Goal: Task Accomplishment & Management: Manage account settings

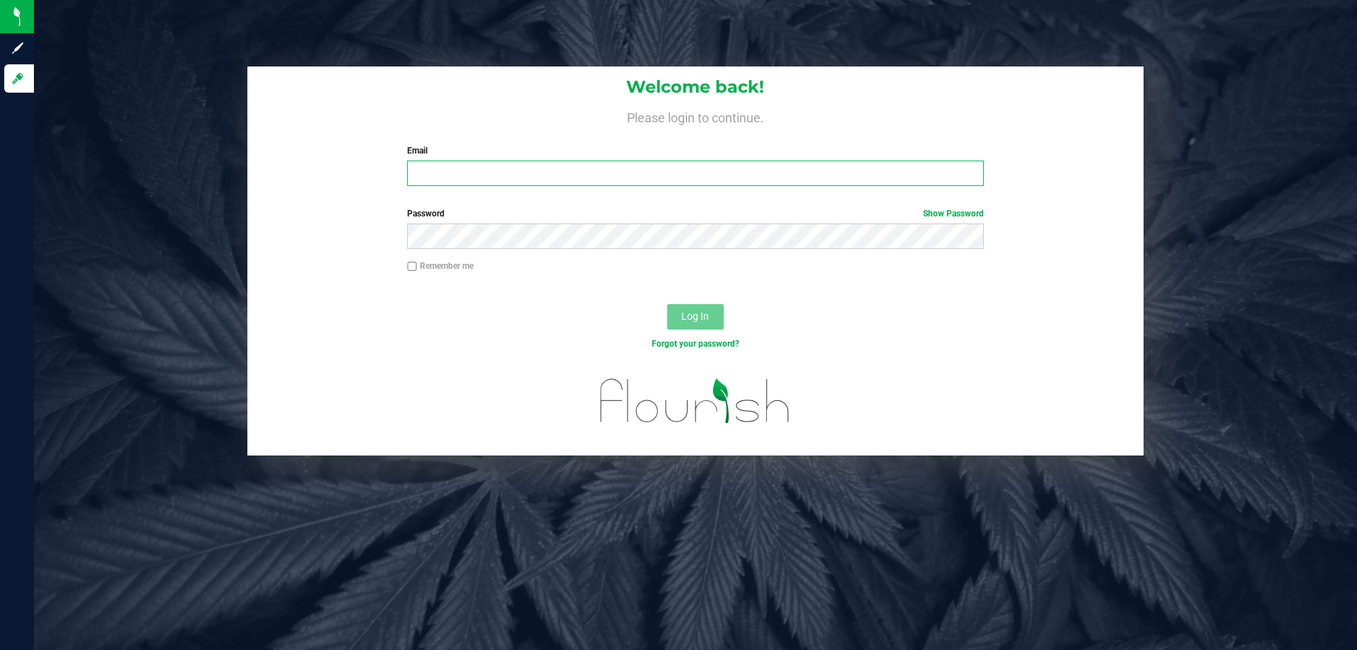
click at [683, 182] on input "Email" at bounding box center [695, 172] width 576 height 25
type input "[EMAIL_ADDRESS][DOMAIN_NAME]"
click at [667, 304] on button "Log In" at bounding box center [695, 316] width 57 height 25
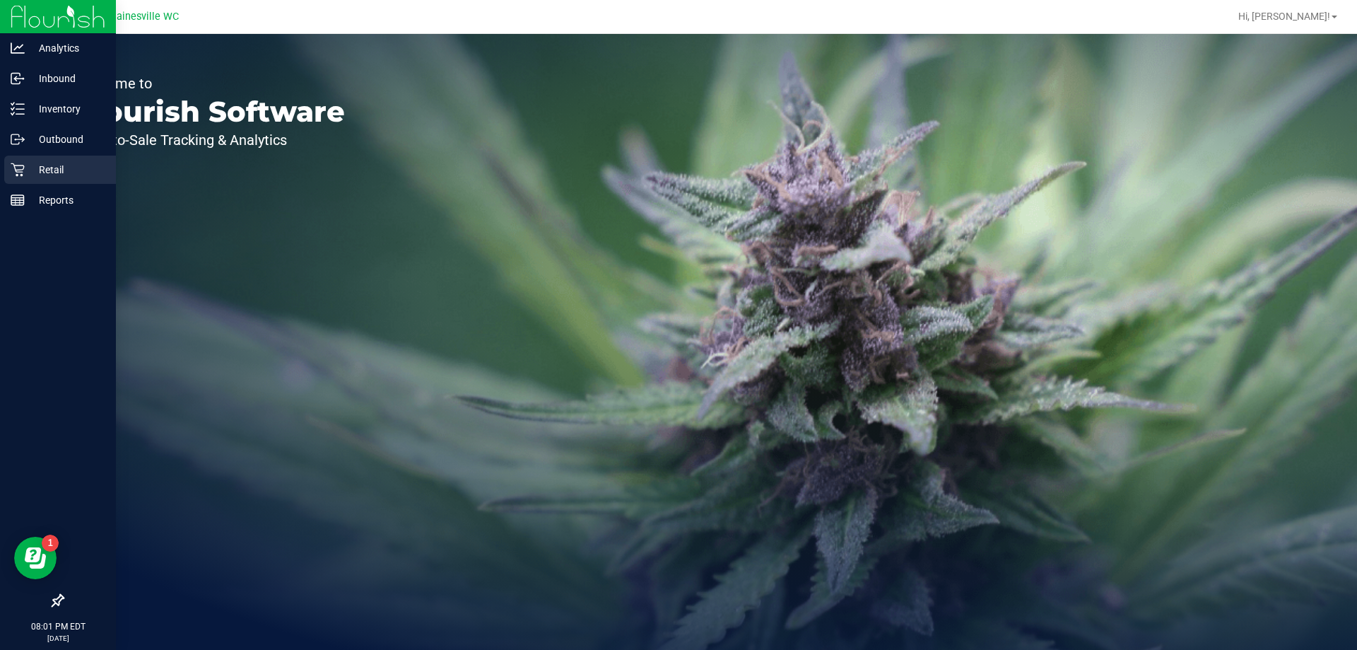
click at [26, 175] on p "Retail" at bounding box center [67, 169] width 85 height 17
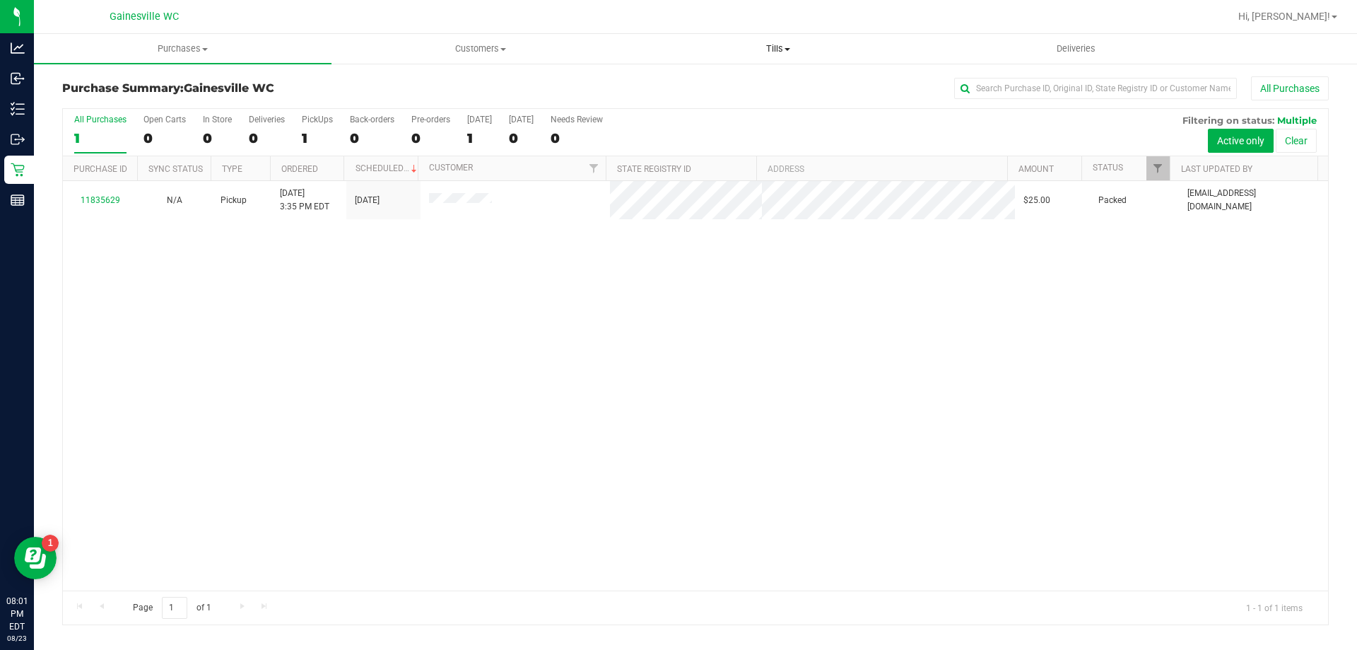
click at [754, 49] on span "Tills" at bounding box center [778, 48] width 296 height 13
click at [746, 79] on li "Manage tills" at bounding box center [778, 85] width 298 height 17
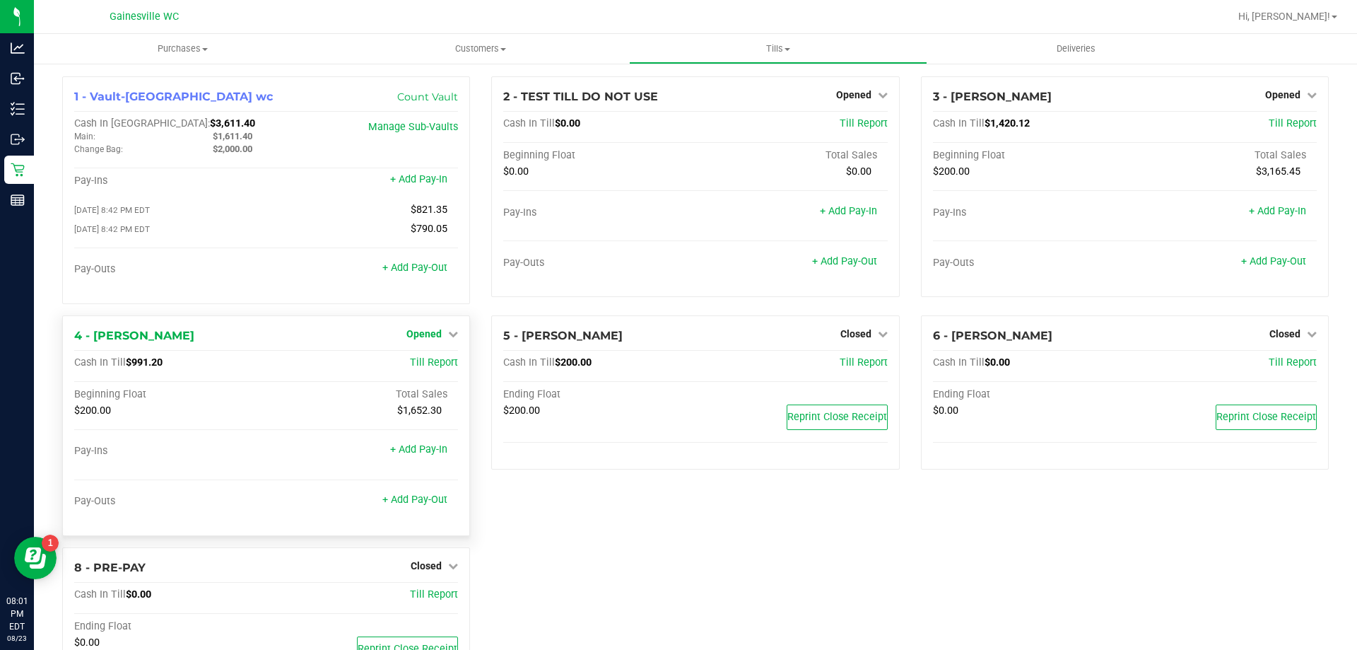
click at [440, 334] on link "Opened" at bounding box center [433, 333] width 52 height 11
click at [438, 360] on link "Close Till" at bounding box center [426, 362] width 38 height 11
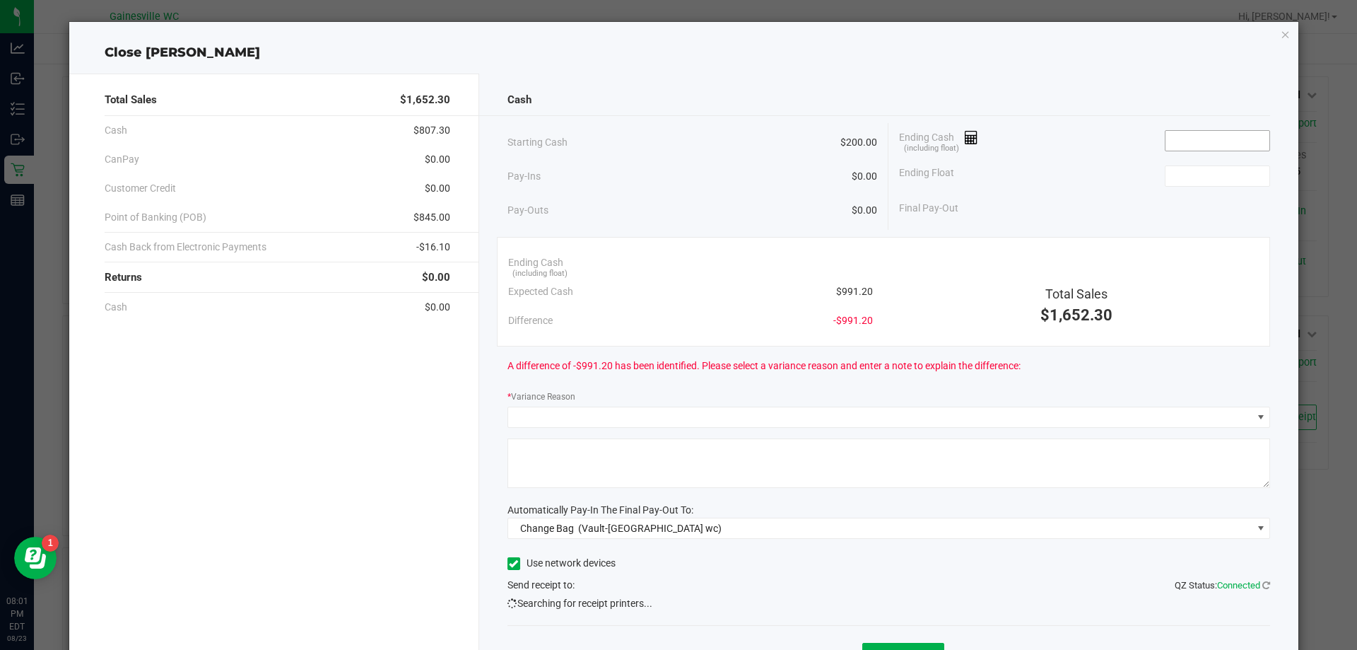
click at [1171, 131] on input at bounding box center [1218, 141] width 104 height 20
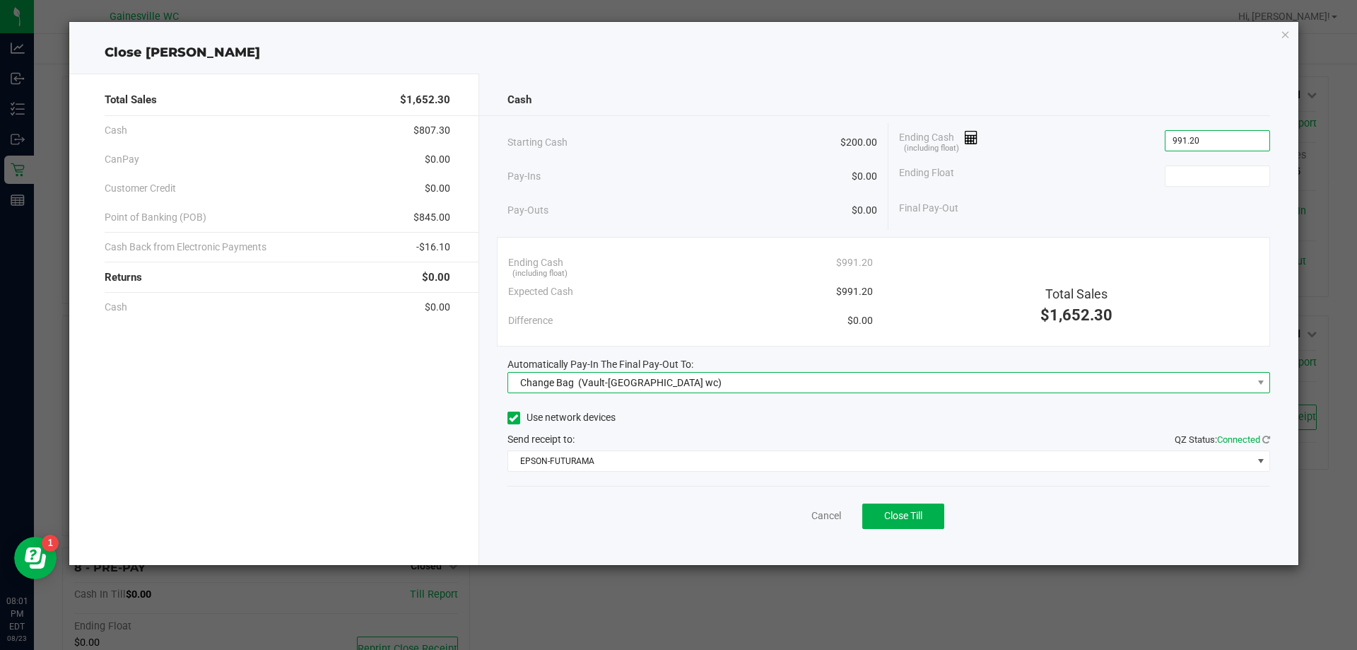
type input "$991.20"
click at [838, 381] on span "Change Bag (Vault-Gainesville wc)" at bounding box center [880, 383] width 744 height 20
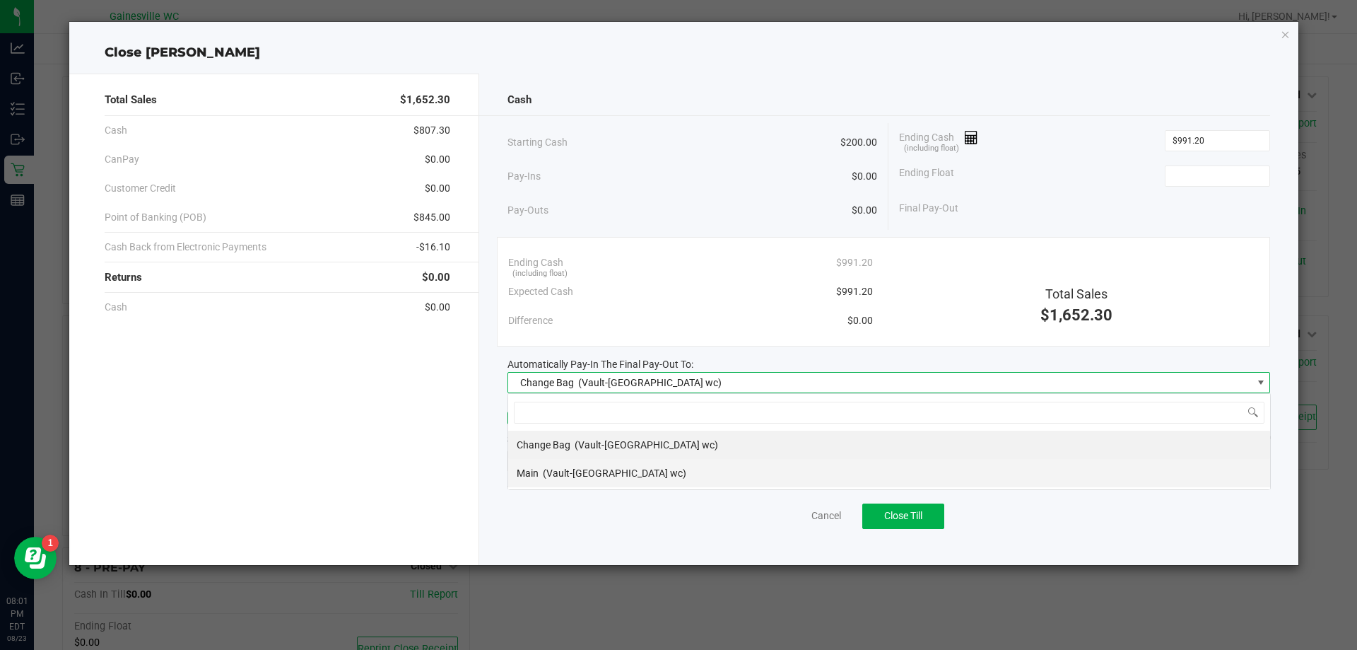
scroll to position [21, 763]
click at [715, 470] on li "Main (Vault-Gainesville wc)" at bounding box center [889, 473] width 762 height 28
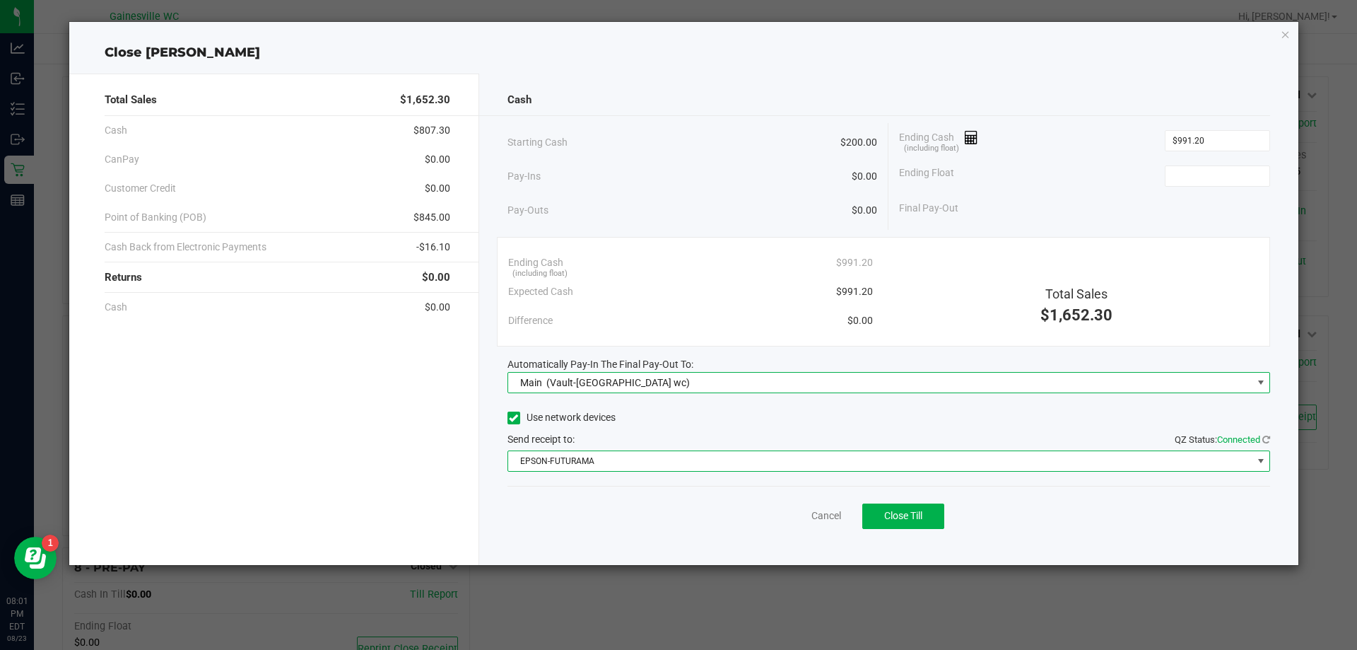
click at [715, 470] on span "EPSON-FUTURAMA" at bounding box center [880, 461] width 744 height 20
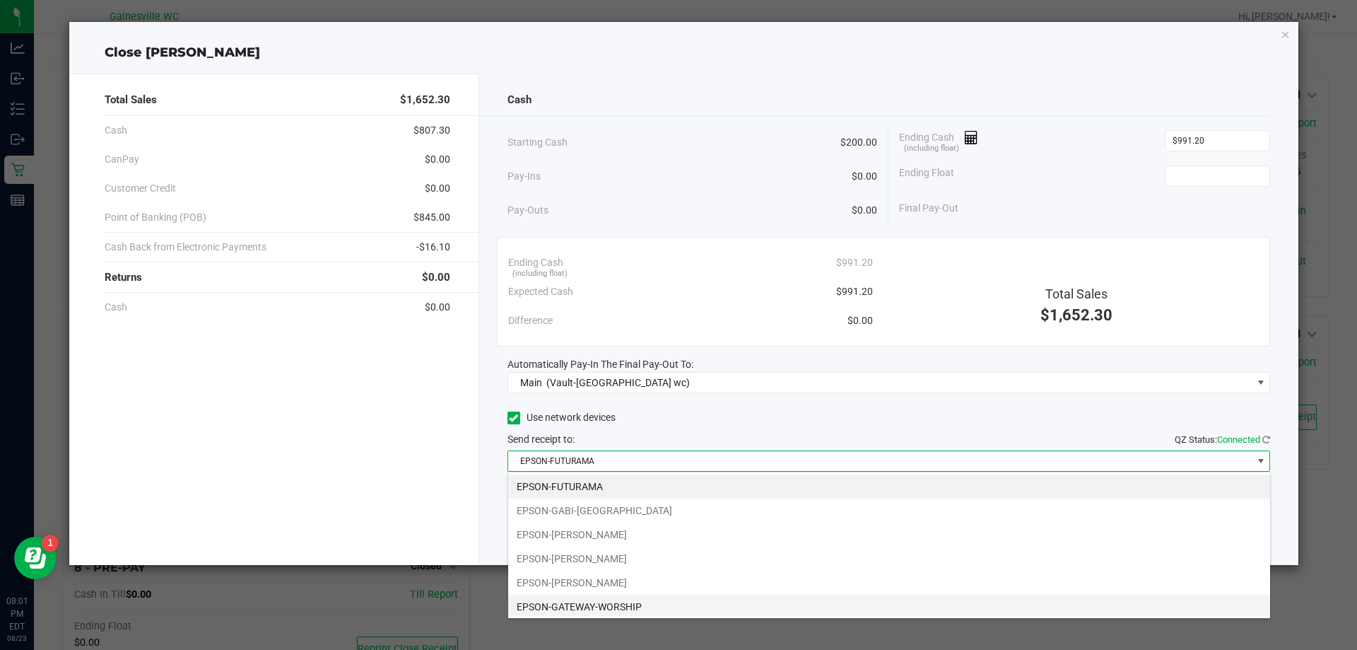
click at [680, 606] on li "EPSON-GATEWAY-WORSHIP" at bounding box center [889, 607] width 762 height 24
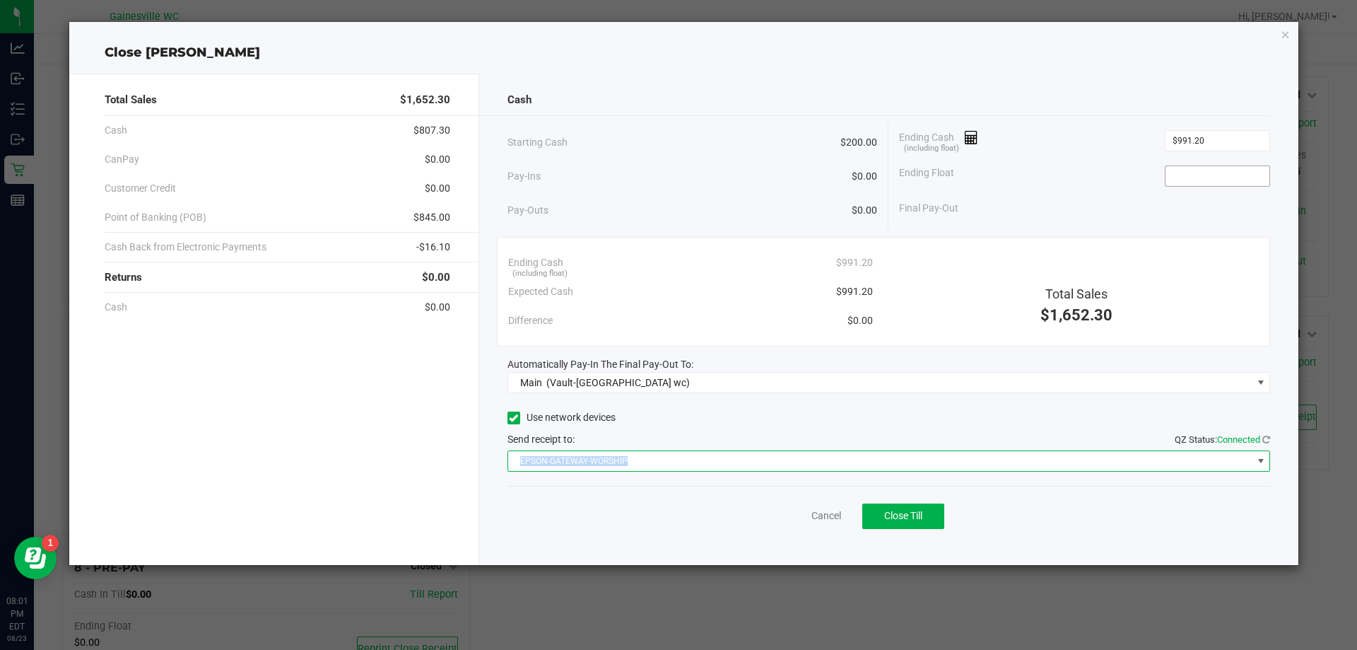
click at [1186, 176] on input at bounding box center [1218, 176] width 104 height 20
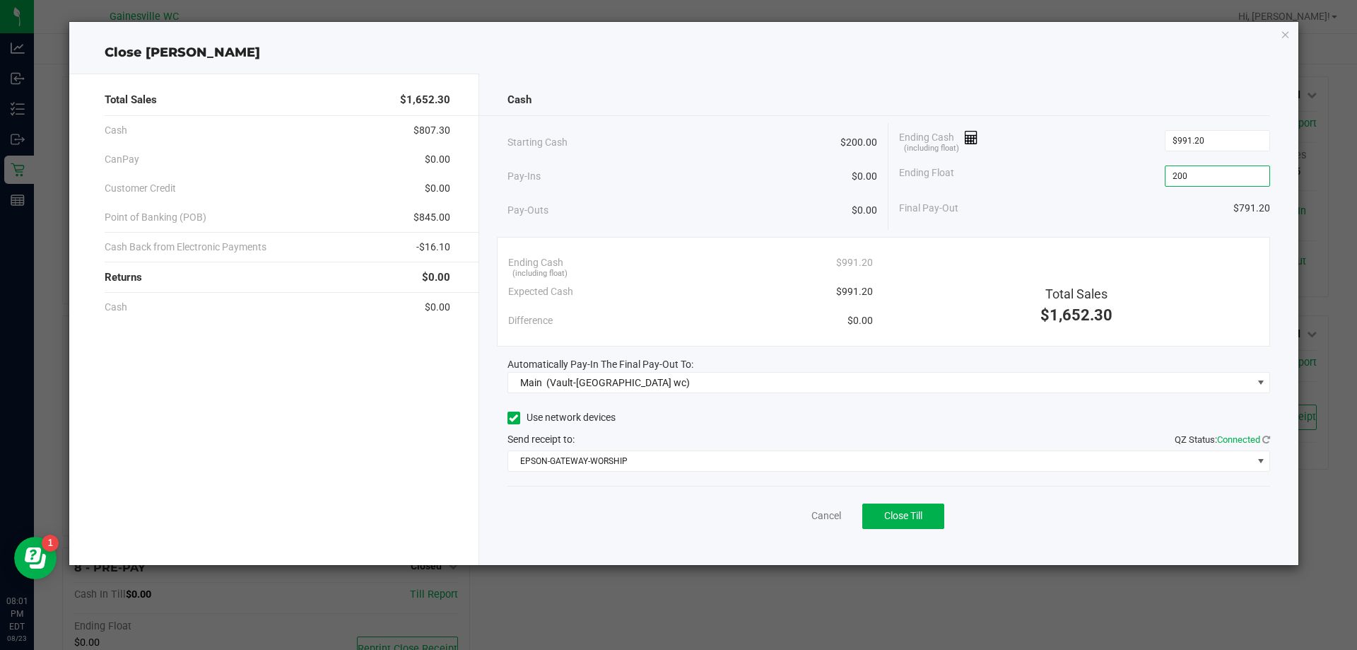
type input "$200.00"
click at [1146, 162] on div "Ending Float $200.00" at bounding box center [1084, 175] width 371 height 35
click at [881, 520] on button "Close Till" at bounding box center [903, 515] width 82 height 25
click at [786, 515] on link "Dismiss" at bounding box center [795, 515] width 34 height 15
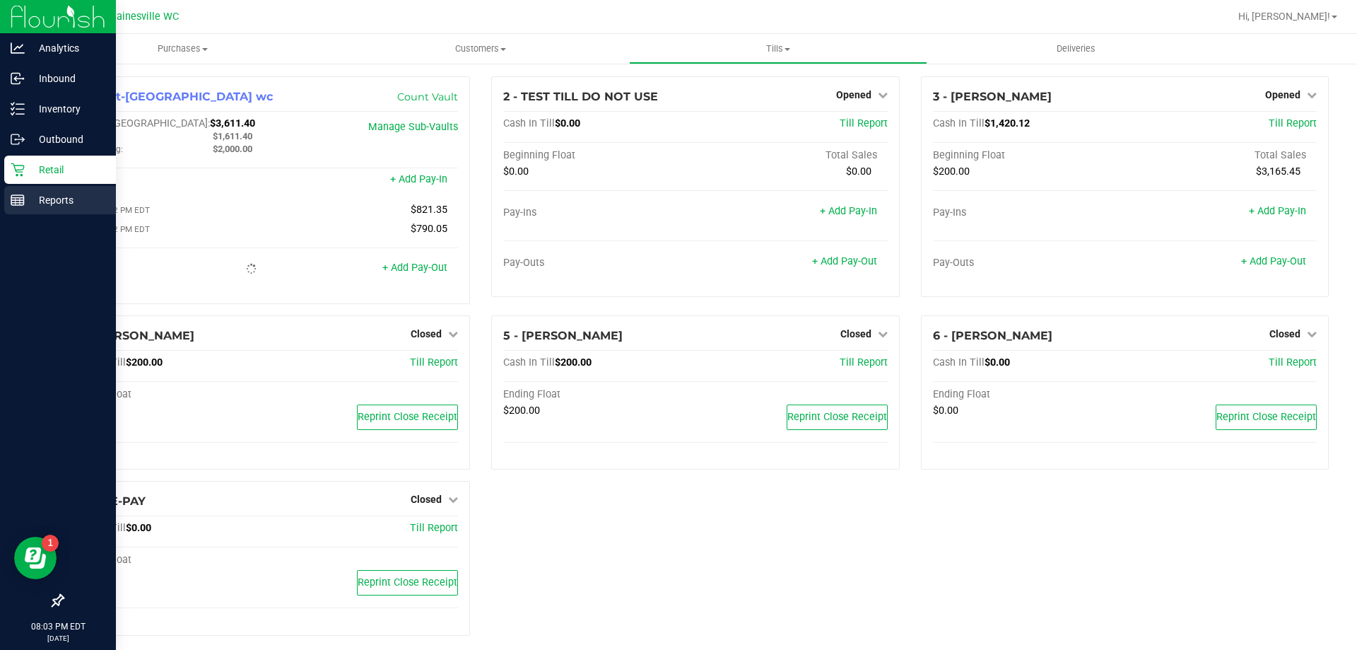
click at [26, 201] on p "Reports" at bounding box center [67, 200] width 85 height 17
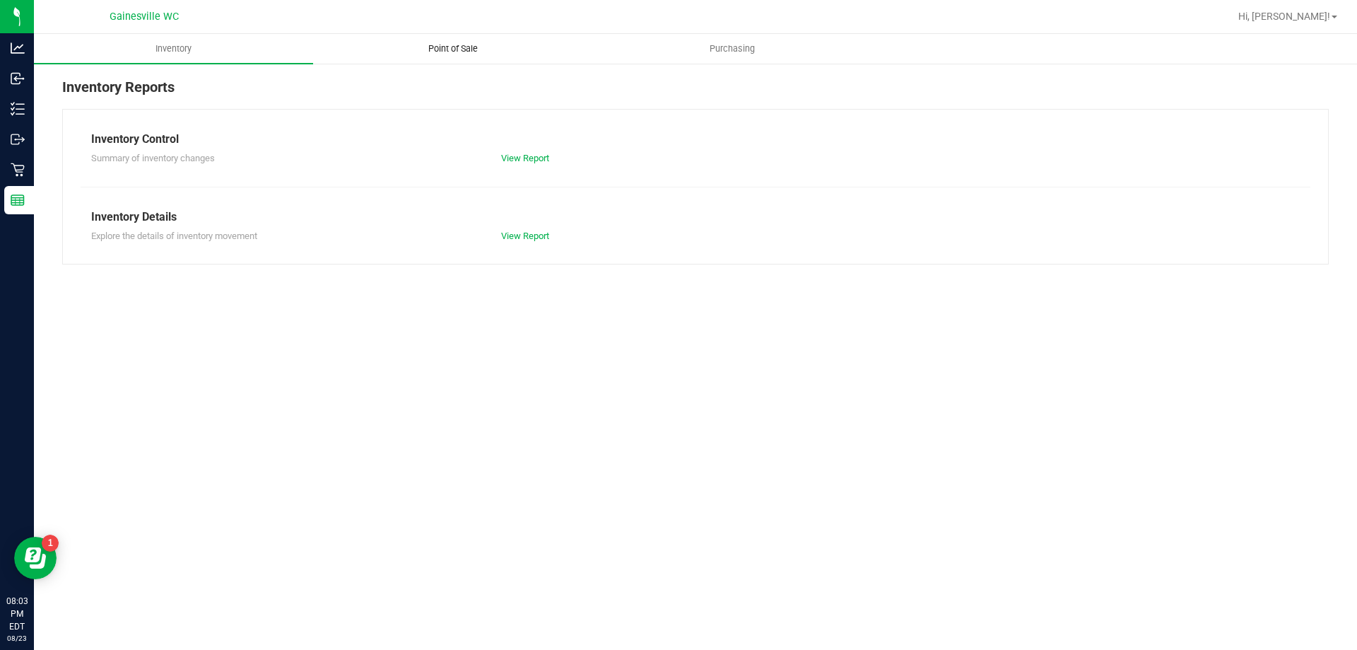
click at [464, 40] on uib-tab-heading "Point of Sale" at bounding box center [453, 49] width 278 height 28
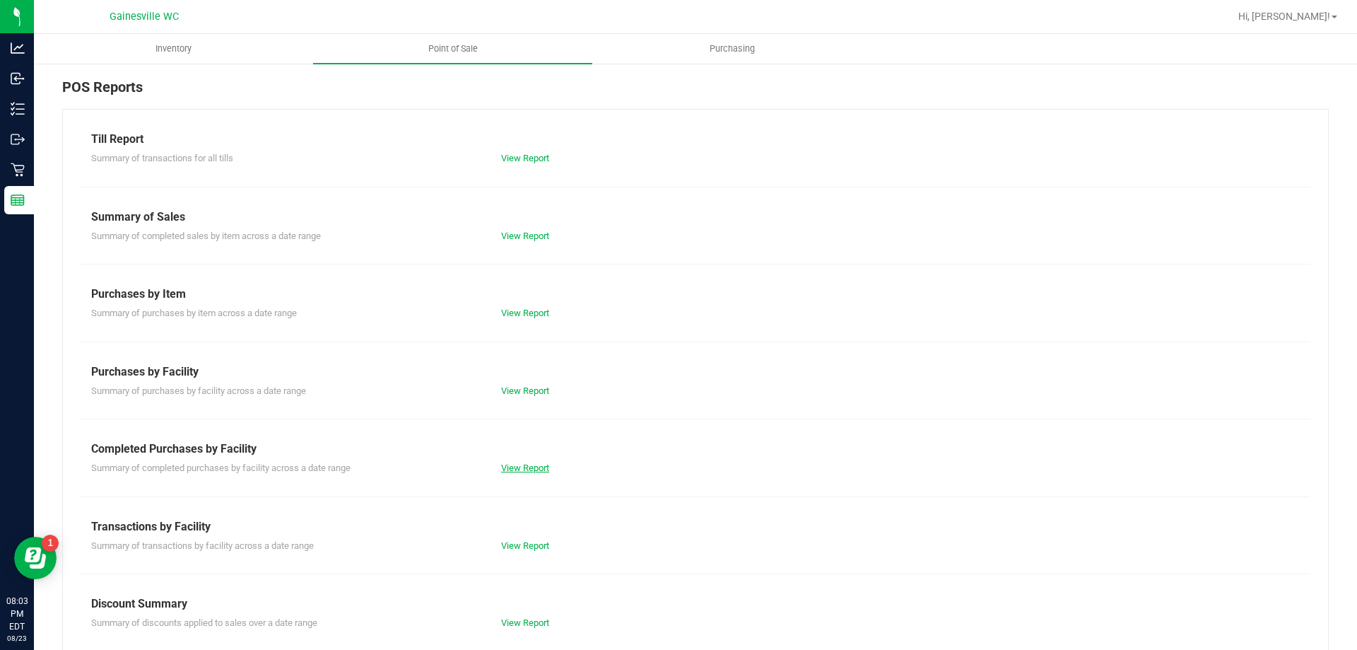
click at [504, 463] on div "View Report" at bounding box center [593, 468] width 205 height 14
click at [506, 464] on link "View Report" at bounding box center [525, 467] width 48 height 11
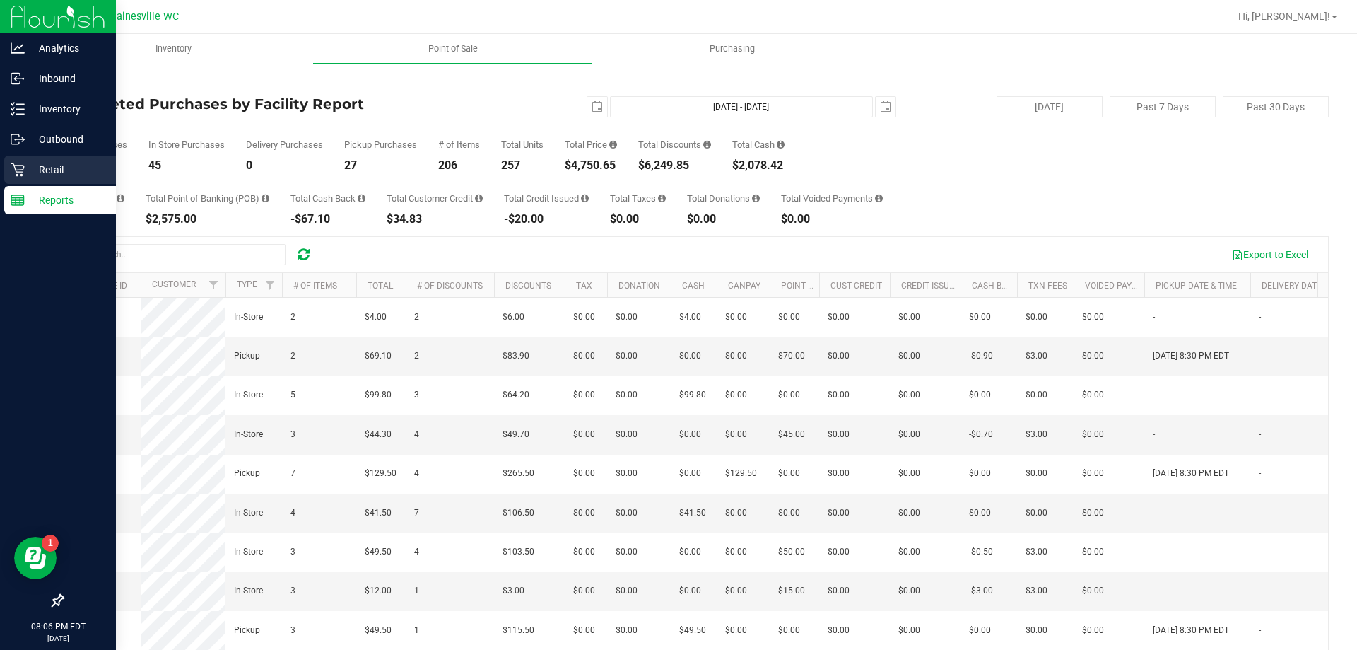
click at [24, 175] on icon at bounding box center [18, 170] width 14 height 14
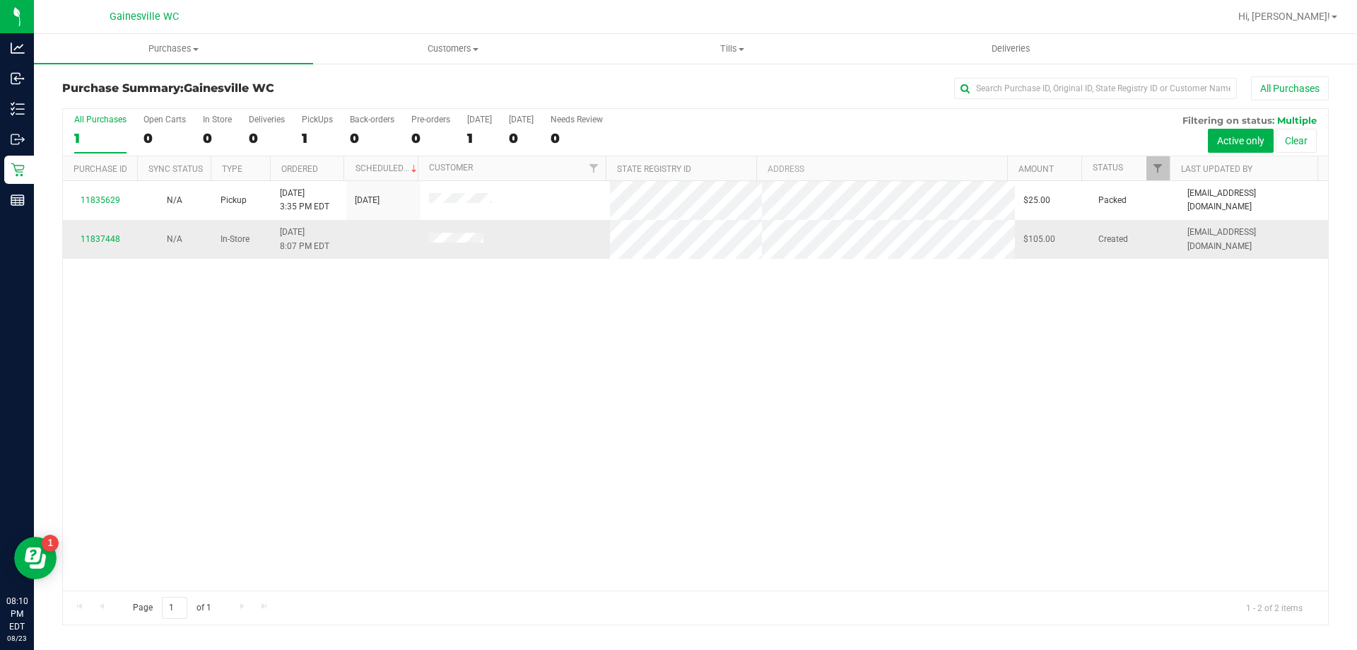
click at [100, 244] on div "11837448" at bounding box center [99, 239] width 57 height 13
click at [100, 238] on link "11837448" at bounding box center [101, 239] width 40 height 10
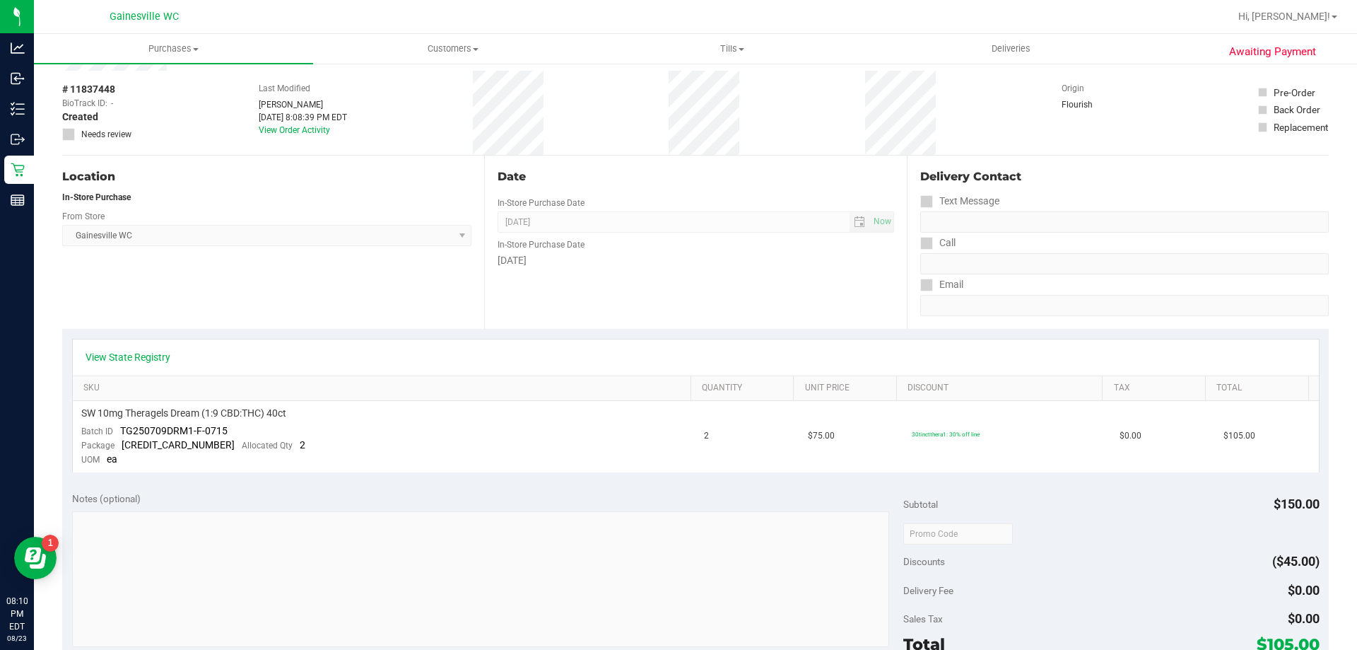
scroll to position [74, 0]
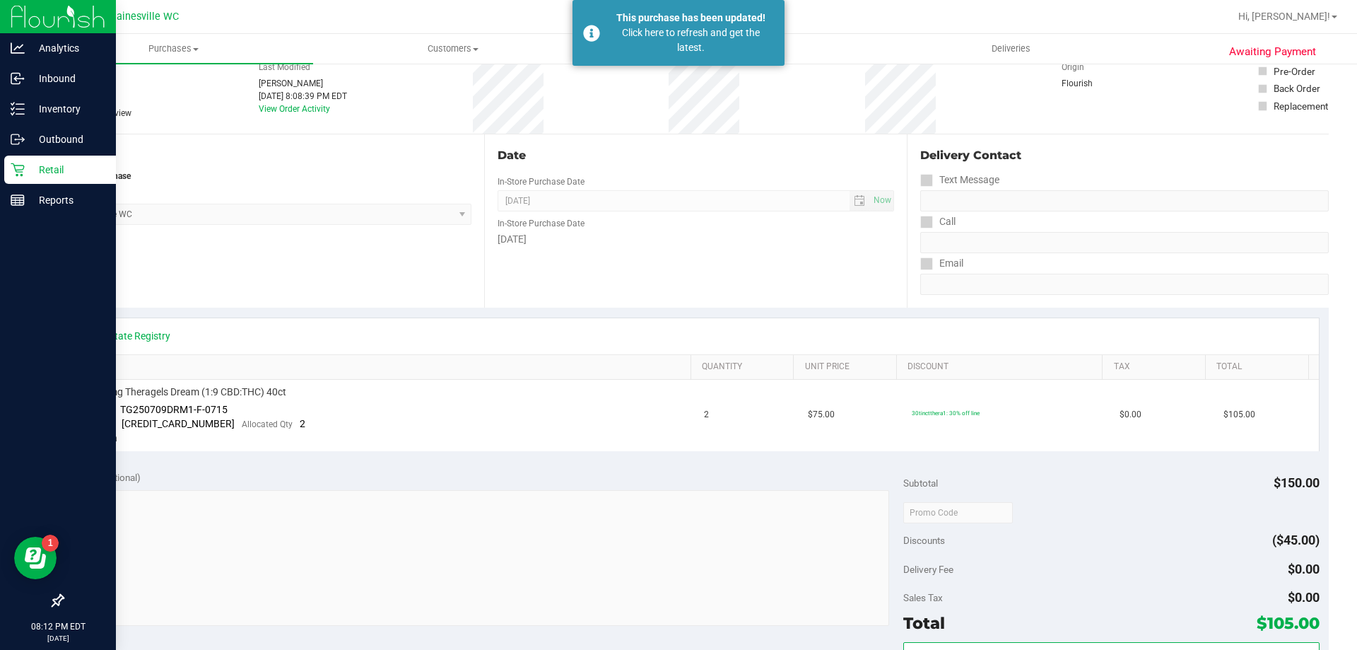
click at [66, 162] on p "Retail" at bounding box center [67, 169] width 85 height 17
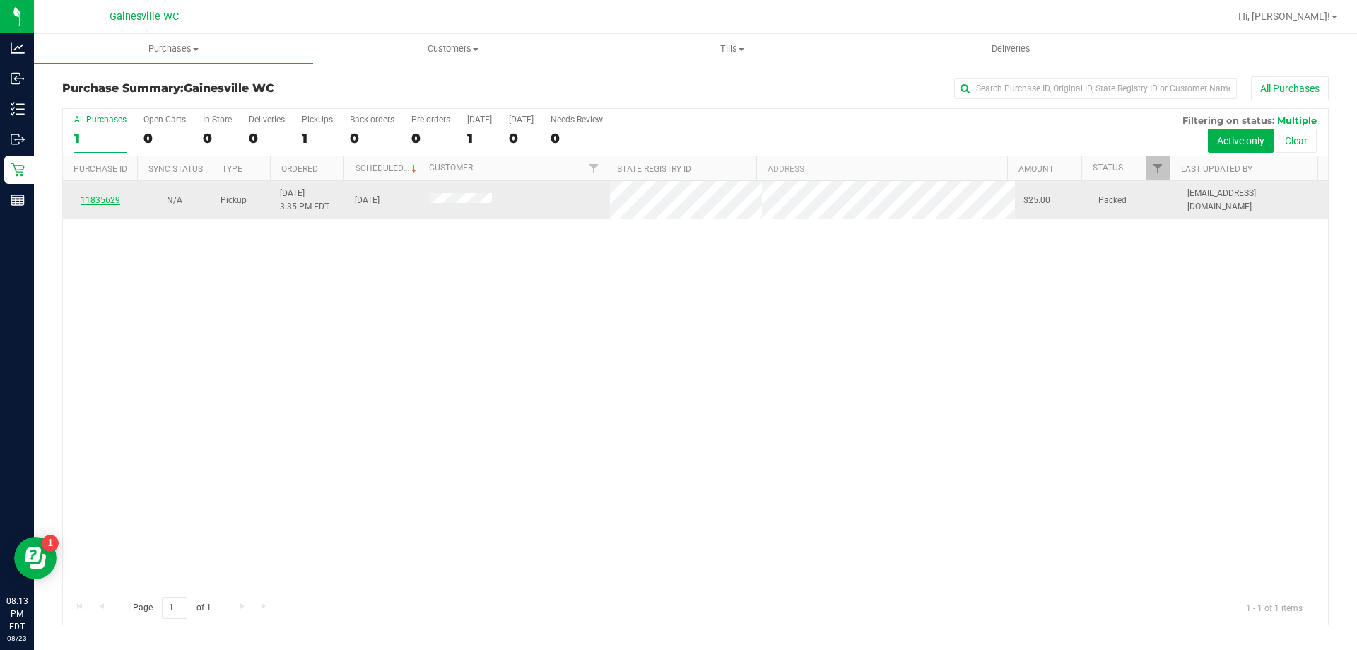
click at [105, 201] on link "11835629" at bounding box center [101, 200] width 40 height 10
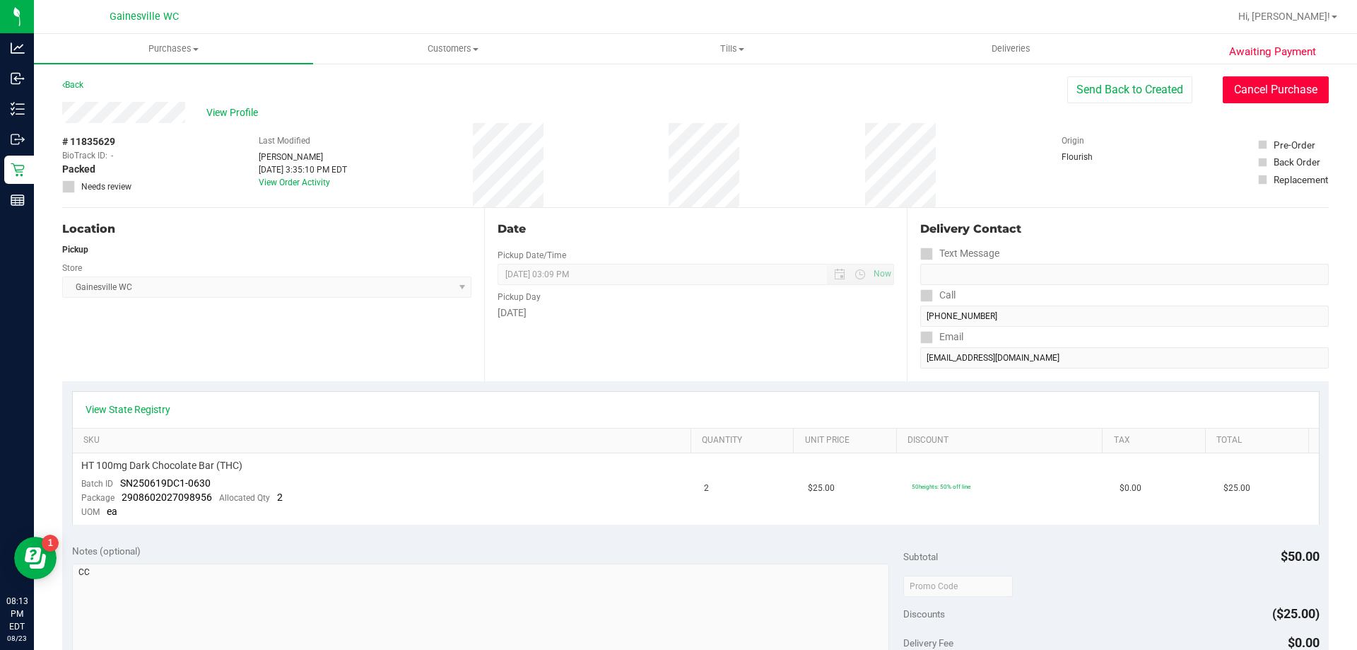
click at [1239, 101] on button "Cancel Purchase" at bounding box center [1276, 89] width 106 height 27
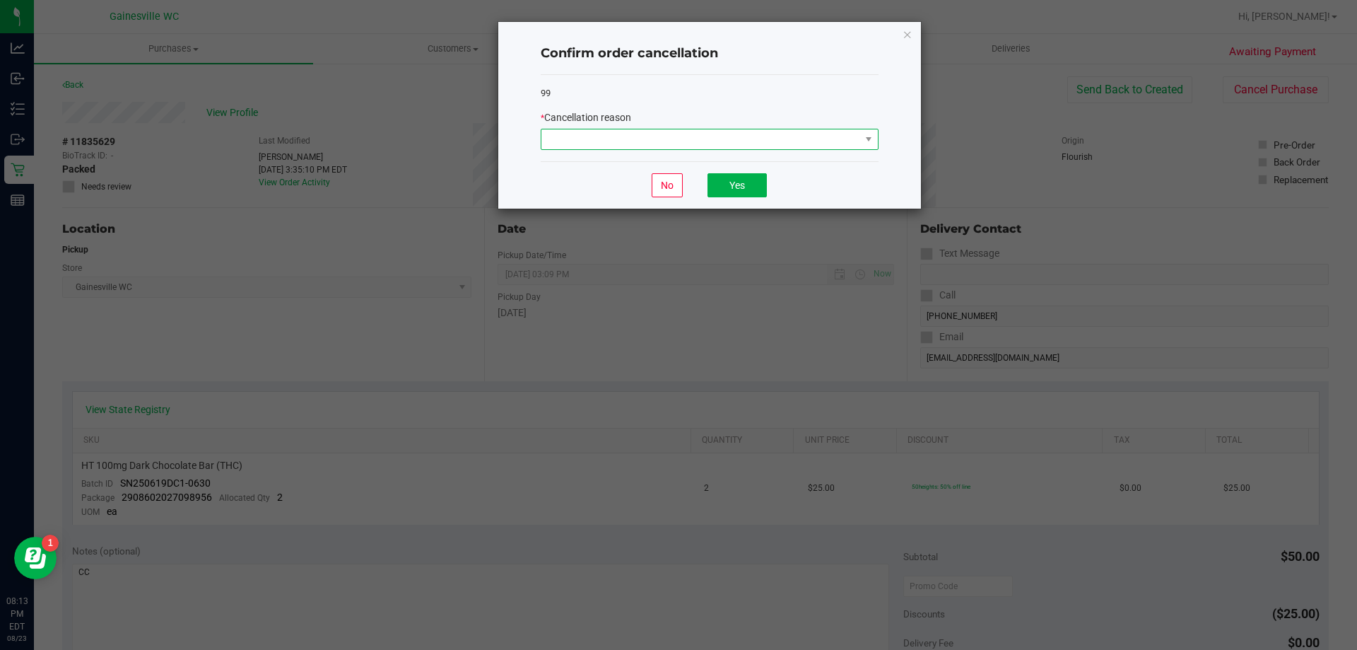
click at [675, 145] on span at bounding box center [701, 139] width 319 height 20
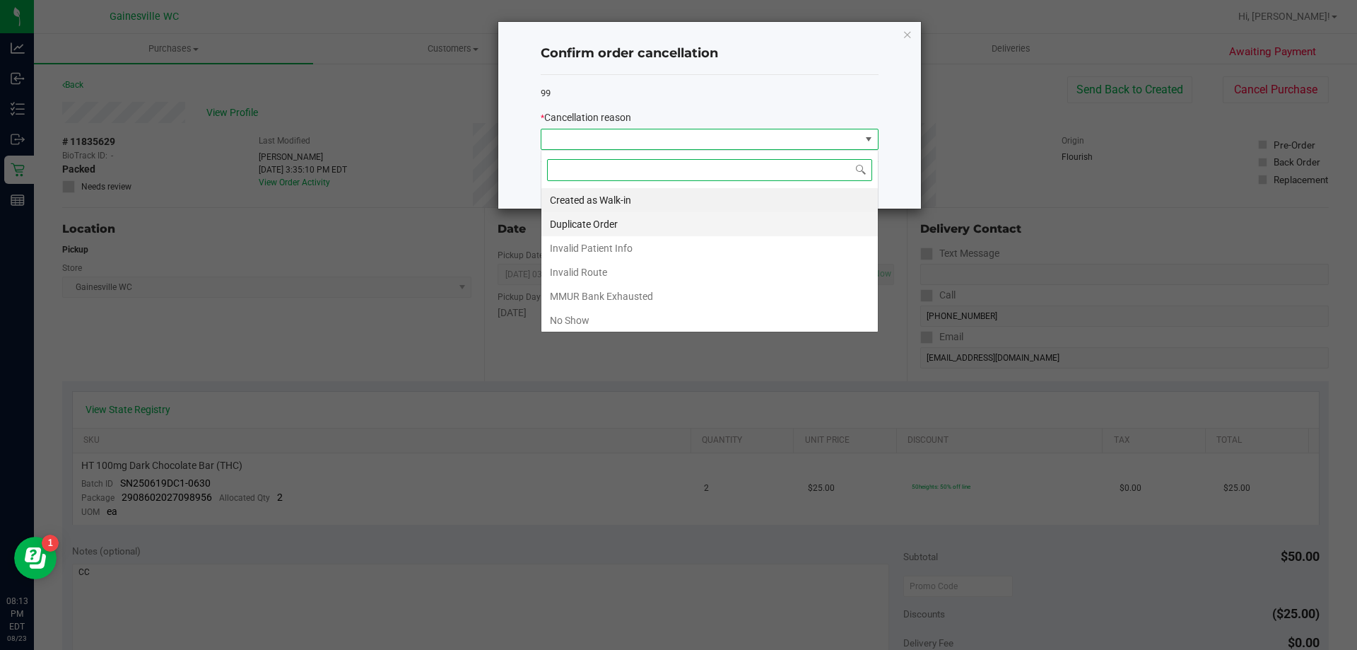
scroll to position [21, 338]
click at [625, 317] on li "No Show" at bounding box center [710, 320] width 337 height 24
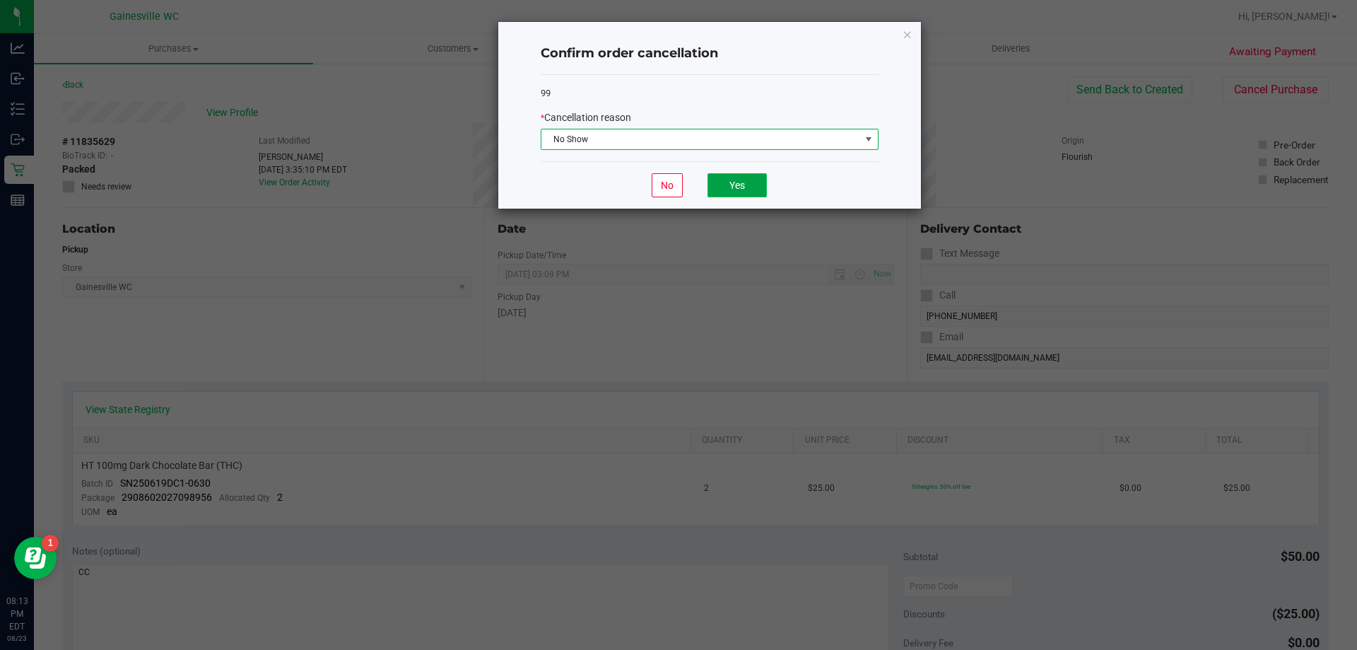
click at [730, 194] on button "Yes" at bounding box center [737, 185] width 59 height 24
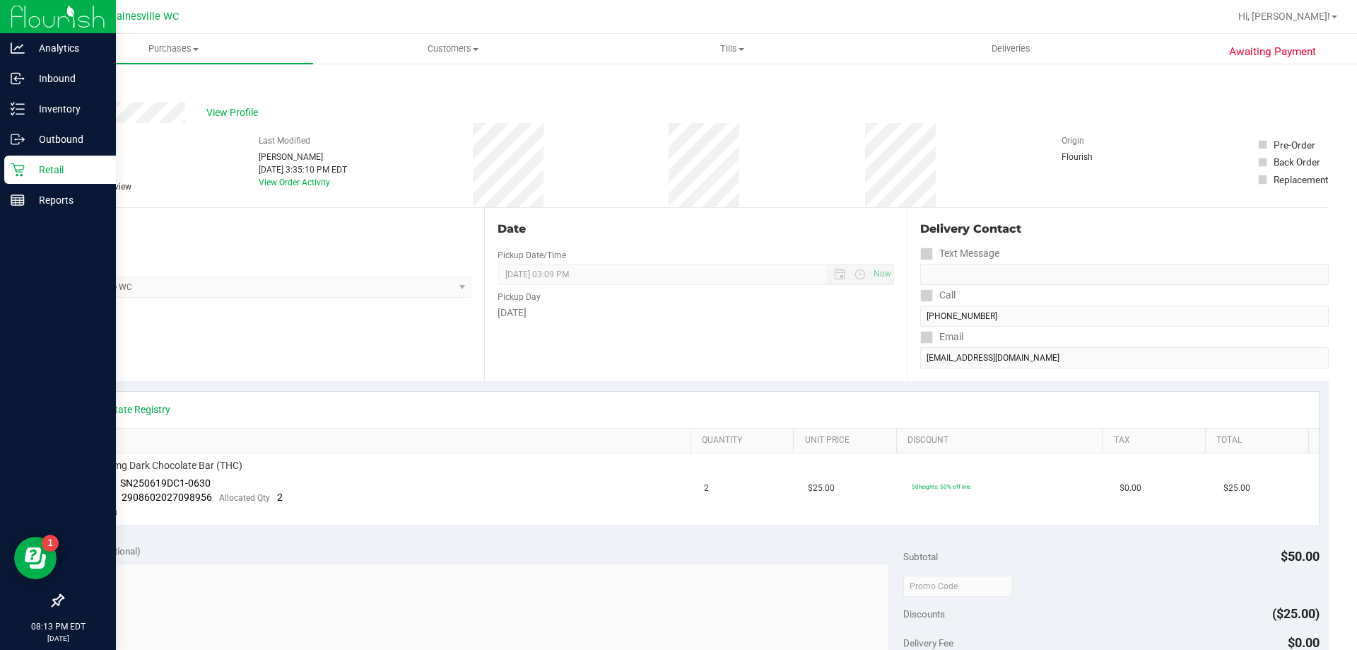
click at [23, 165] on icon at bounding box center [17, 169] width 13 height 13
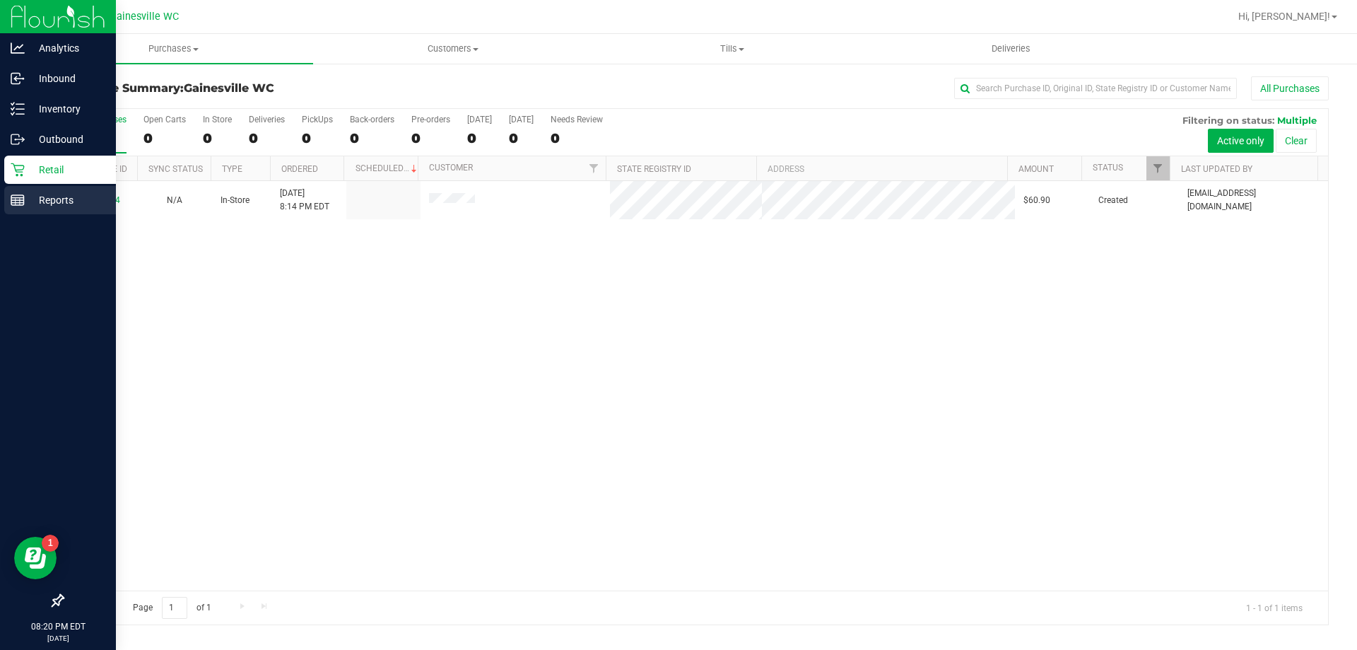
click at [11, 206] on icon at bounding box center [18, 200] width 14 height 14
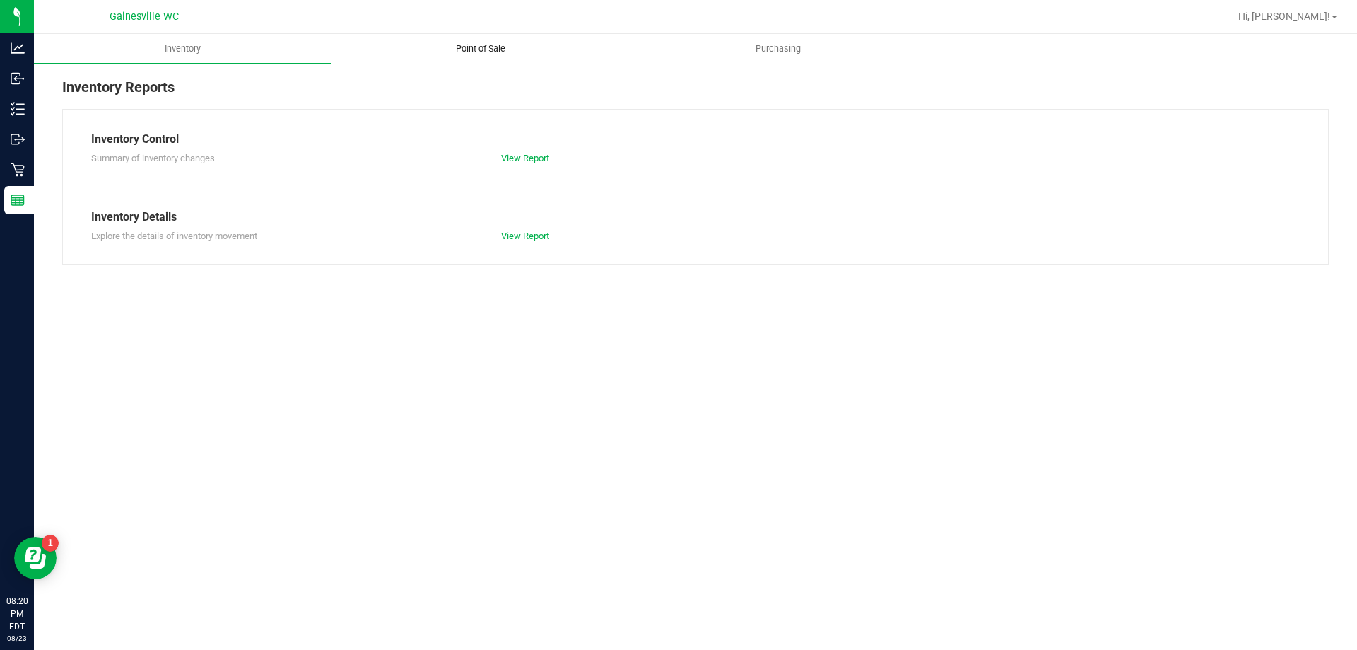
click at [464, 57] on uib-tab-heading "Point of Sale" at bounding box center [480, 49] width 296 height 28
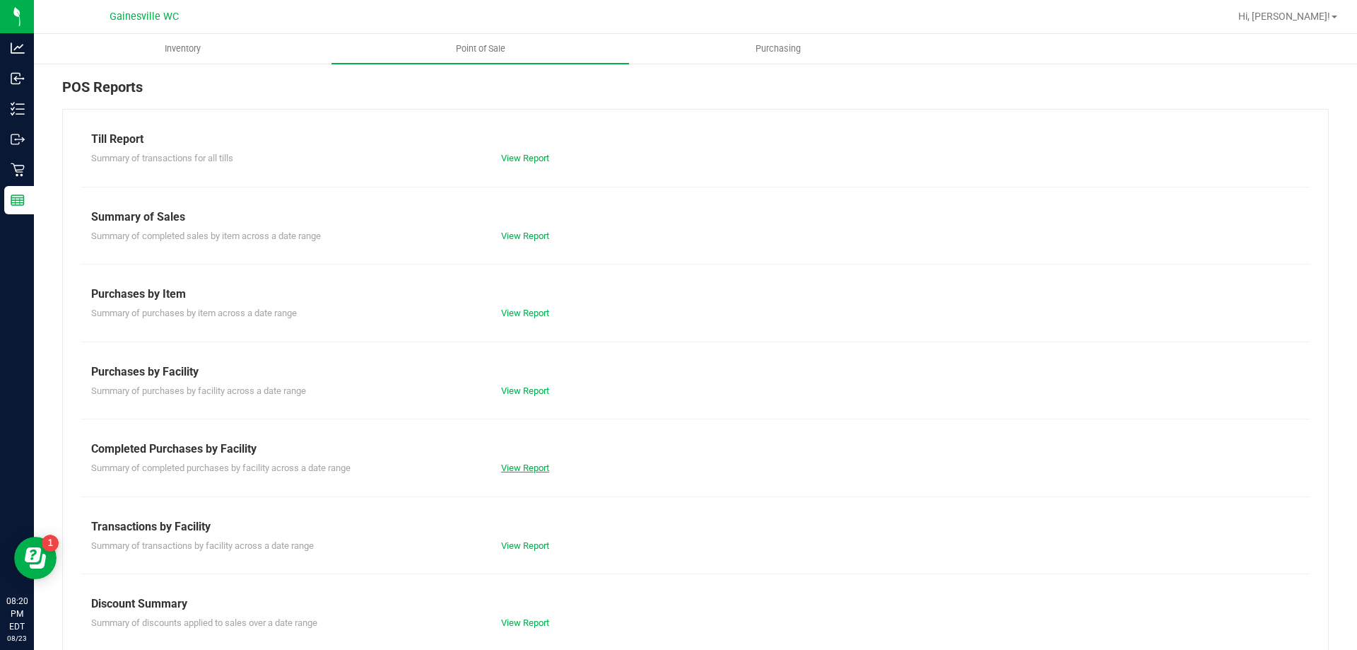
click at [525, 466] on link "View Report" at bounding box center [525, 467] width 48 height 11
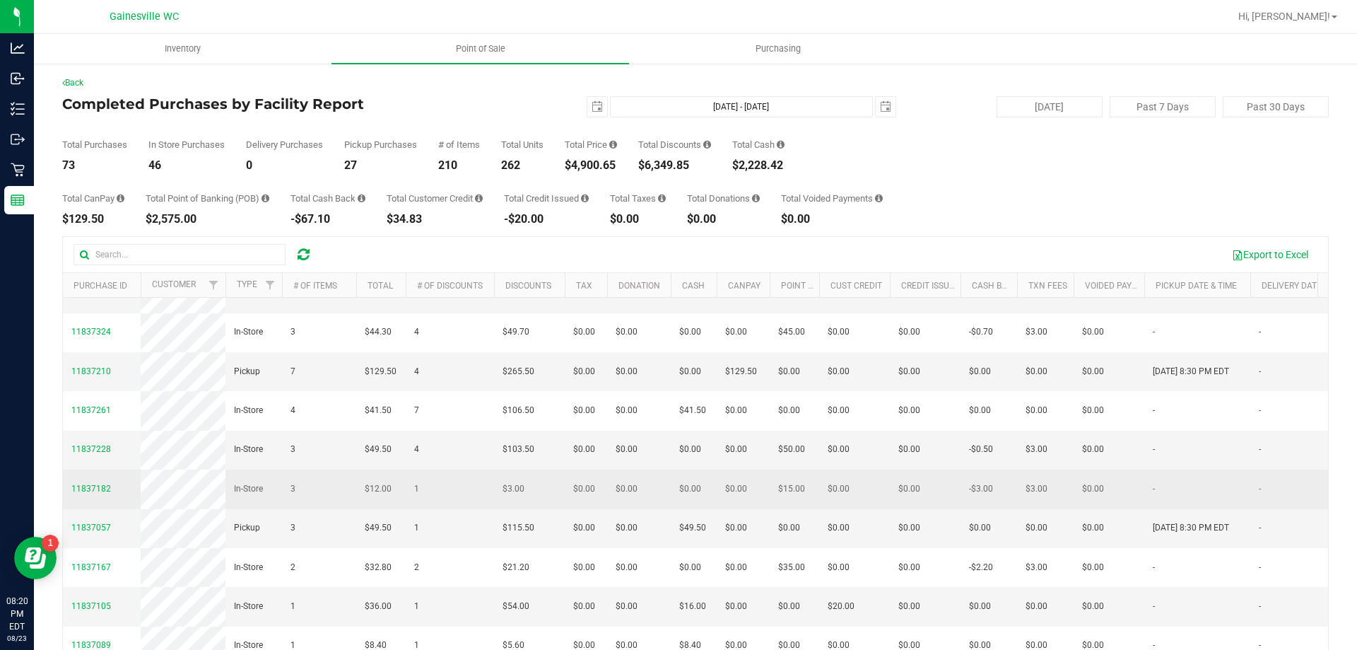
scroll to position [212, 0]
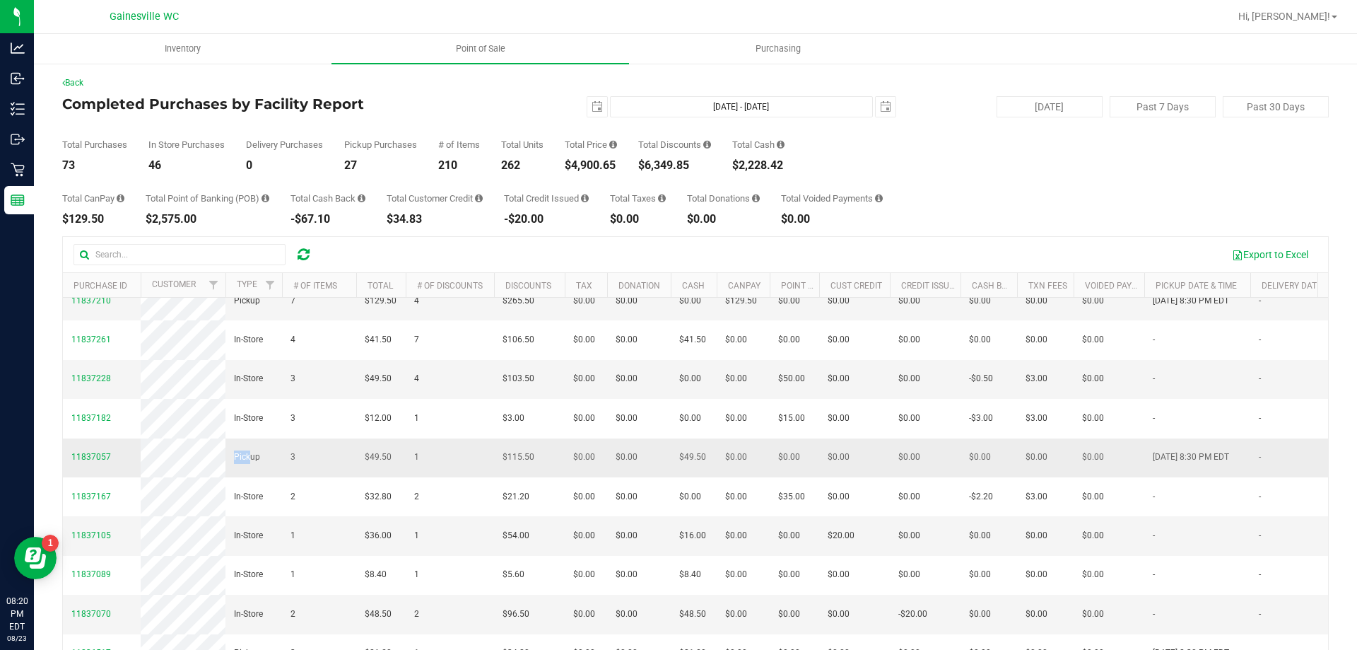
drag, startPoint x: 232, startPoint y: 561, endPoint x: 252, endPoint y: 558, distance: 20.0
click at [252, 477] on td "Pickup" at bounding box center [254, 457] width 57 height 39
click at [252, 464] on span "Pickup" at bounding box center [247, 456] width 26 height 13
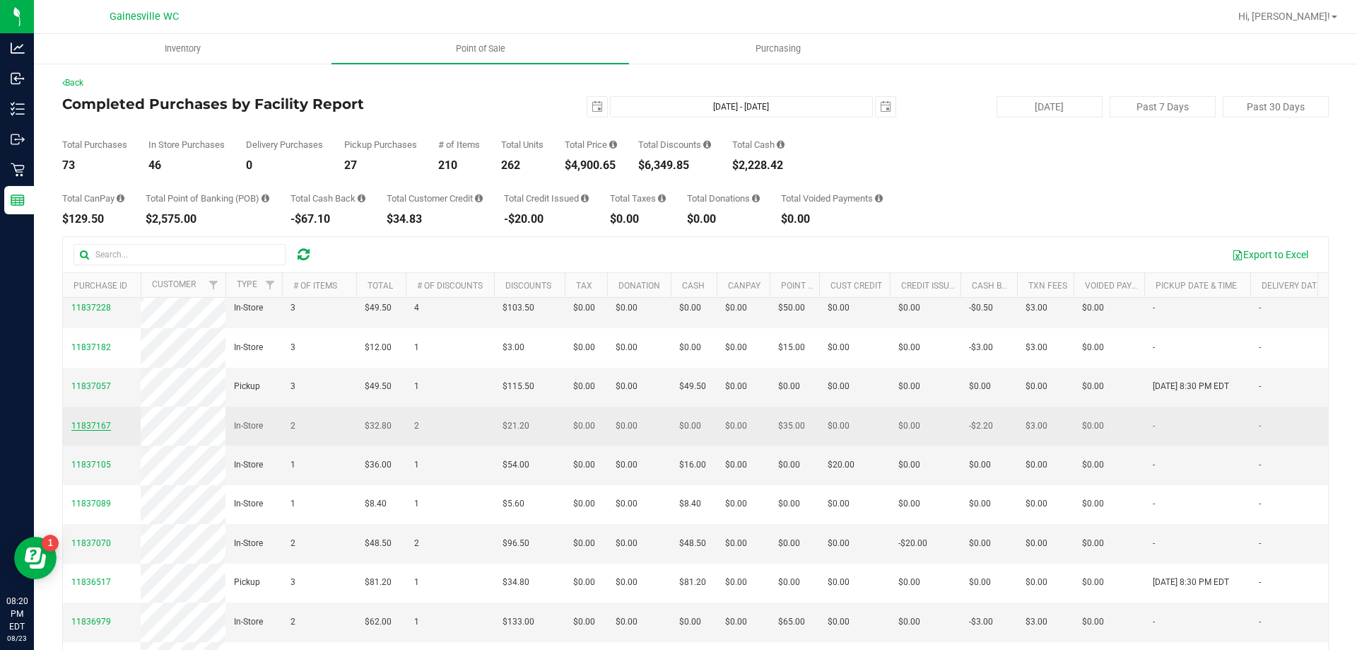
click at [101, 431] on span "11837167" at bounding box center [91, 426] width 40 height 10
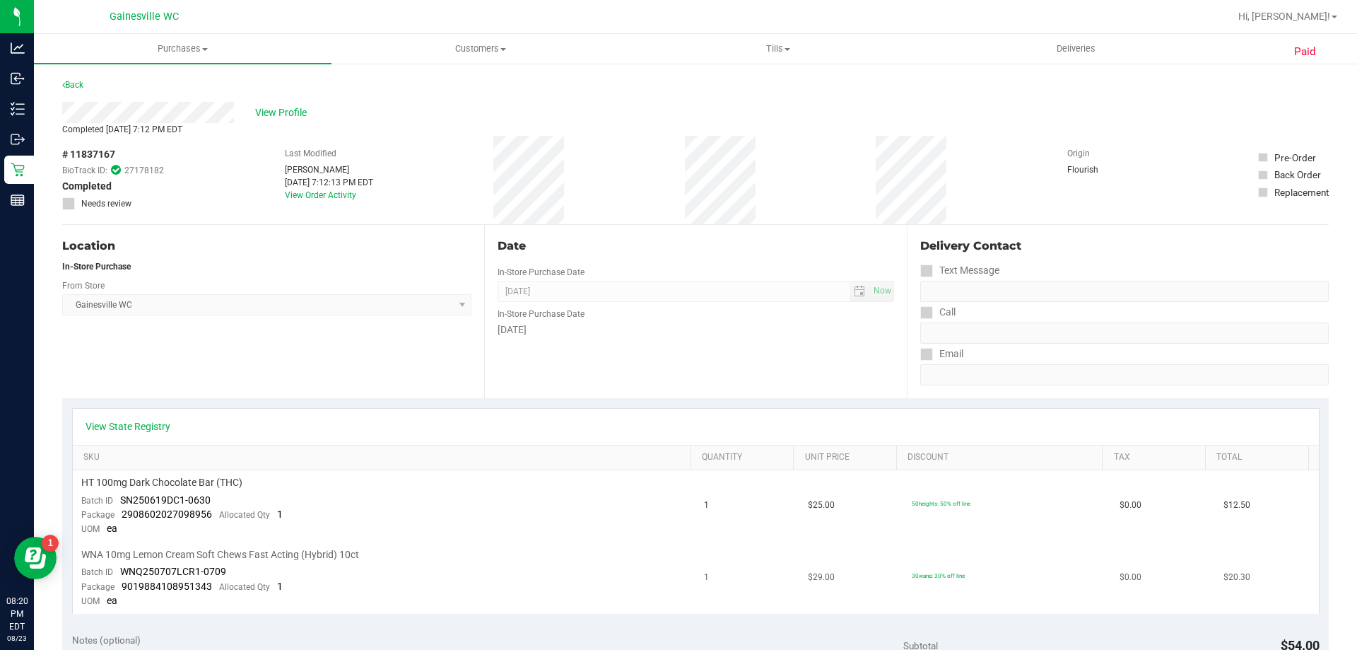
scroll to position [71, 0]
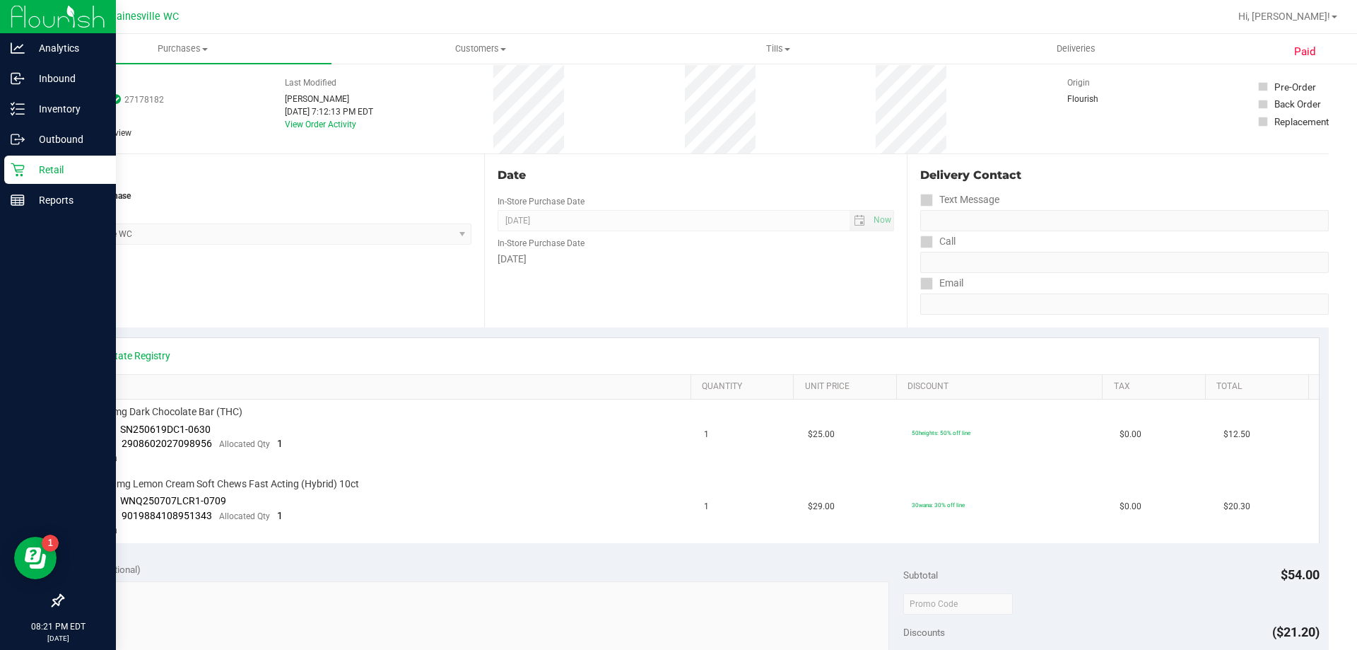
click at [18, 168] on icon at bounding box center [18, 170] width 14 height 14
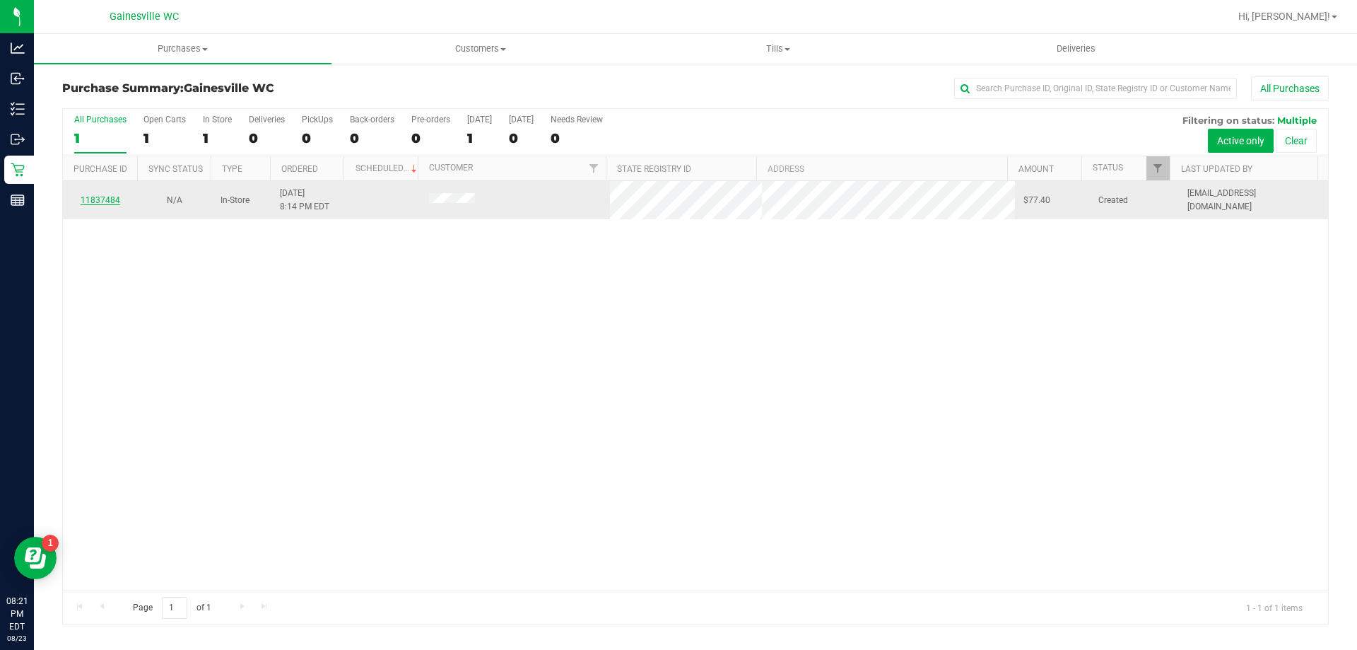
click at [110, 199] on link "11837484" at bounding box center [101, 200] width 40 height 10
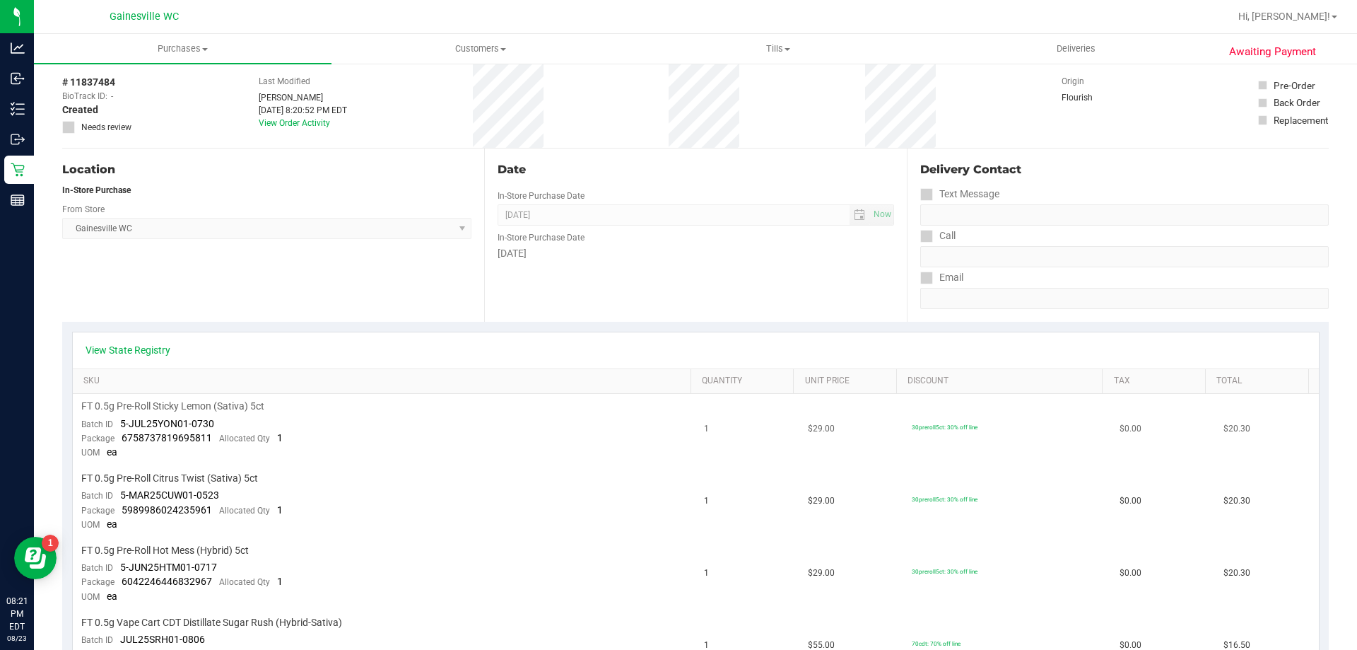
scroll to position [141, 0]
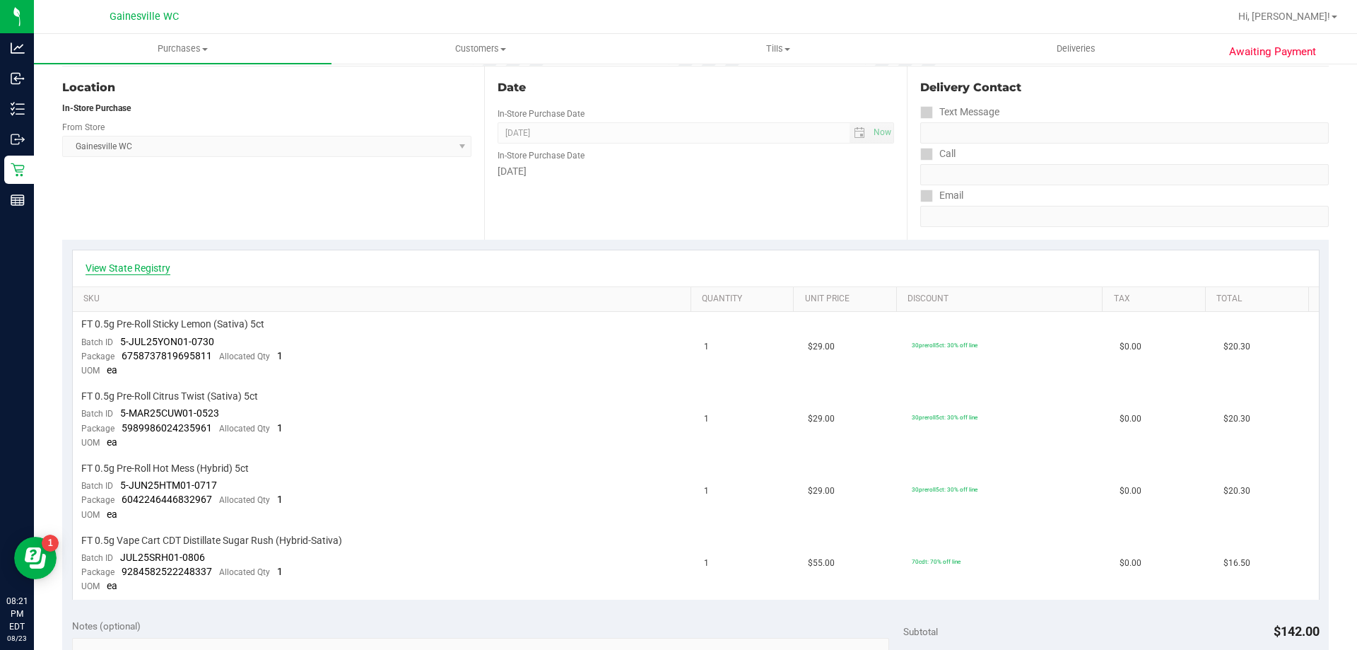
click at [153, 263] on link "View State Registry" at bounding box center [128, 268] width 85 height 14
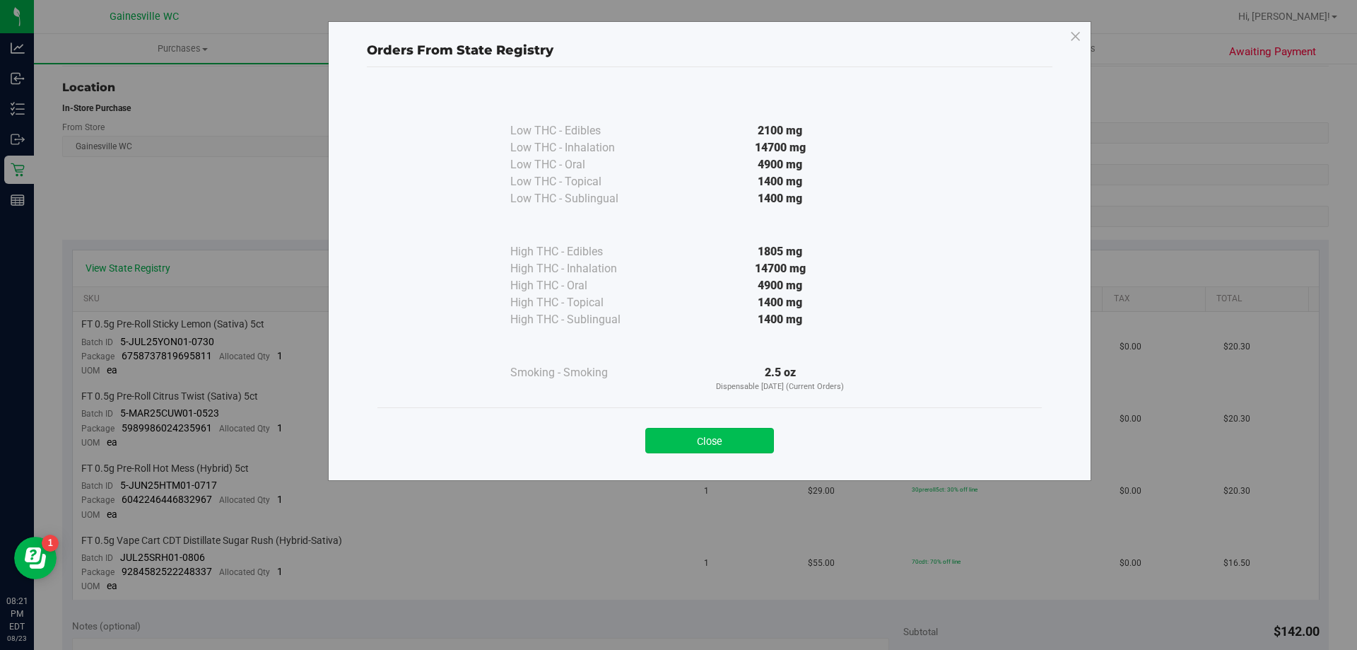
click at [686, 443] on button "Close" at bounding box center [709, 440] width 129 height 25
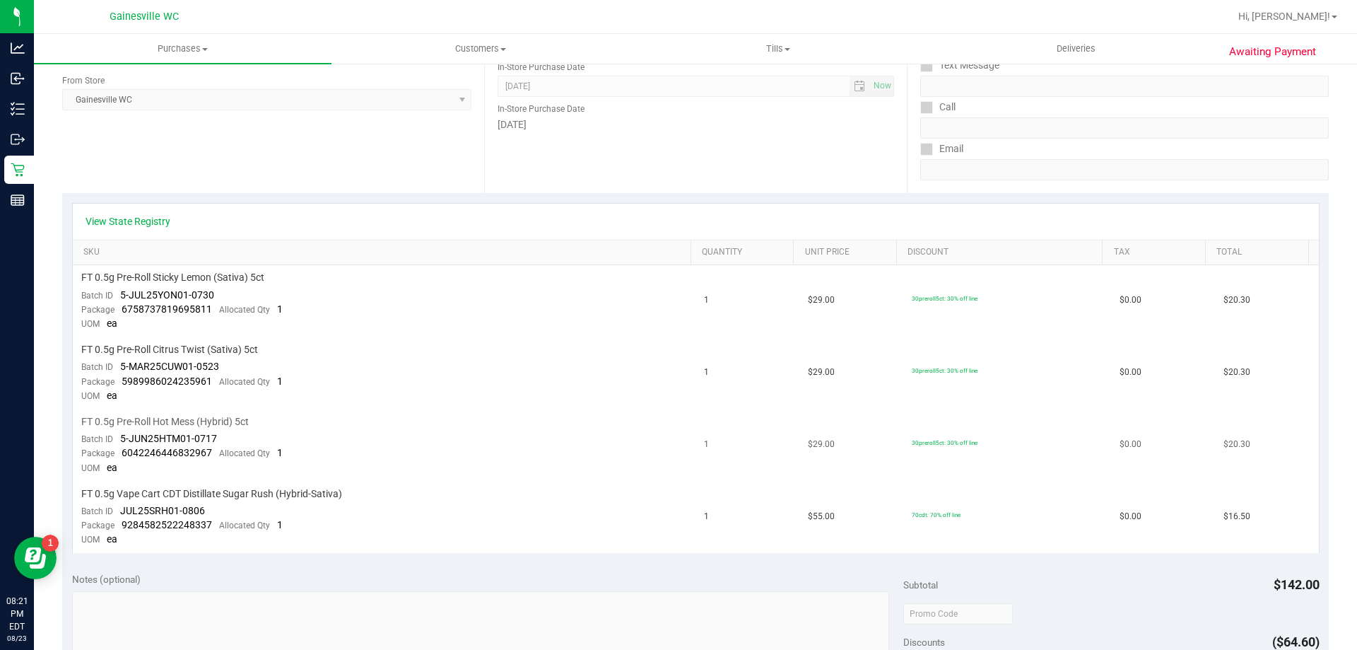
scroll to position [212, 0]
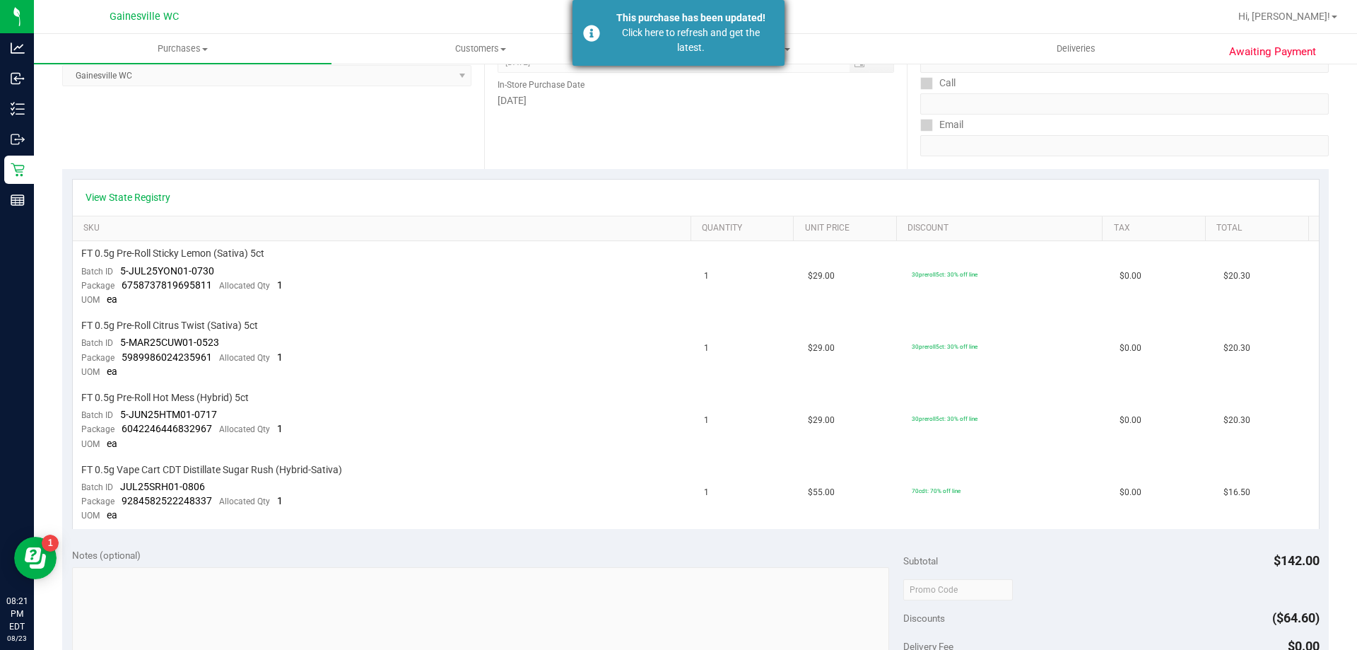
click at [708, 18] on div "This purchase has been updated!" at bounding box center [691, 18] width 166 height 15
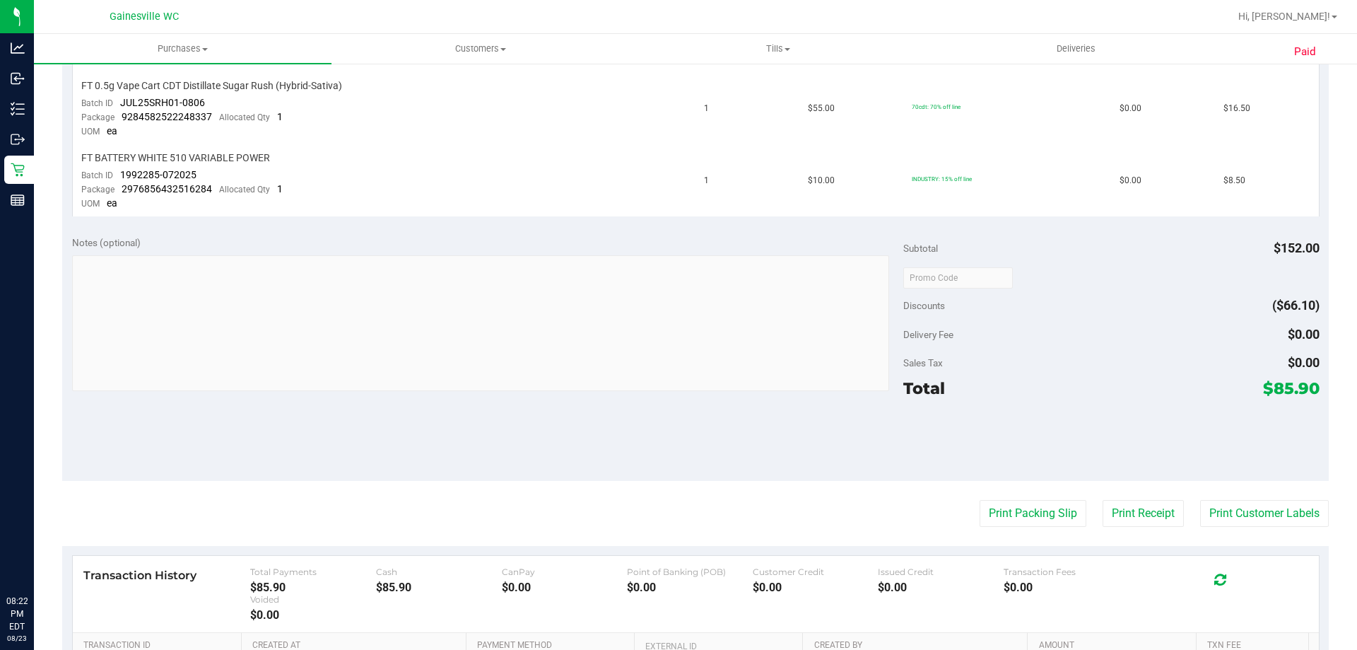
scroll to position [707, 0]
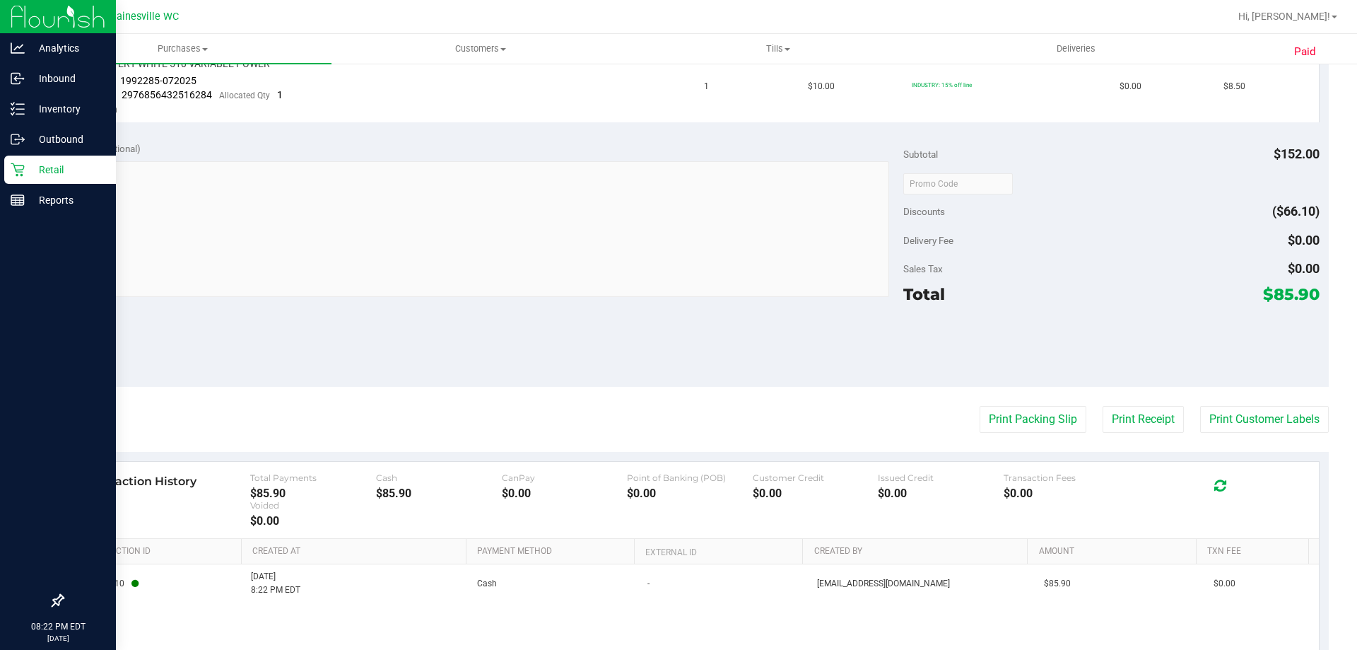
click at [29, 164] on p "Retail" at bounding box center [67, 169] width 85 height 17
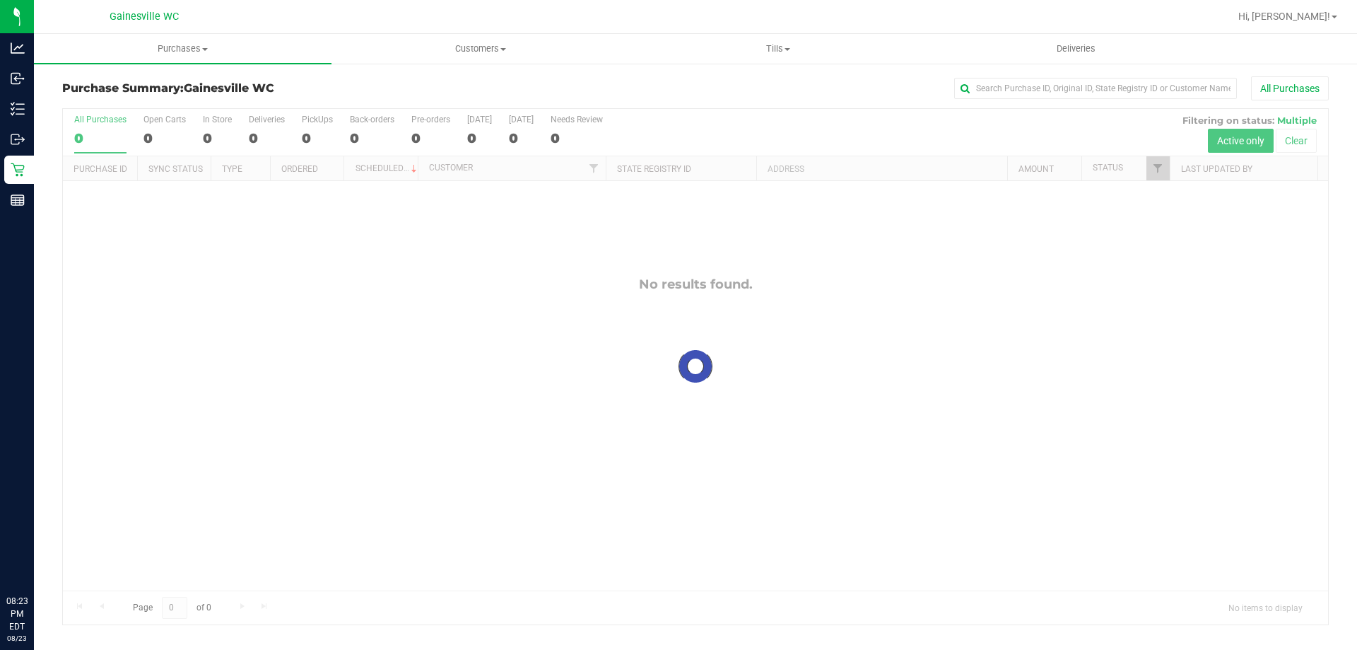
click at [489, 343] on div at bounding box center [695, 366] width 1265 height 515
click at [778, 56] on uib-tab-heading "Tills Manage tills Reconcile e-payments" at bounding box center [778, 49] width 296 height 28
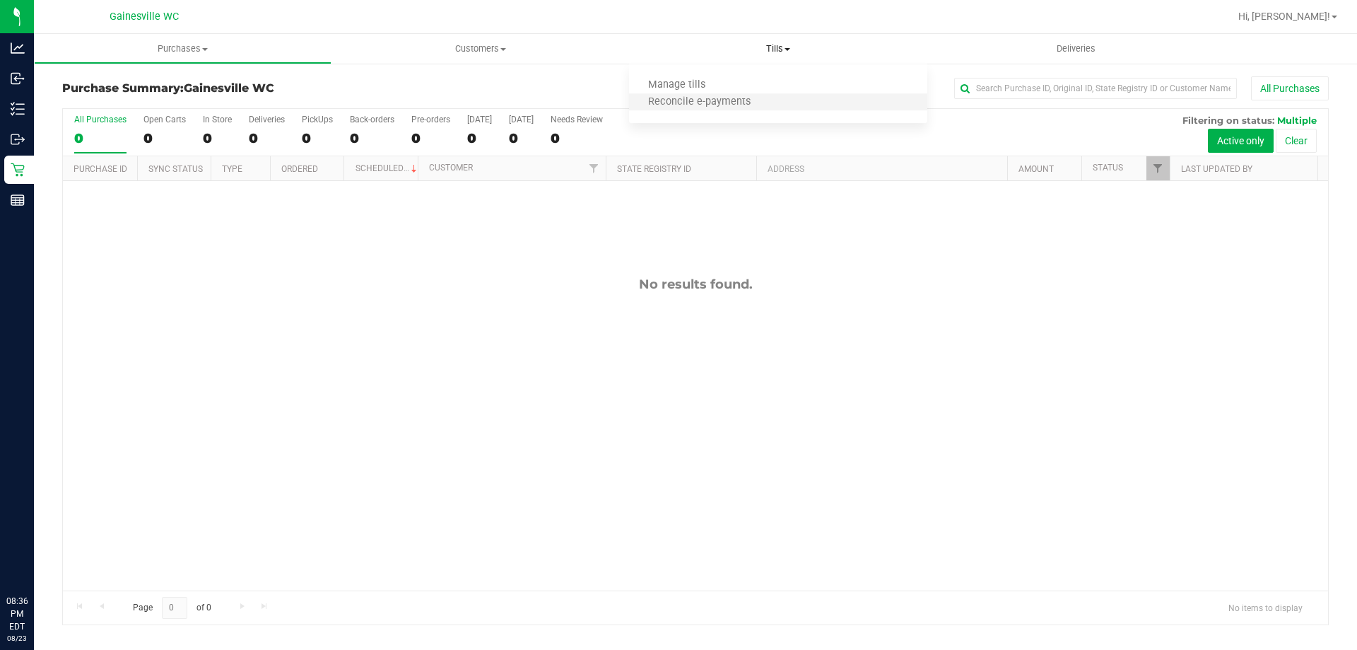
click at [776, 95] on li "Reconcile e-payments" at bounding box center [778, 102] width 298 height 17
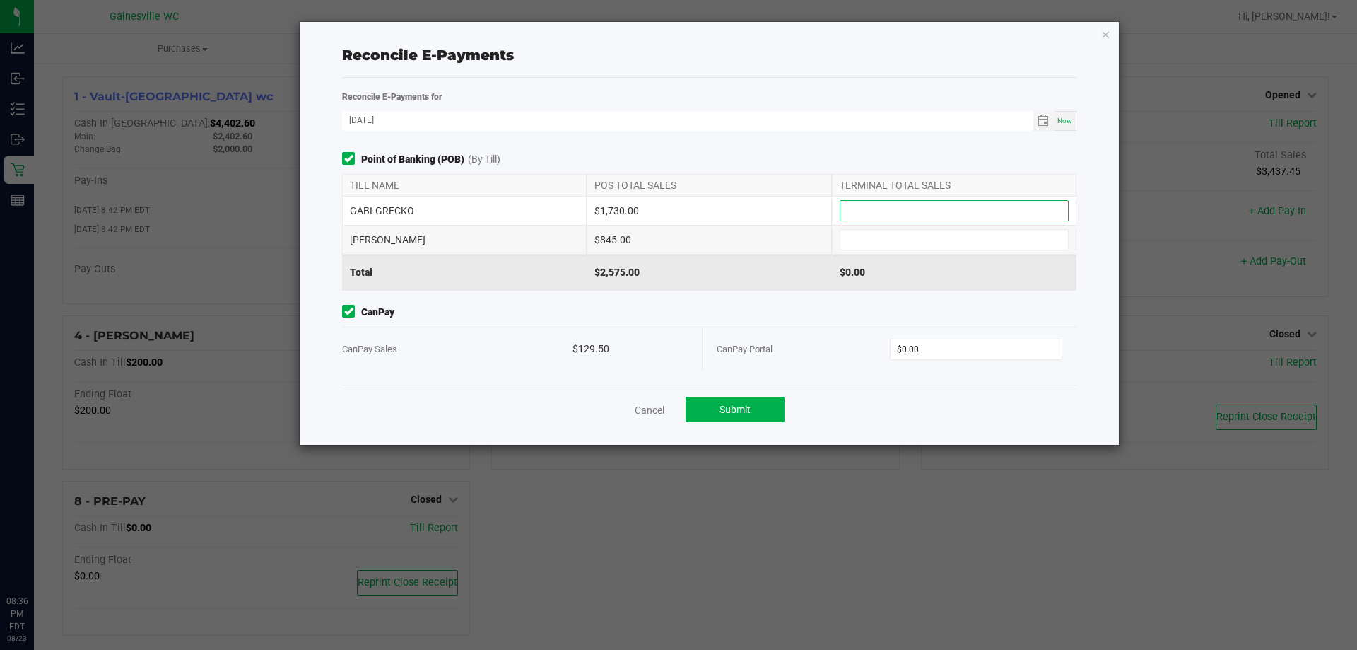
click at [915, 202] on input at bounding box center [955, 211] width 228 height 20
type input "$1,730.00"
click at [907, 233] on input at bounding box center [955, 240] width 228 height 20
type input "$845.00"
click at [949, 341] on input "0" at bounding box center [977, 349] width 172 height 20
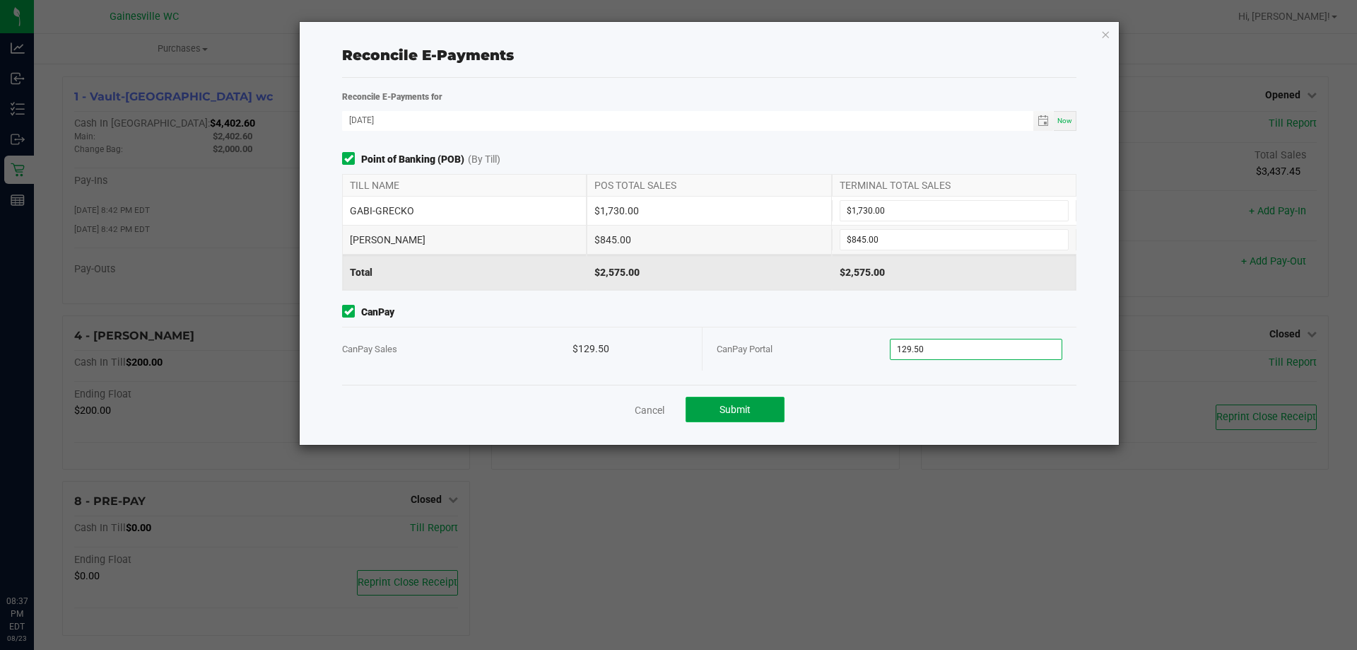
type input "$129.50"
click at [735, 419] on button "Submit" at bounding box center [735, 409] width 99 height 25
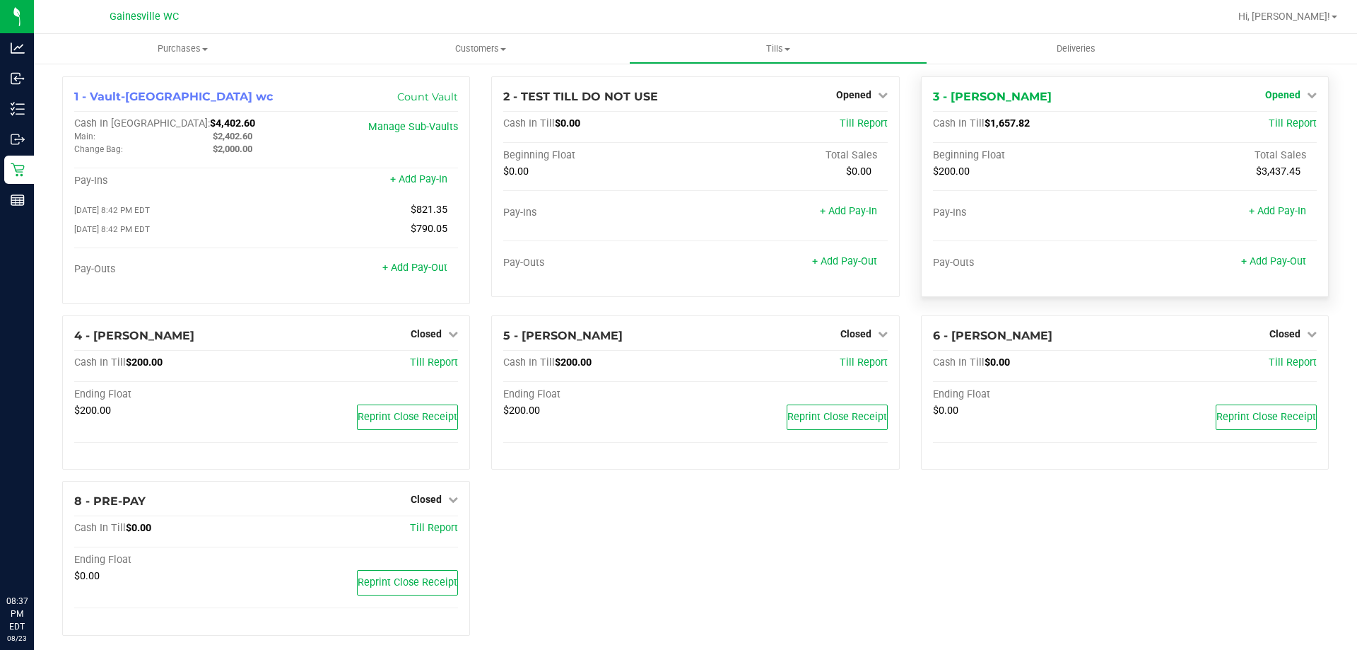
click at [1307, 93] on icon at bounding box center [1312, 95] width 10 height 10
click at [1282, 124] on link "Close Till" at bounding box center [1284, 124] width 38 height 11
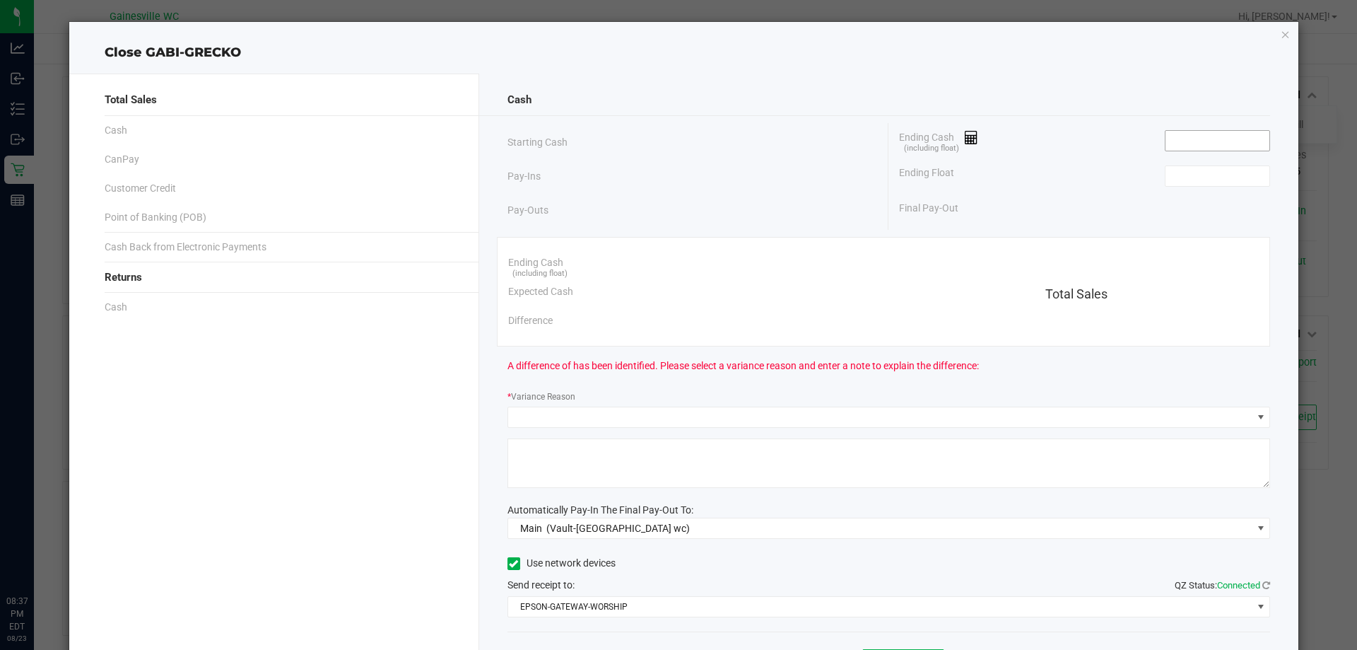
click at [1183, 144] on input at bounding box center [1218, 141] width 104 height 20
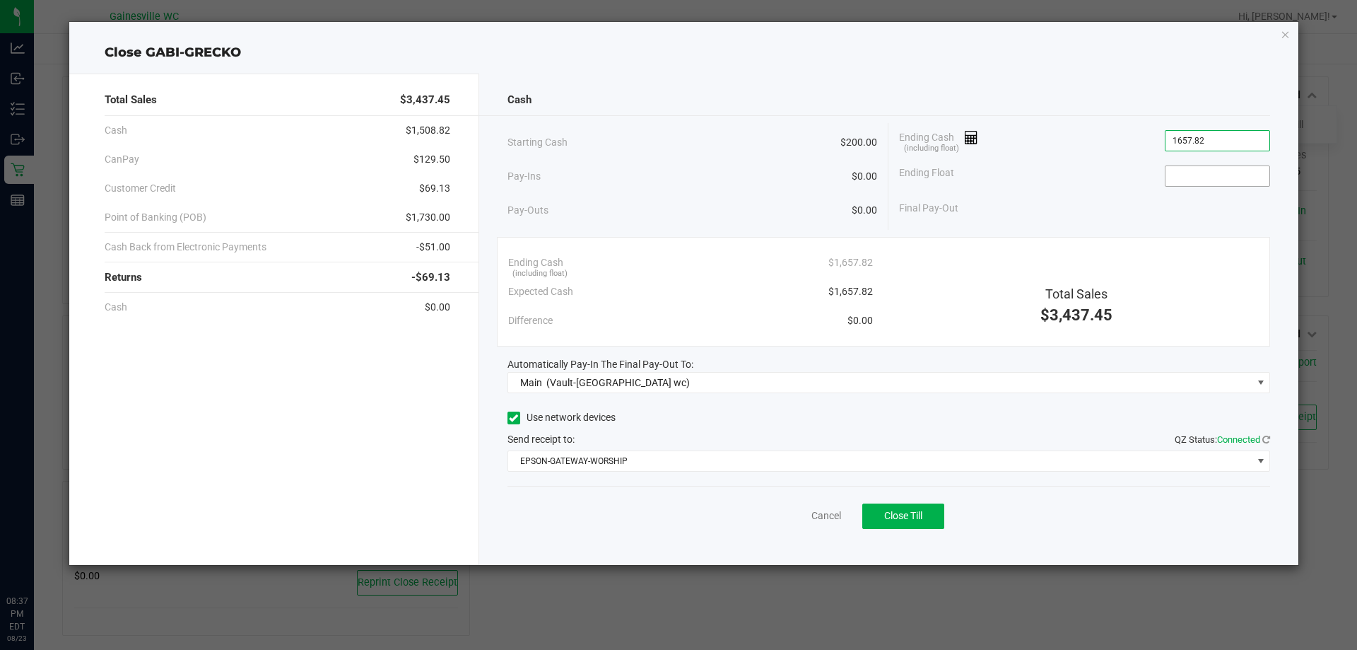
type input "$1,657.82"
click at [1190, 173] on input at bounding box center [1218, 176] width 104 height 20
type input "$200.00"
click at [1113, 199] on div "Final Pay-Out $1,457.82" at bounding box center [1084, 208] width 371 height 29
click at [884, 514] on span "Close Till" at bounding box center [903, 515] width 38 height 11
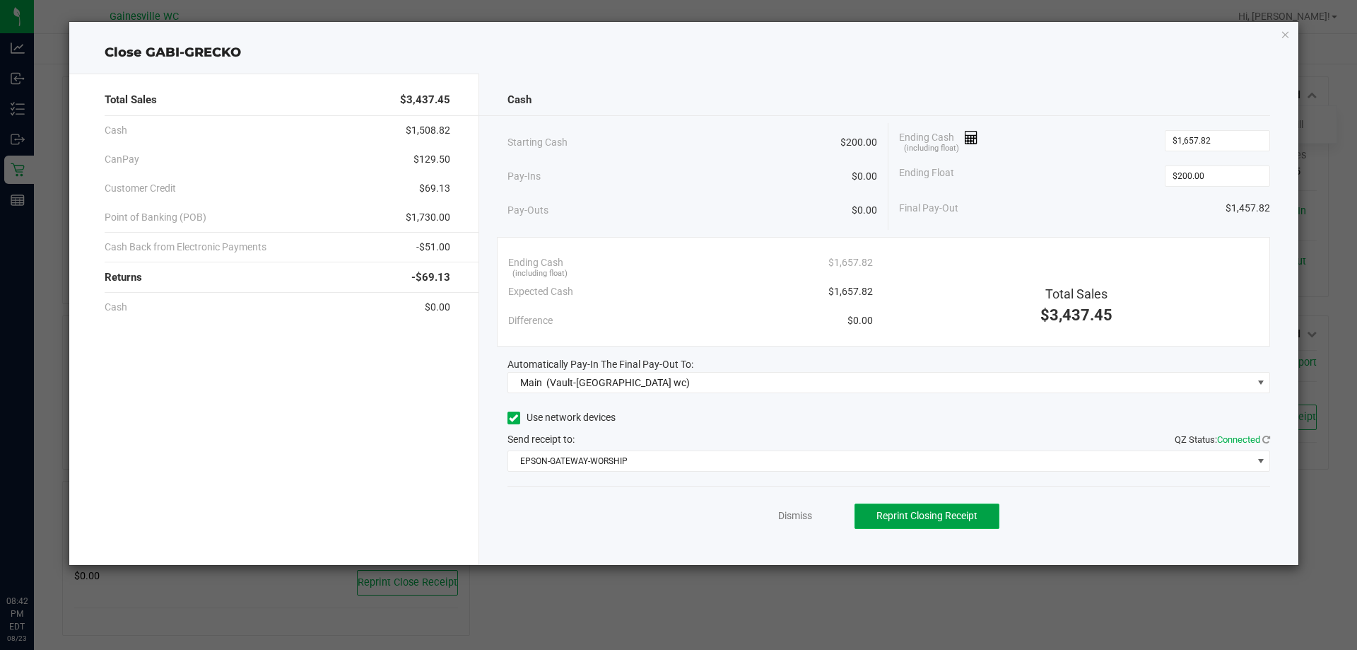
click at [954, 515] on span "Reprint Closing Receipt" at bounding box center [927, 515] width 101 height 11
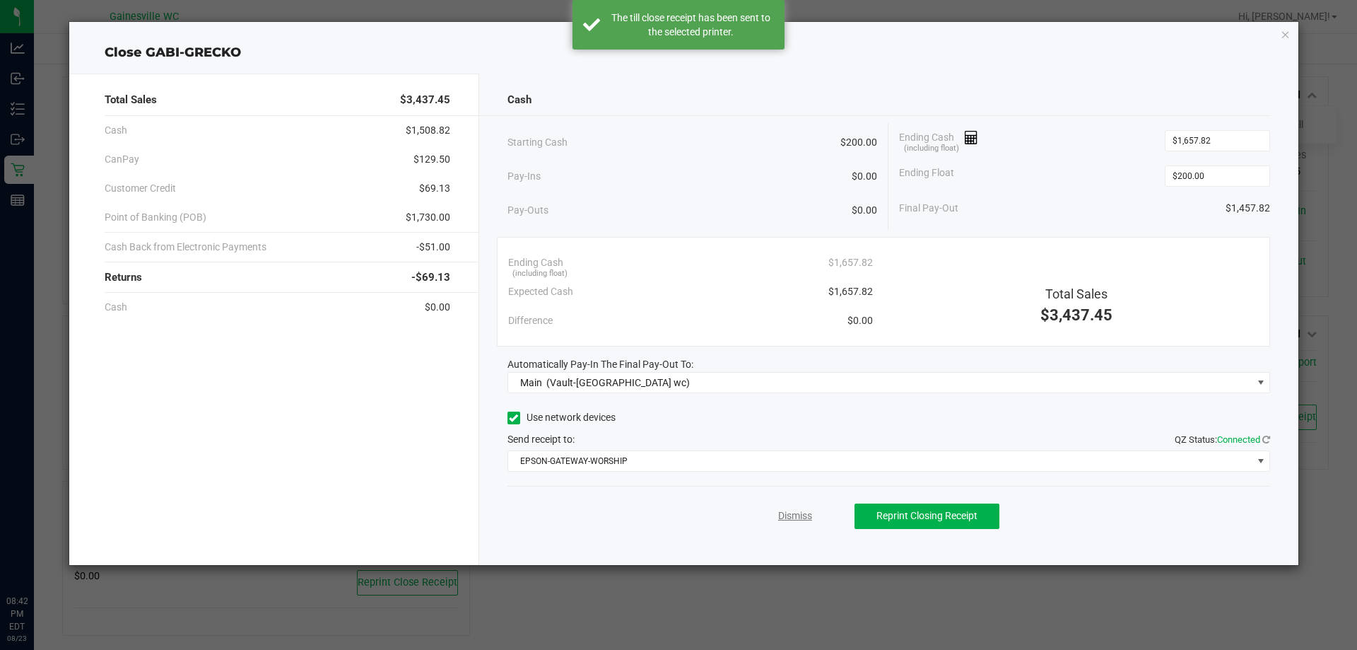
click at [811, 512] on link "Dismiss" at bounding box center [795, 515] width 34 height 15
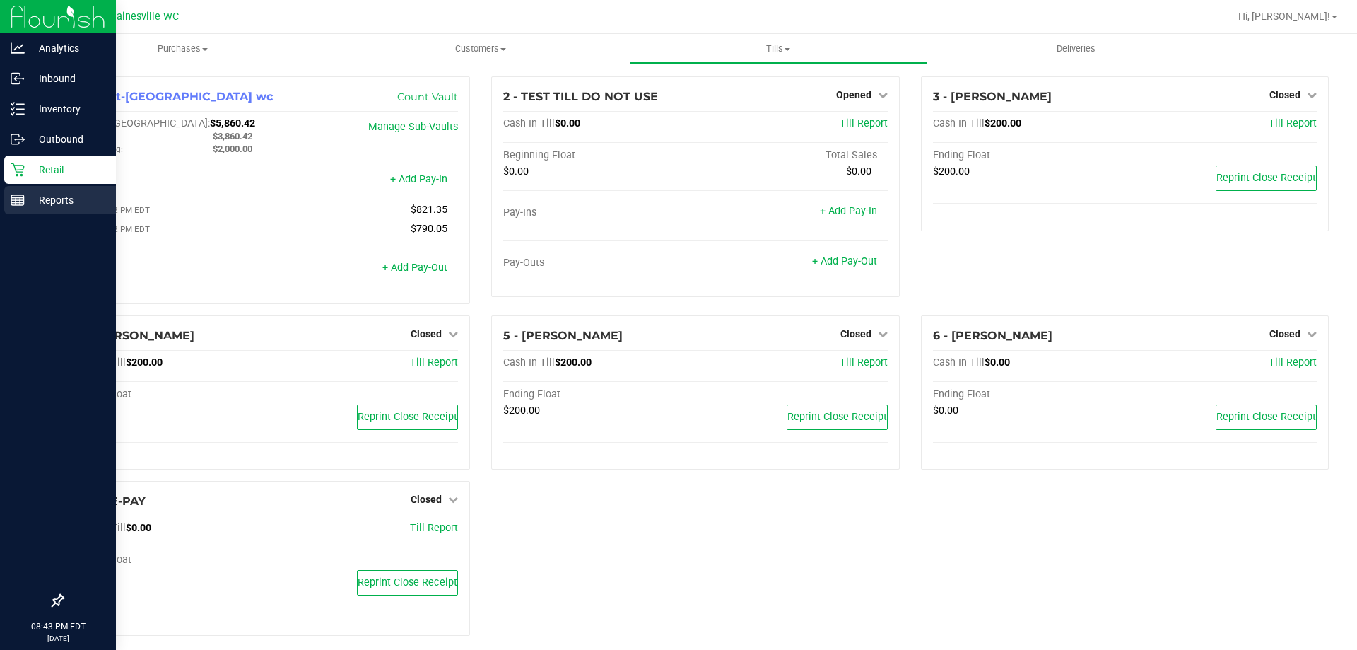
click at [27, 206] on p "Reports" at bounding box center [67, 200] width 85 height 17
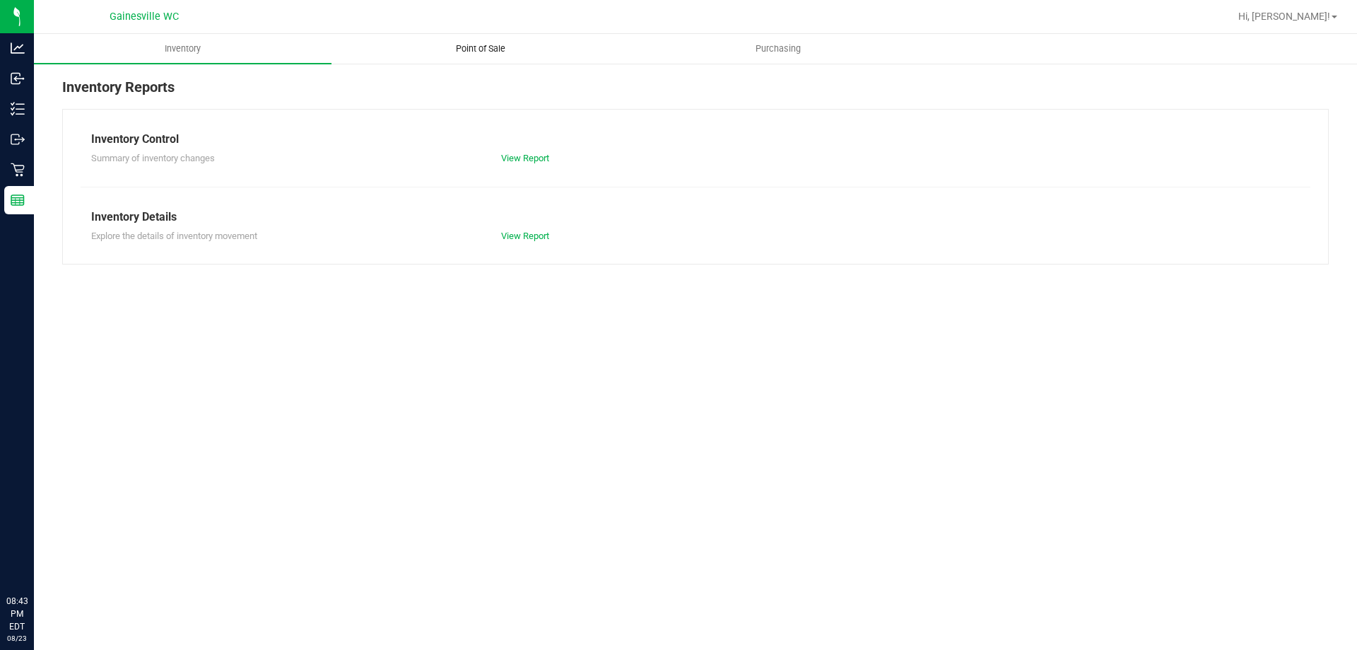
click at [499, 62] on uib-tab-heading "Point of Sale" at bounding box center [480, 49] width 296 height 28
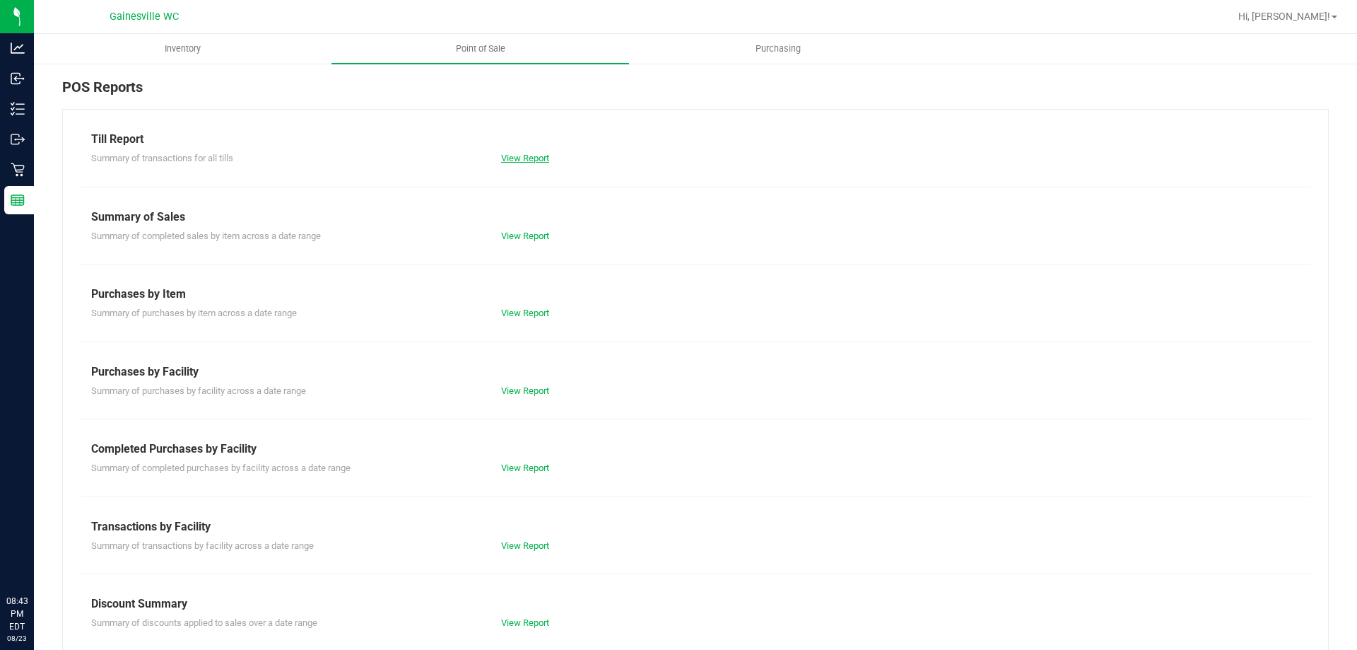
click at [508, 158] on link "View Report" at bounding box center [525, 158] width 48 height 11
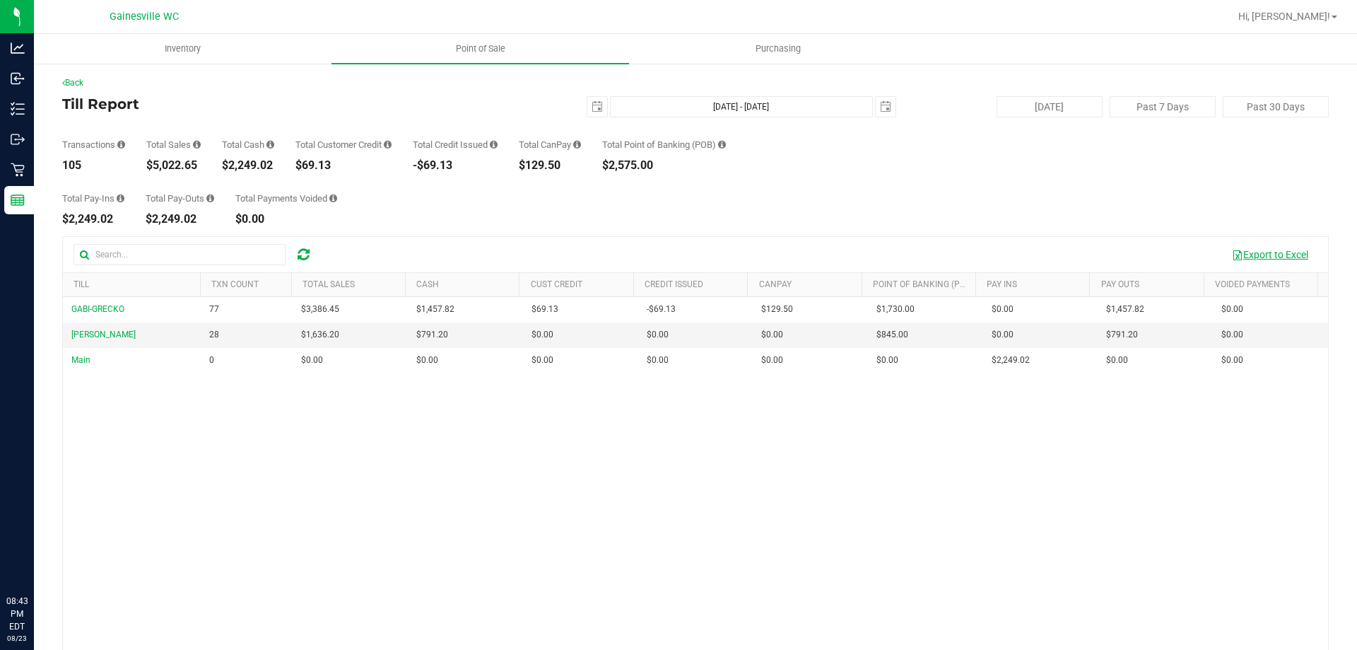
click at [1247, 253] on button "Export to Excel" at bounding box center [1270, 254] width 95 height 24
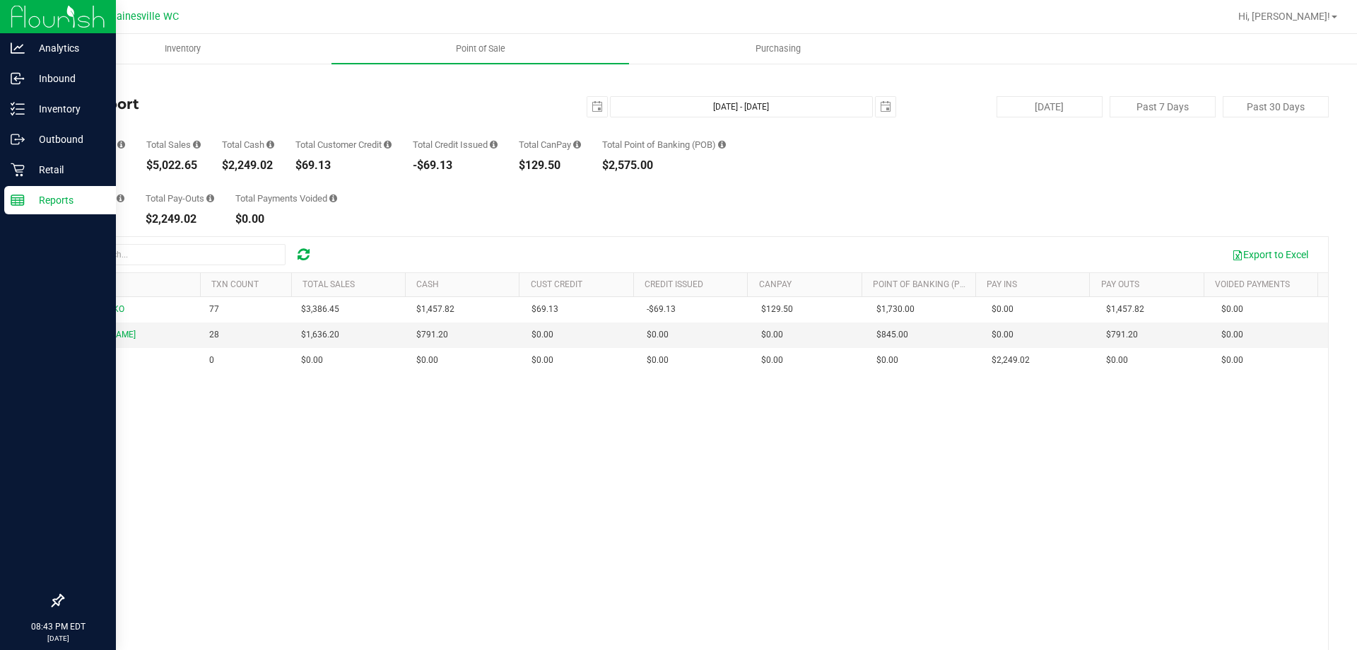
click at [25, 208] on p "Reports" at bounding box center [67, 200] width 85 height 17
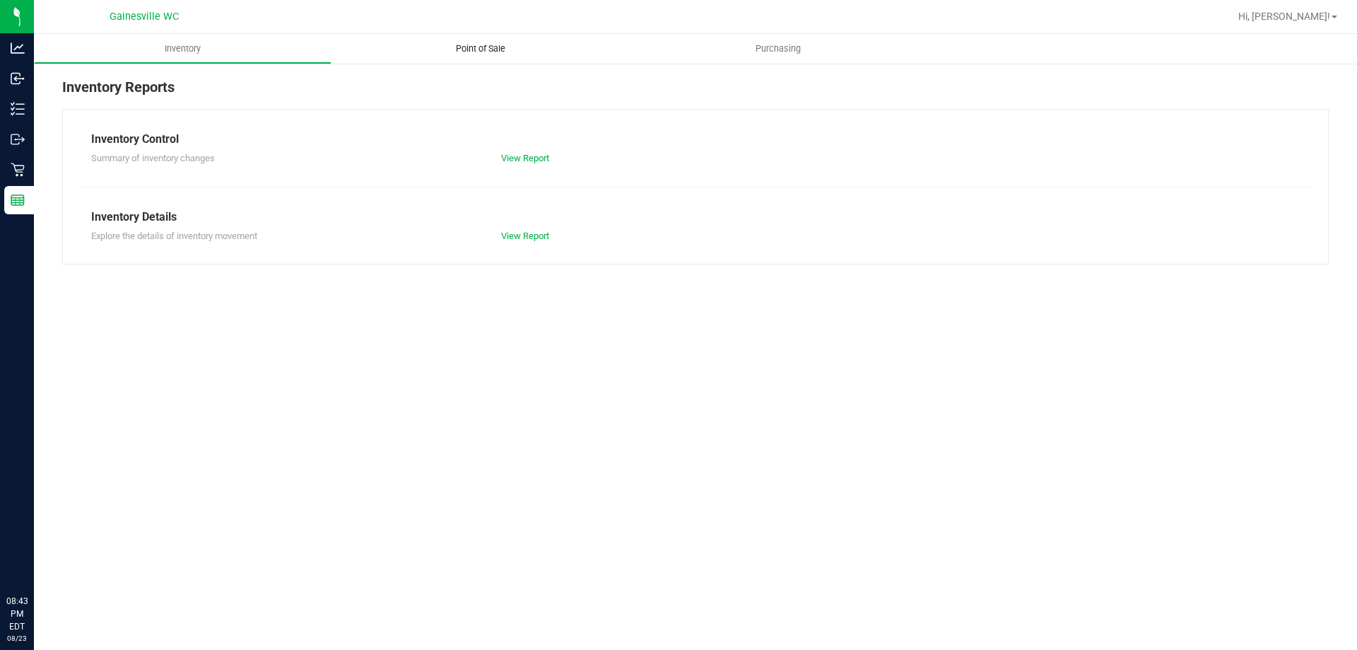
click at [475, 45] on span "Point of Sale" at bounding box center [481, 48] width 88 height 13
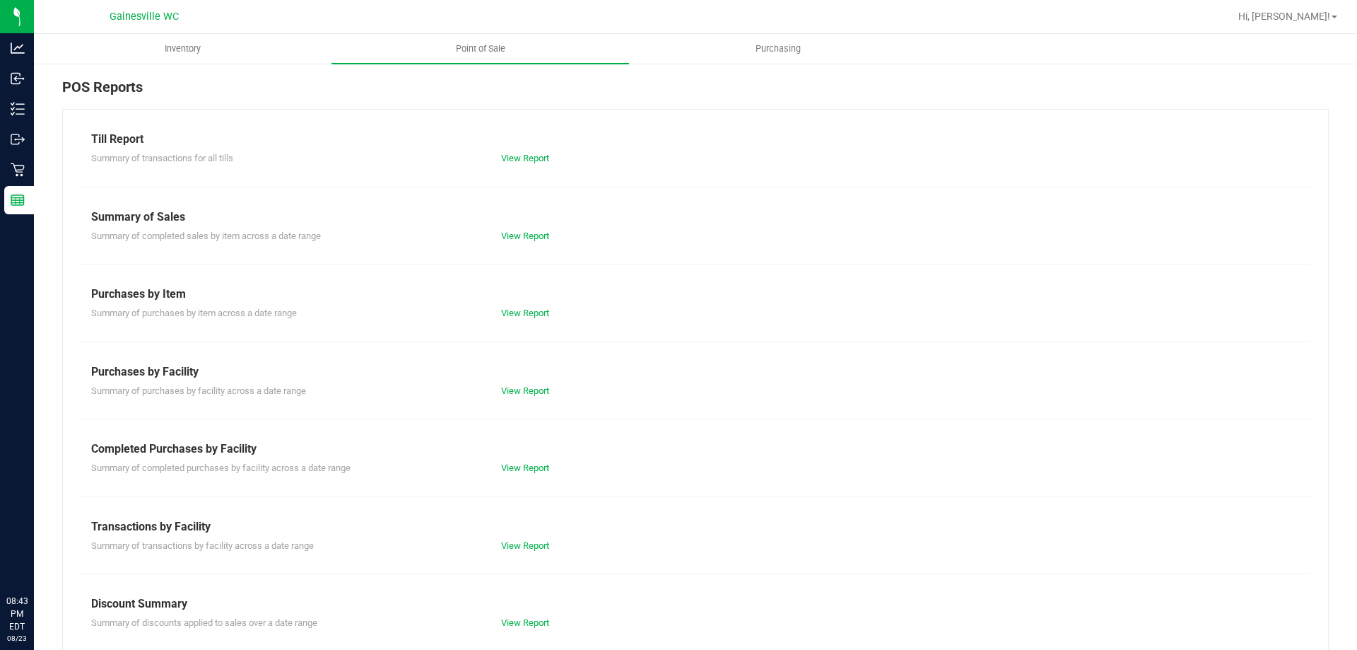
drag, startPoint x: 534, startPoint y: 296, endPoint x: 533, endPoint y: 303, distance: 7.1
click at [533, 300] on div "Purchases by Item" at bounding box center [695, 294] width 1209 height 17
click at [533, 305] on div "Summary of purchases by item across a date range View Report" at bounding box center [696, 312] width 1230 height 18
click at [535, 309] on link "View Report" at bounding box center [525, 313] width 48 height 11
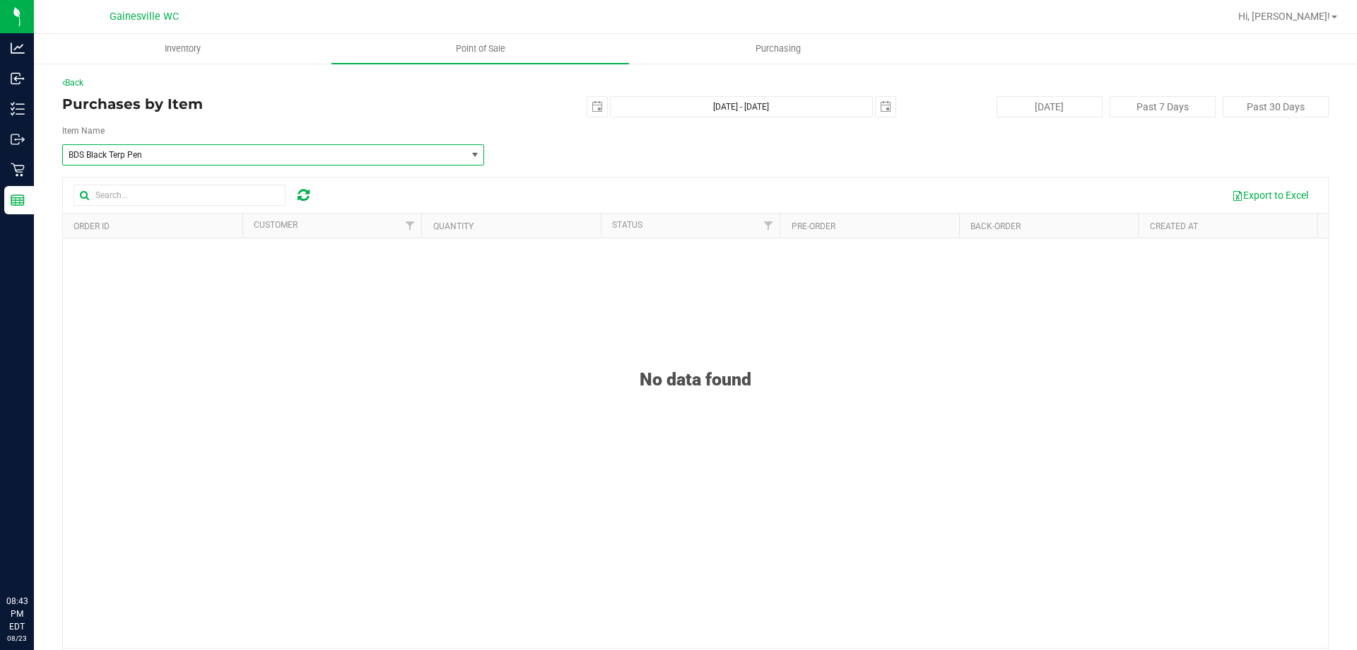
click at [105, 164] on span "BDS Black Terp Pen" at bounding box center [264, 155] width 403 height 20
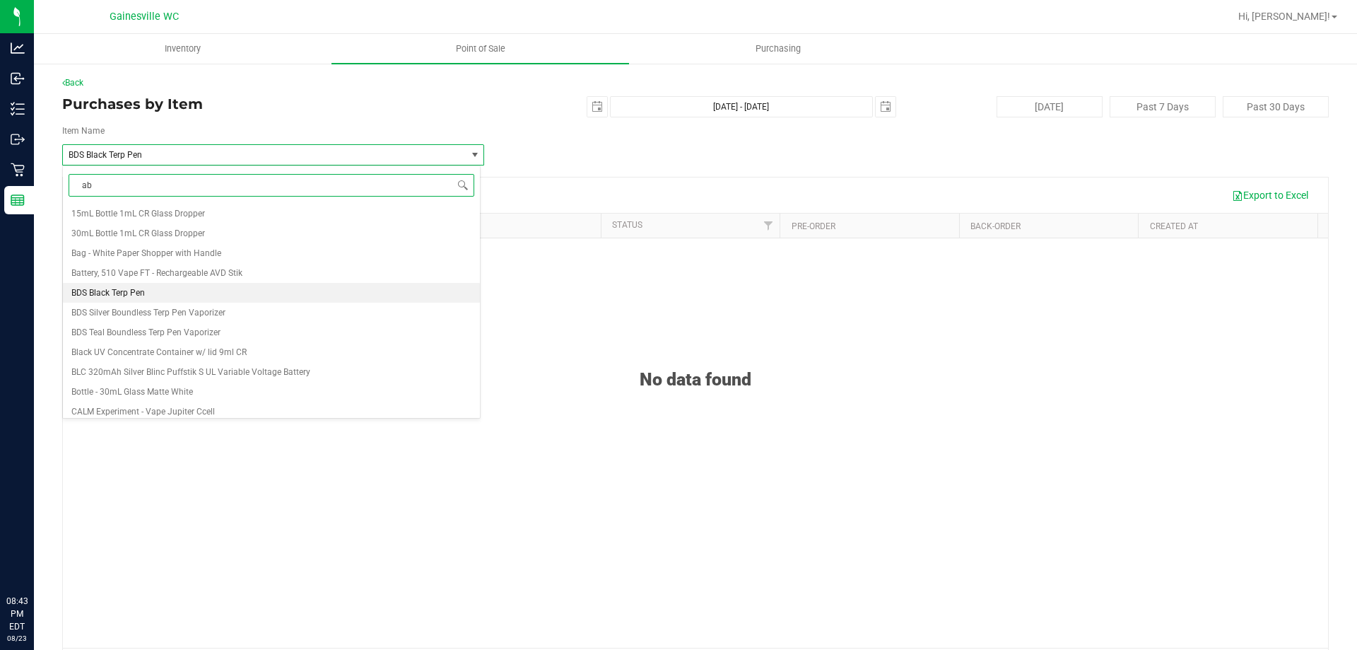
type input "abz"
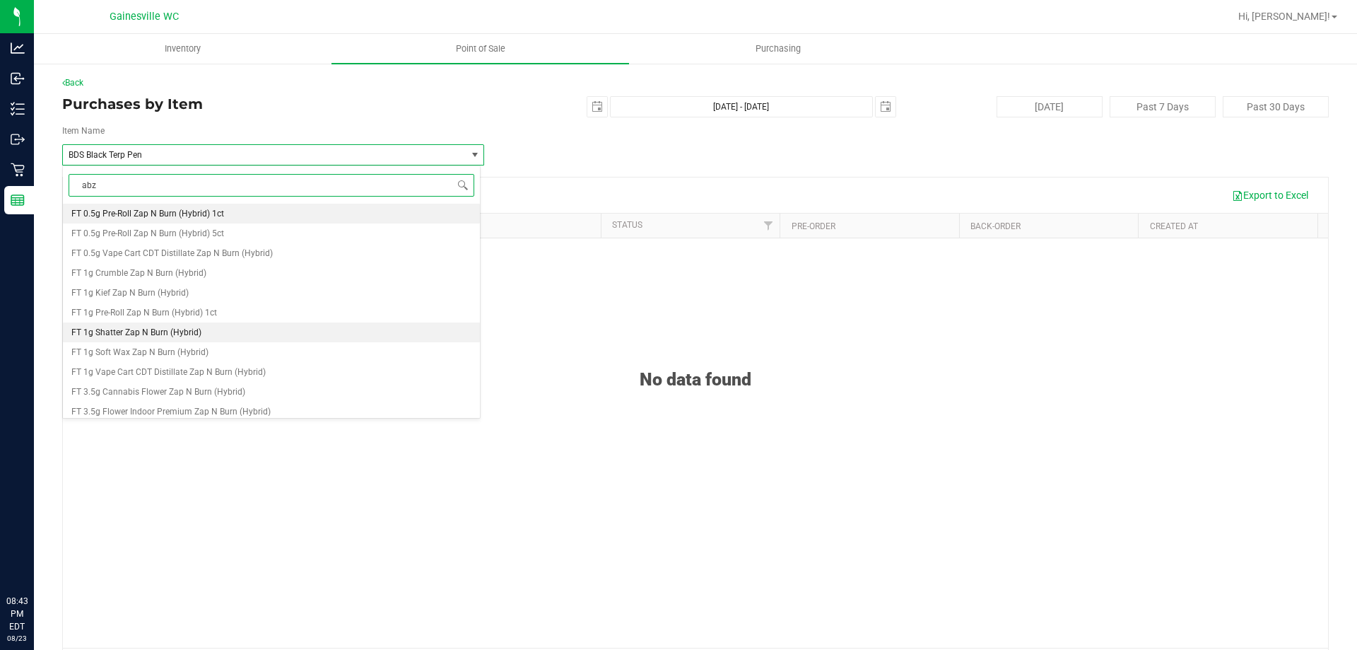
click at [212, 327] on li "FT 1g Shatter Zap N Burn (Hybrid)" at bounding box center [271, 332] width 417 height 20
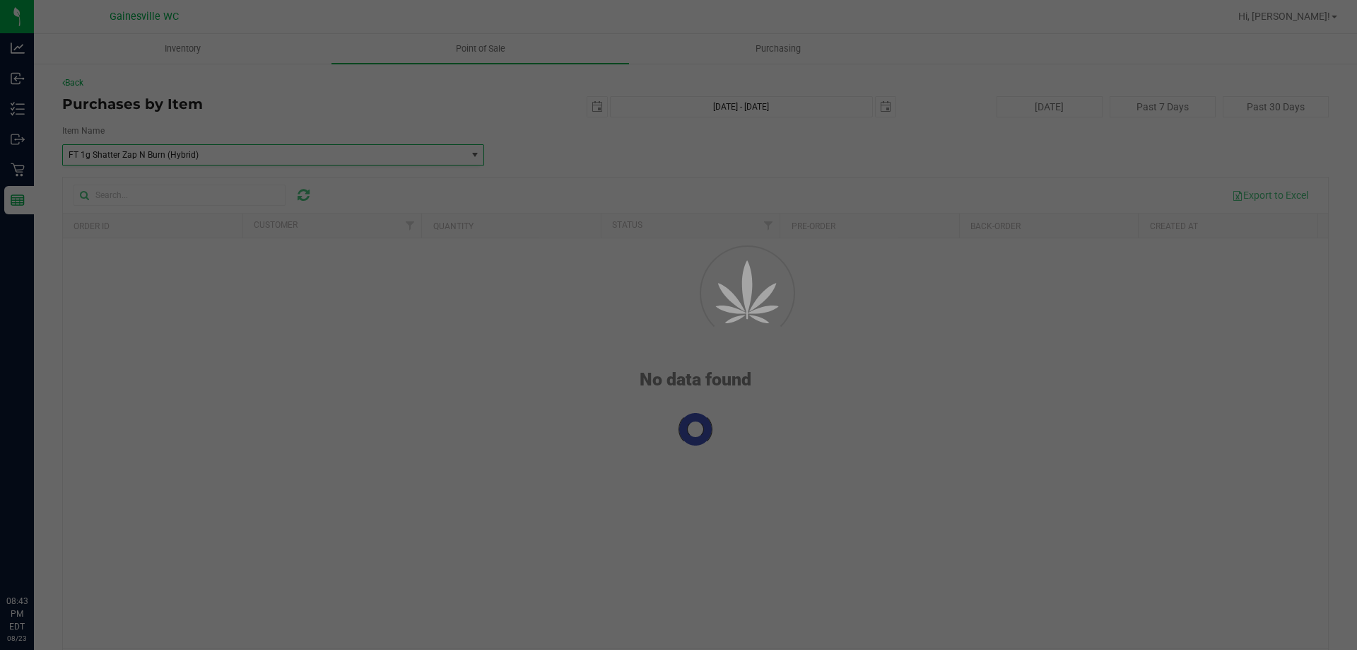
scroll to position [37492, 0]
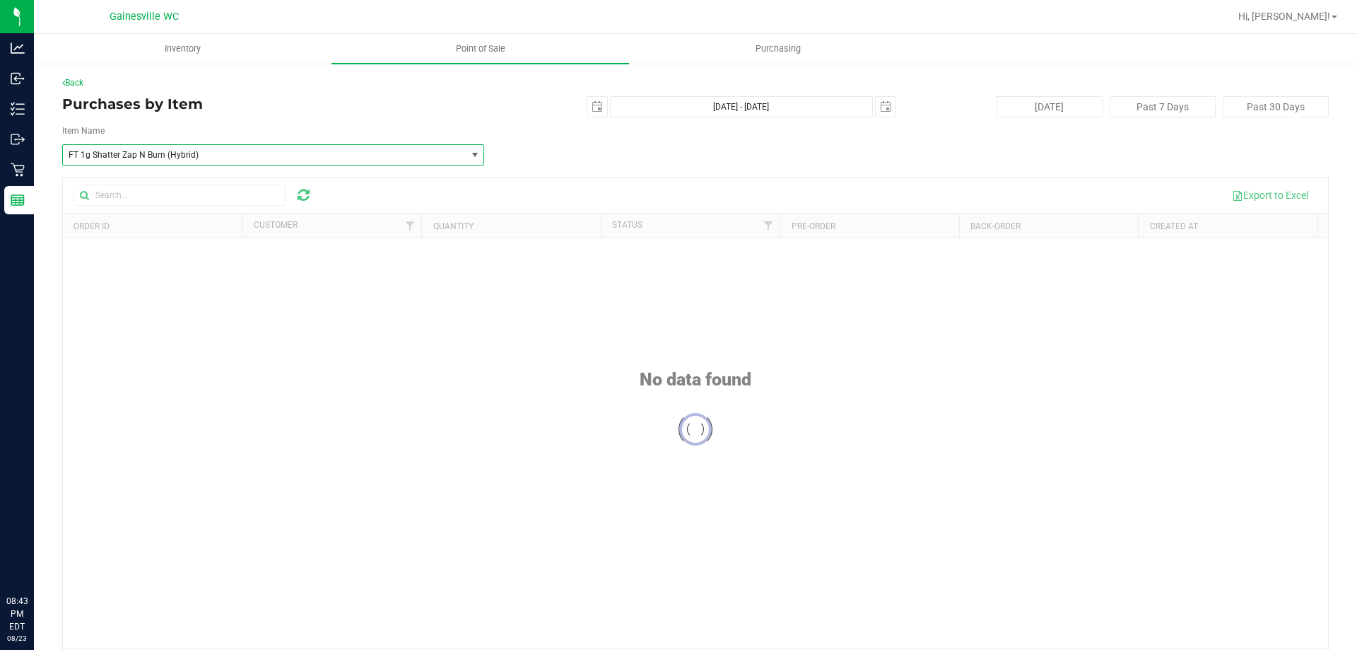
click at [533, 158] on div "Item Name FT 1g Shatter Zap N Burn (Hybrid) Select Item FT 1g Shatter Velvet Mi…" at bounding box center [695, 144] width 1267 height 41
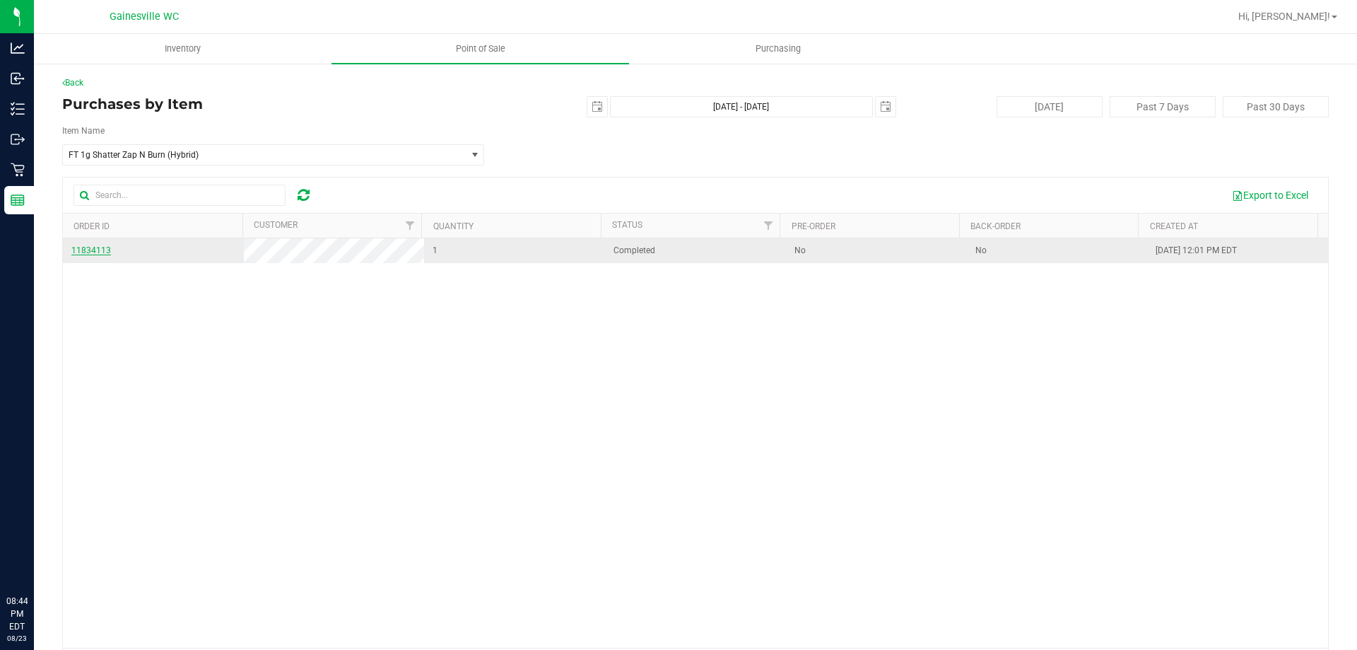
click at [106, 251] on span "11834113" at bounding box center [91, 250] width 40 height 10
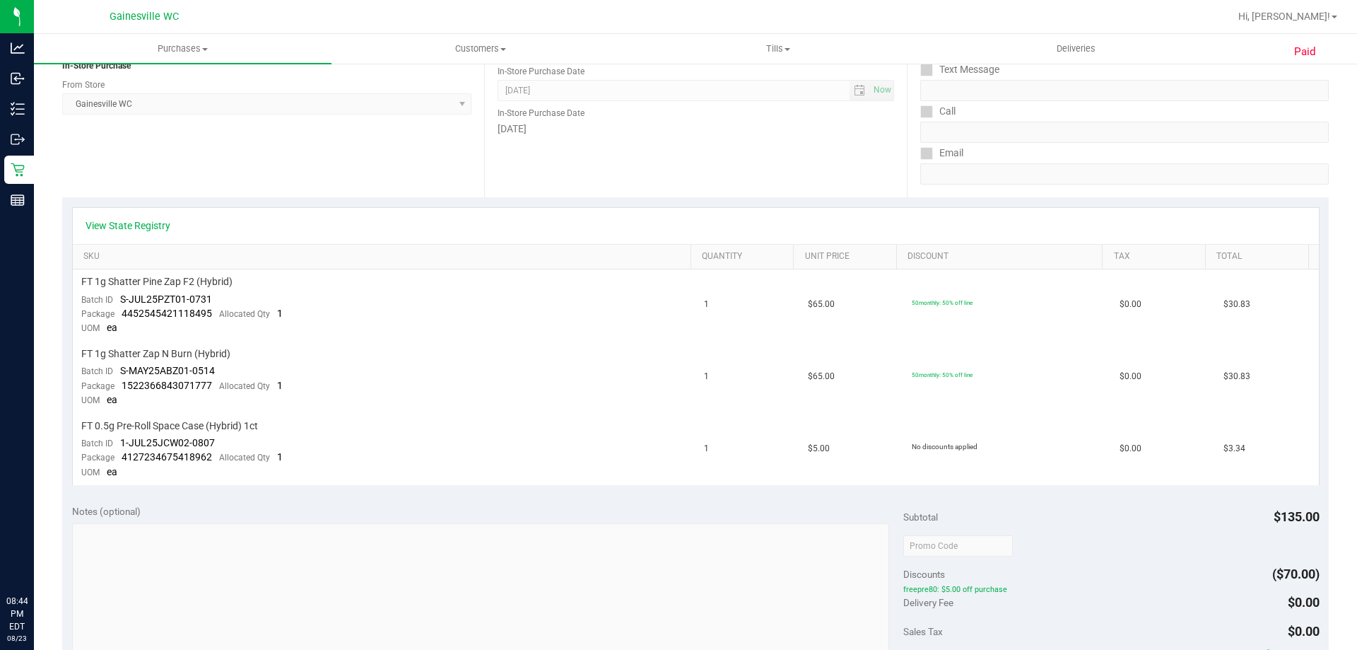
scroll to position [212, 0]
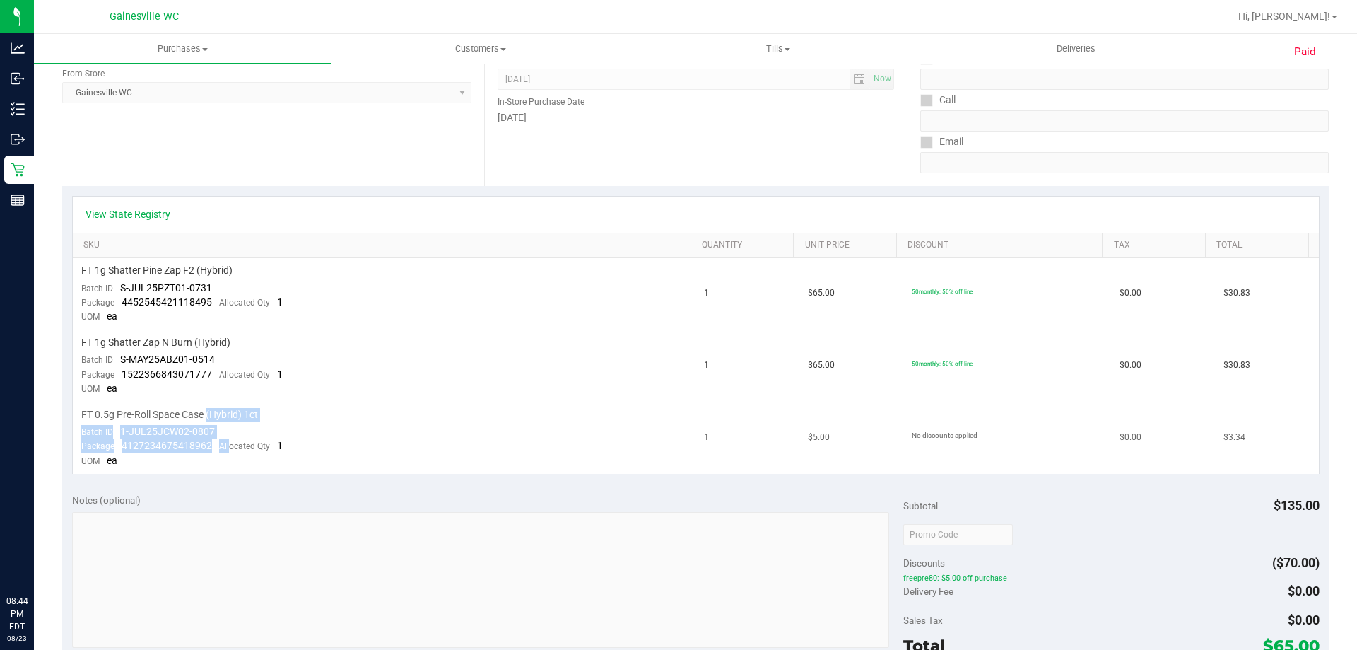
drag, startPoint x: 206, startPoint y: 416, endPoint x: 226, endPoint y: 452, distance: 41.1
click at [226, 452] on td "FT 0.5g Pre-Roll Space Case (Hybrid) 1ct Batch ID 1-JUL25JCW02-0807 Package 412…" at bounding box center [385, 437] width 624 height 71
click at [226, 452] on div "Package 4127234675418962 Allocated Qty 1" at bounding box center [181, 446] width 201 height 14
drag, startPoint x: 212, startPoint y: 322, endPoint x: 181, endPoint y: 269, distance: 60.9
click at [181, 269] on td "FT 1g Shatter Pine Zap F2 (Hybrid) Batch ID S-JUL25PZT01-0731 Package 445254542…" at bounding box center [385, 294] width 624 height 72
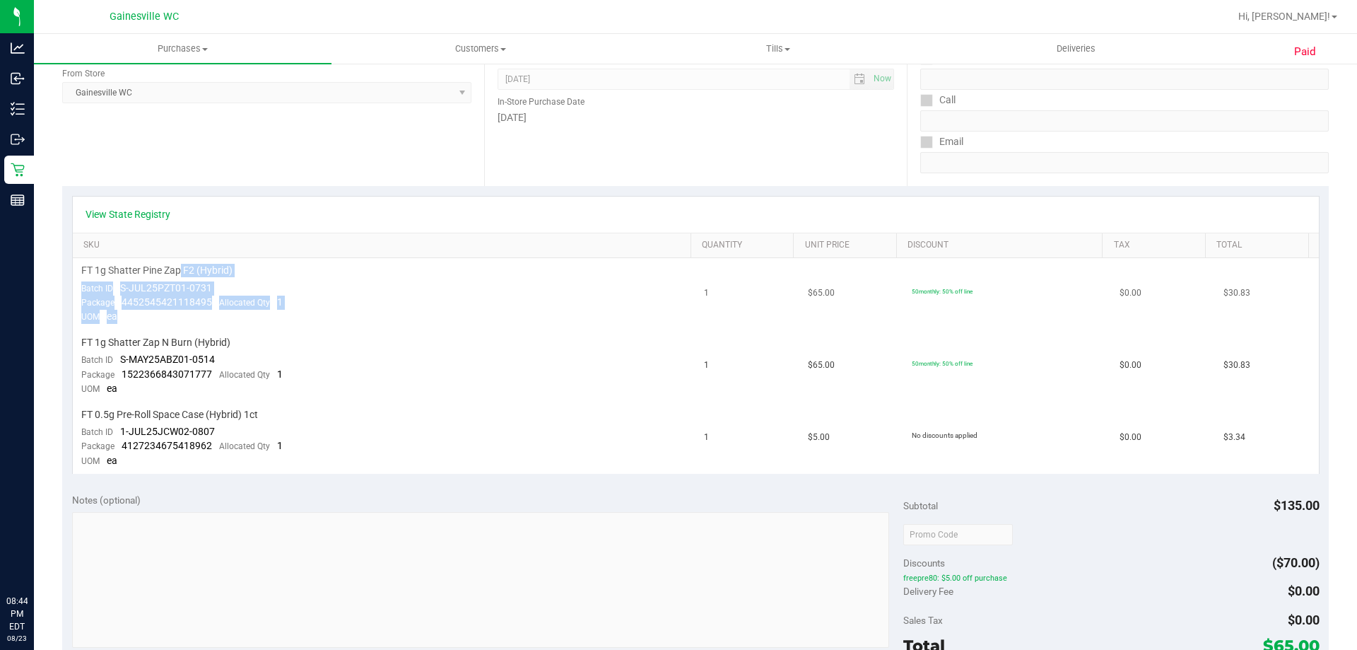
click at [181, 269] on span "FT 1g Shatter Pine Zap F2 (Hybrid)" at bounding box center [156, 270] width 151 height 13
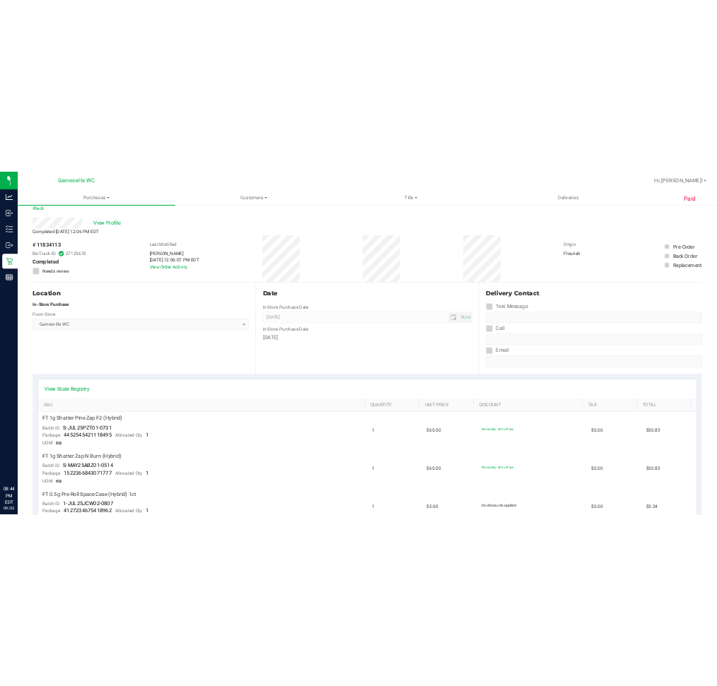
scroll to position [0, 0]
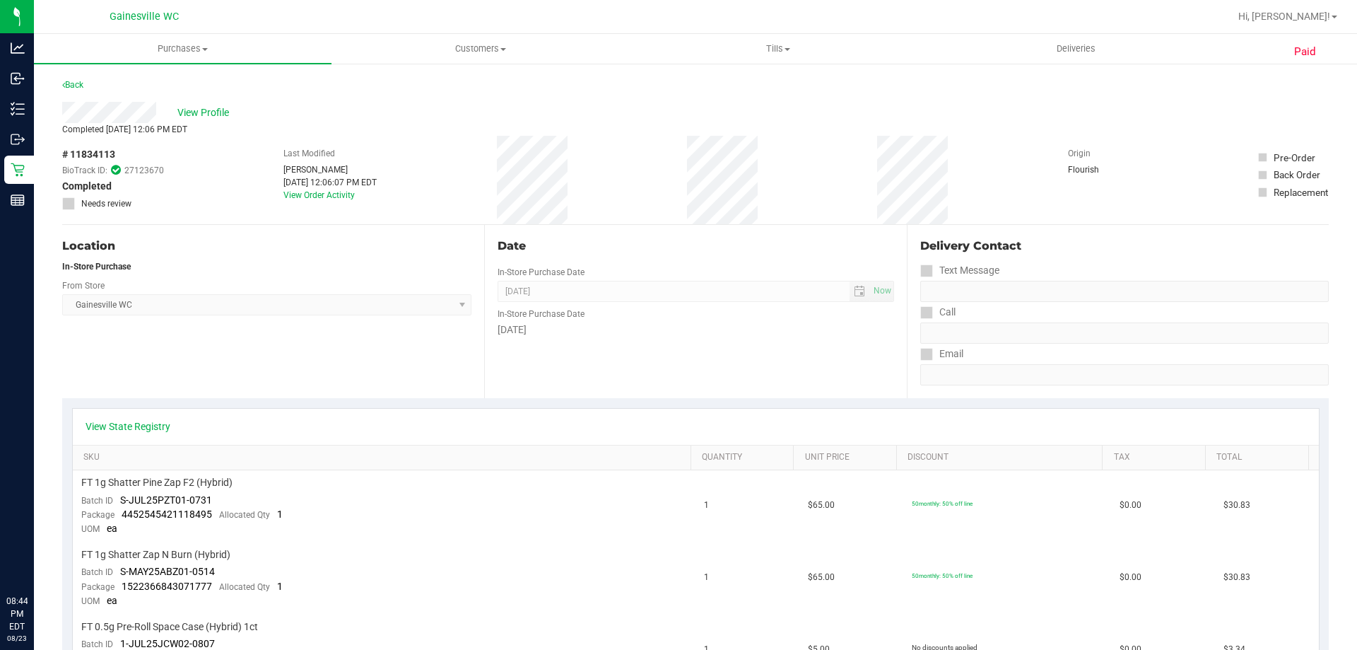
drag, startPoint x: 384, startPoint y: 182, endPoint x: 329, endPoint y: 181, distance: 55.1
click at [329, 181] on div "[DATE] 12:06:07 PM EDT" at bounding box center [329, 182] width 93 height 13
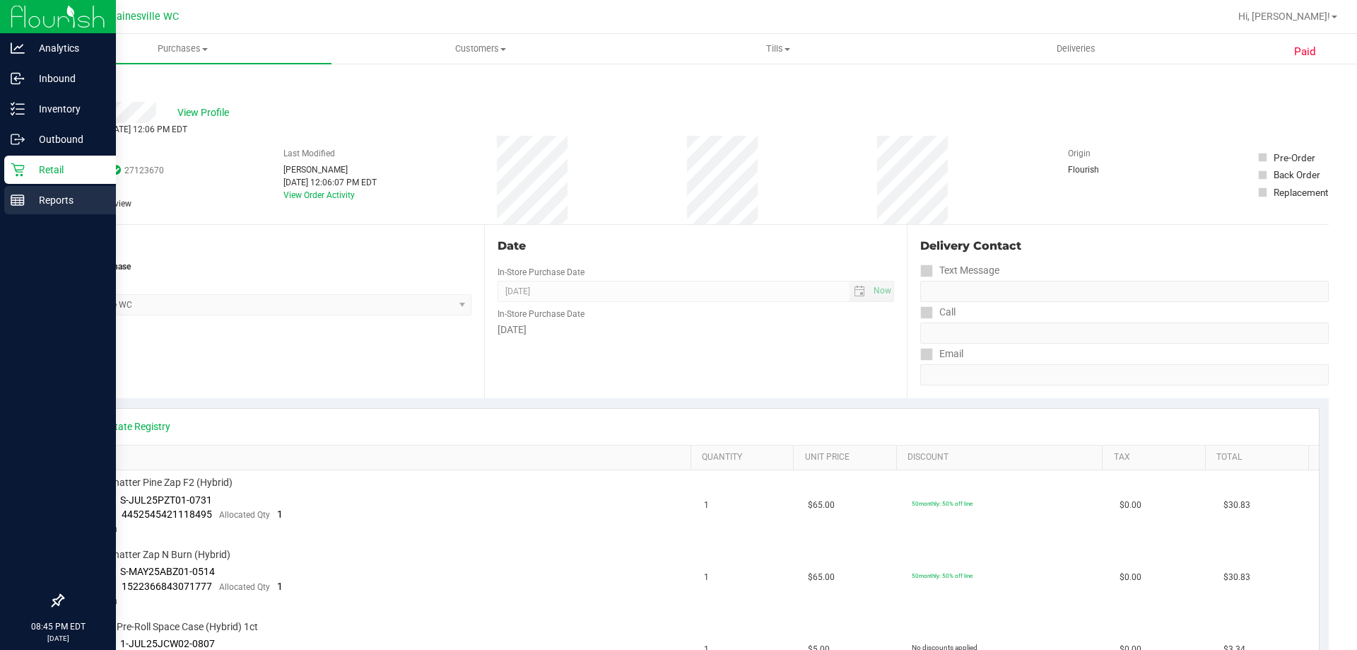
click at [29, 200] on p "Reports" at bounding box center [67, 200] width 85 height 17
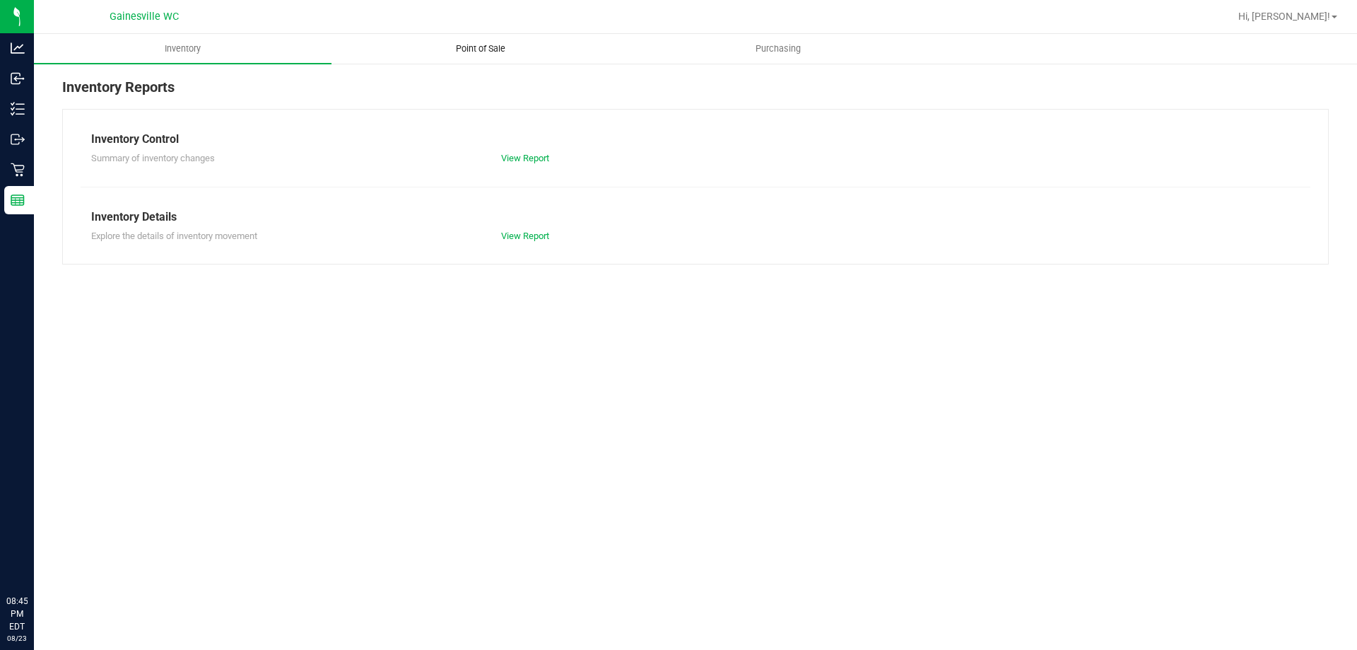
click at [471, 52] on span "Point of Sale" at bounding box center [481, 48] width 88 height 13
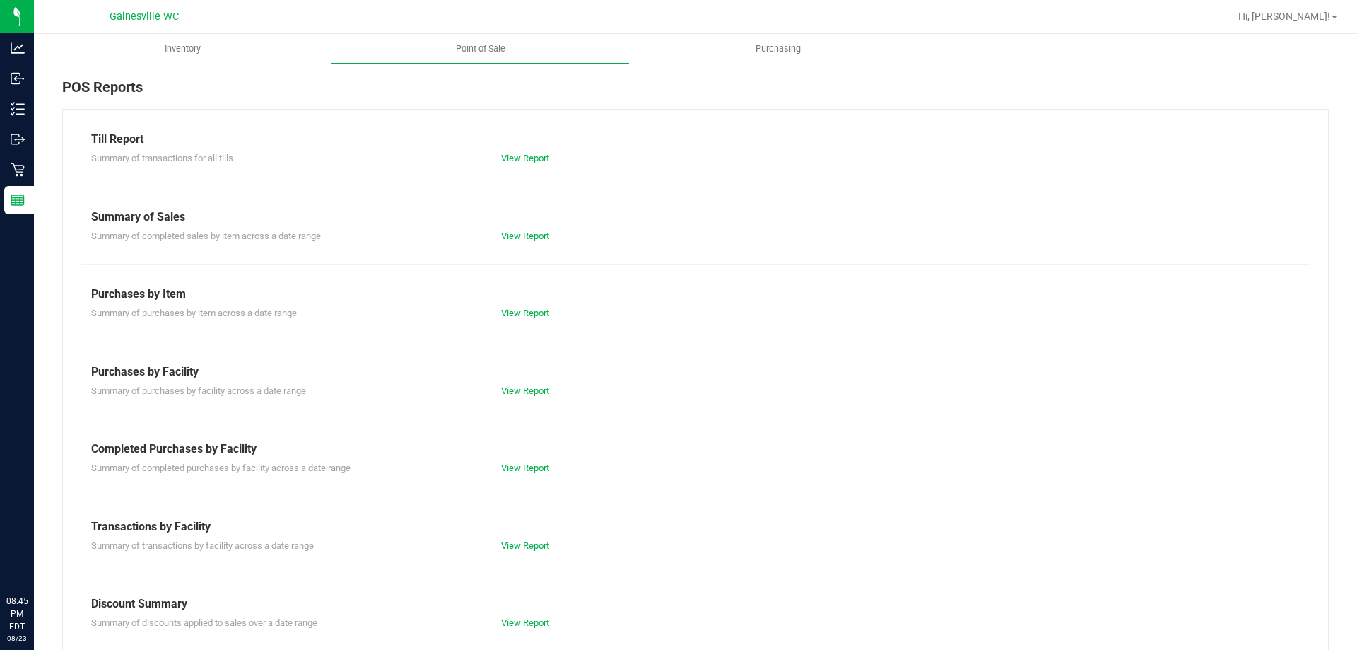
click at [533, 462] on link "View Report" at bounding box center [525, 467] width 48 height 11
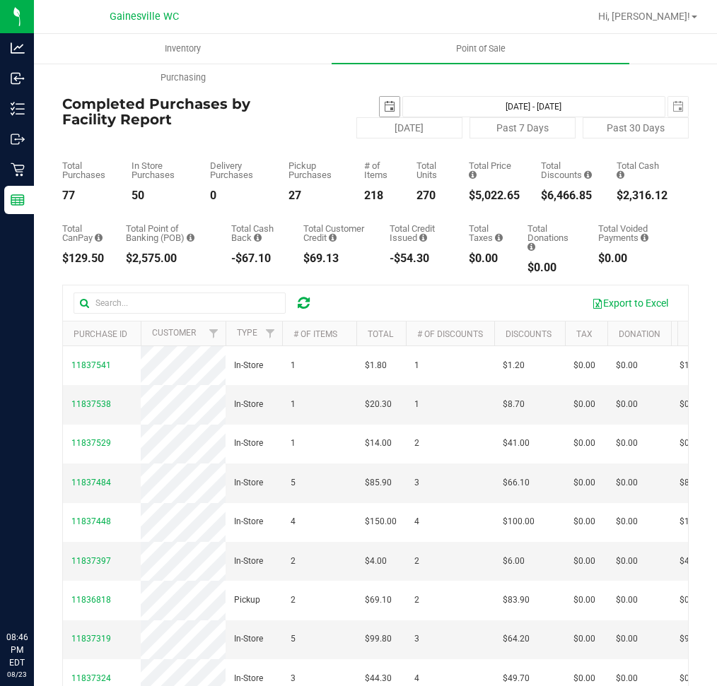
click at [384, 110] on span "select" at bounding box center [389, 106] width 11 height 11
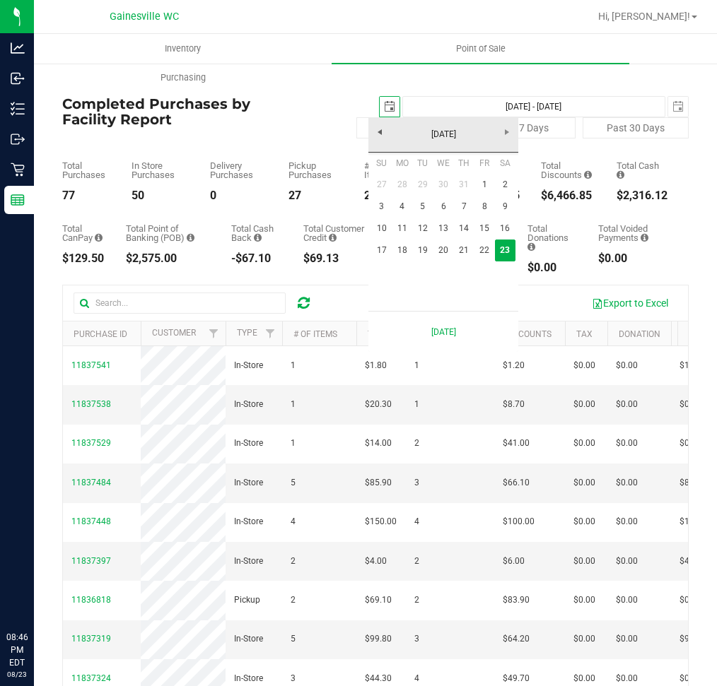
scroll to position [0, 35]
click at [394, 249] on link "18" at bounding box center [402, 251] width 21 height 22
type input "[DATE]"
type input "[DATE] - [DATE]"
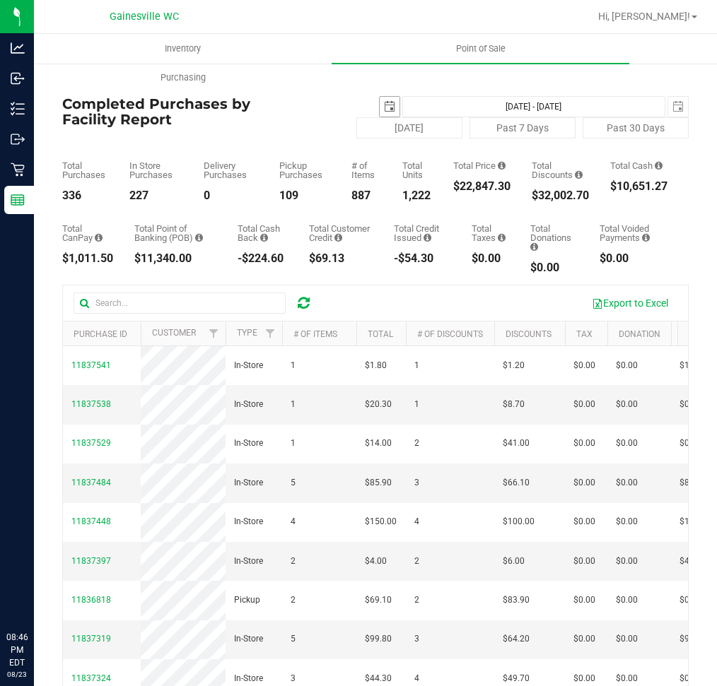
click at [384, 106] on span "select" at bounding box center [389, 106] width 11 height 11
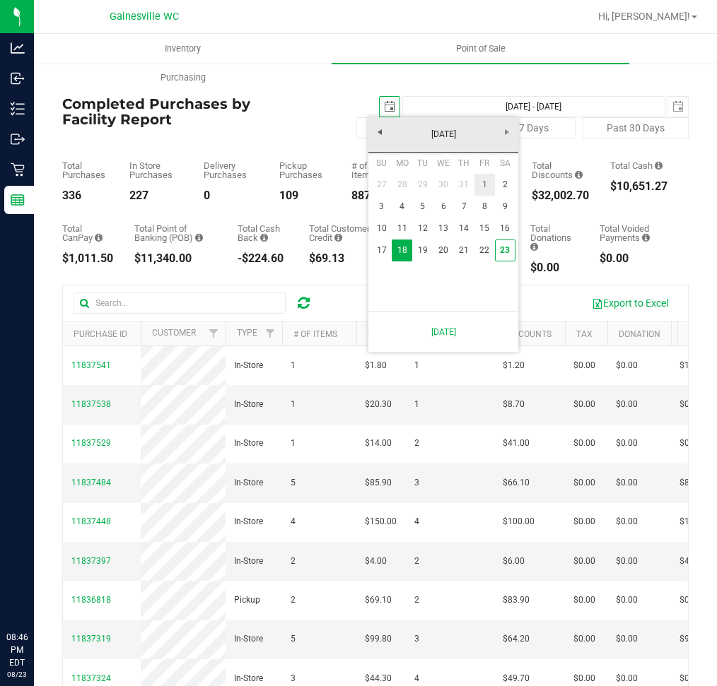
click at [493, 186] on link "1" at bounding box center [484, 185] width 21 height 22
type input "[DATE]"
type input "[DATE] - [DATE]"
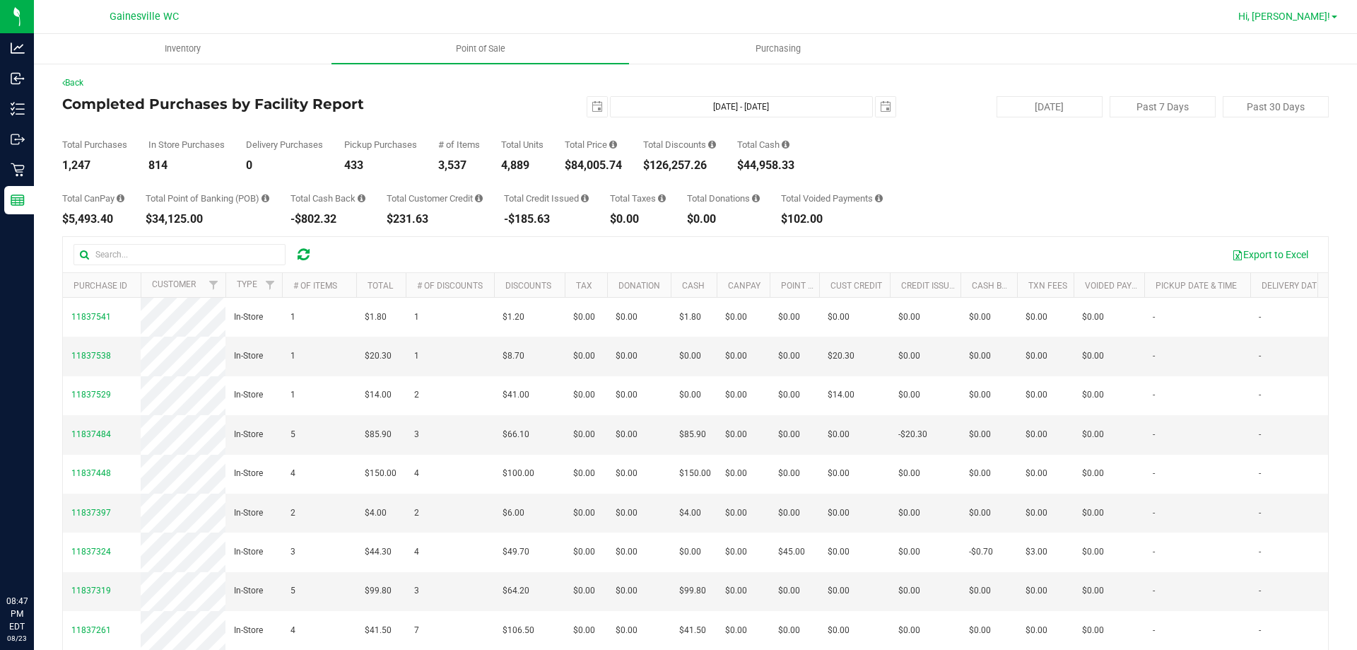
click at [1303, 19] on span "Hi, [PERSON_NAME]!" at bounding box center [1285, 16] width 92 height 11
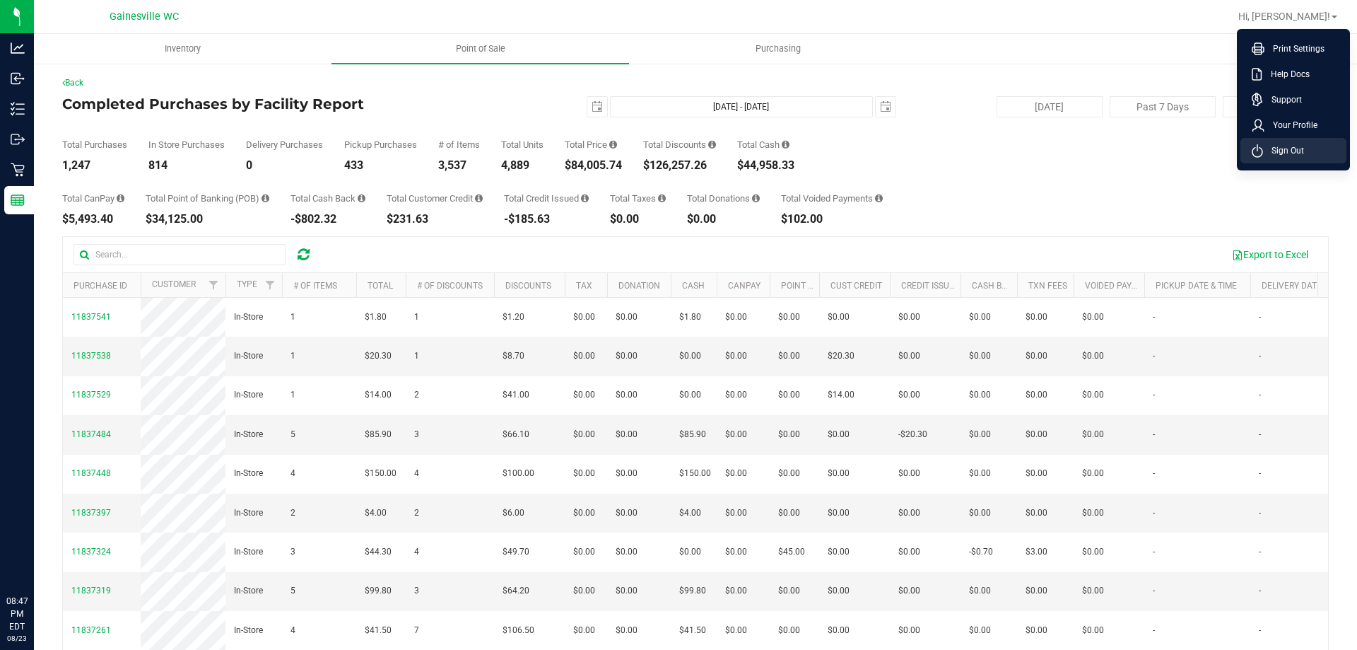
click at [1328, 147] on li "Sign Out" at bounding box center [1294, 150] width 106 height 25
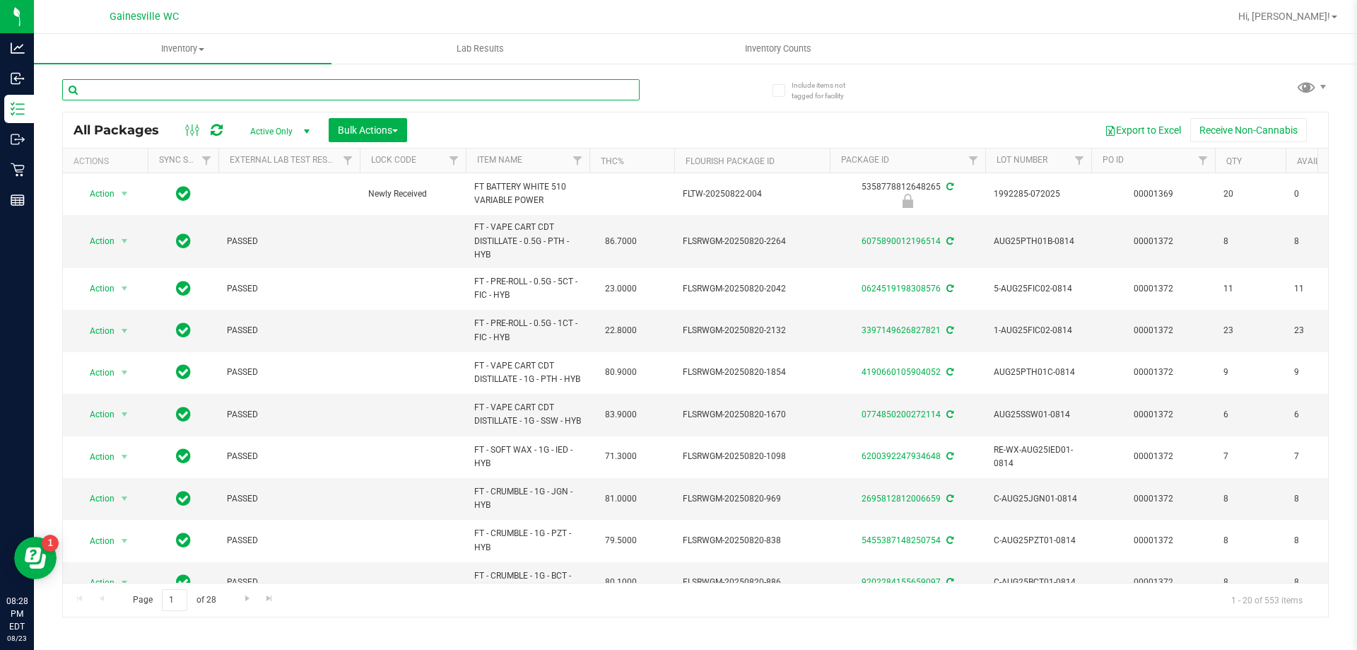
click at [435, 95] on input "text" at bounding box center [351, 89] width 578 height 21
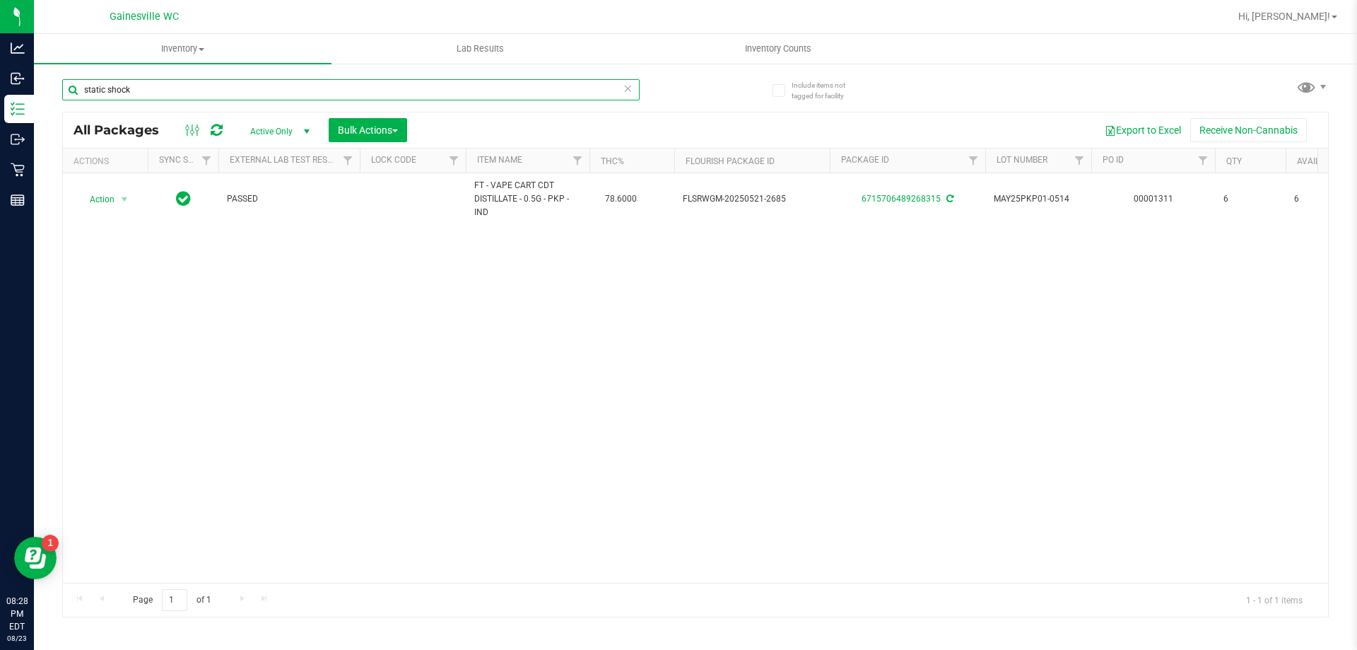
type input "static shock"
click at [628, 87] on icon at bounding box center [628, 87] width 10 height 17
